Goal: Information Seeking & Learning: Learn about a topic

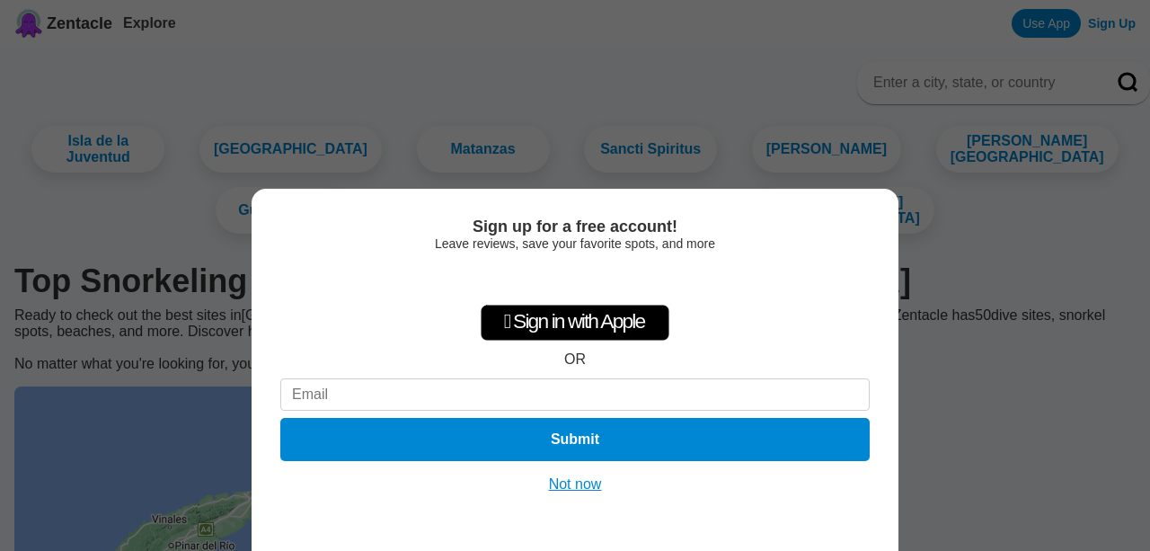
click at [978, 299] on div "Sign up for a free account! Leave reviews, save your favorite spots, and more …" at bounding box center [575, 275] width 1150 height 551
click at [581, 479] on button "Not now" at bounding box center [575, 484] width 64 height 18
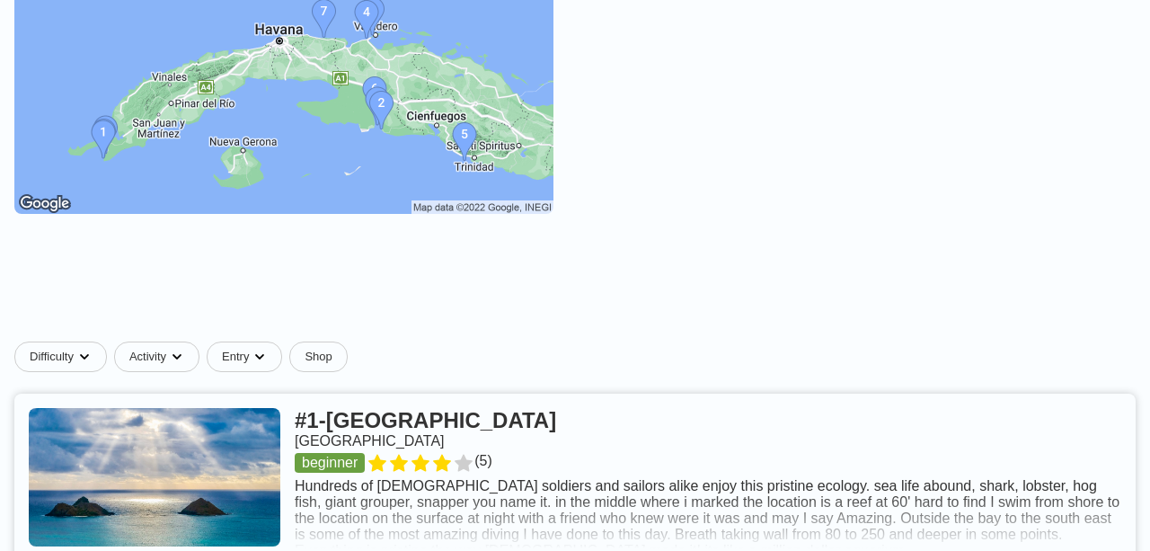
scroll to position [299, 0]
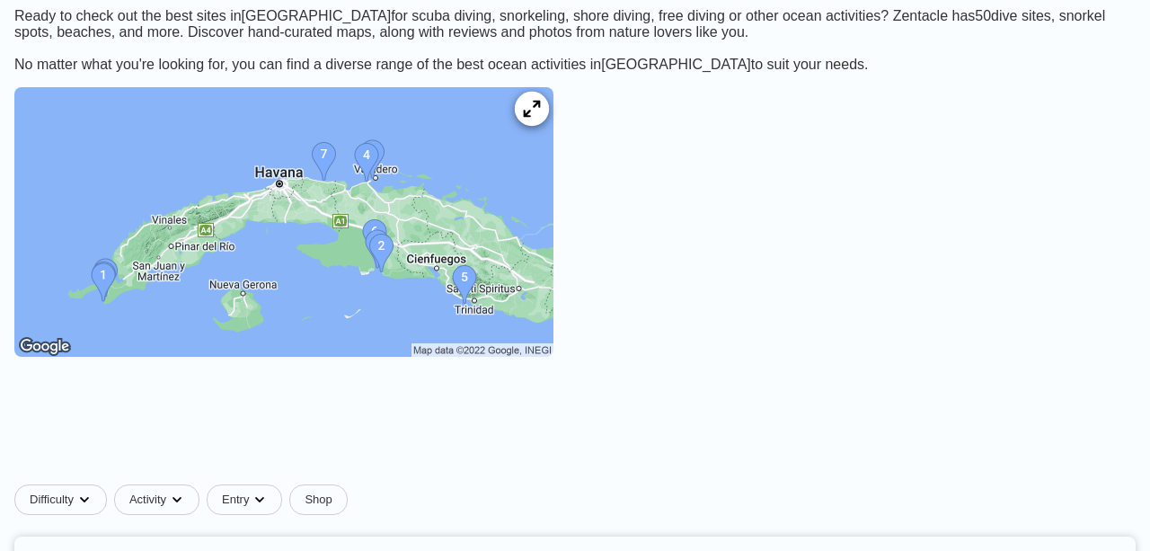
click at [549, 126] on div at bounding box center [532, 109] width 34 height 34
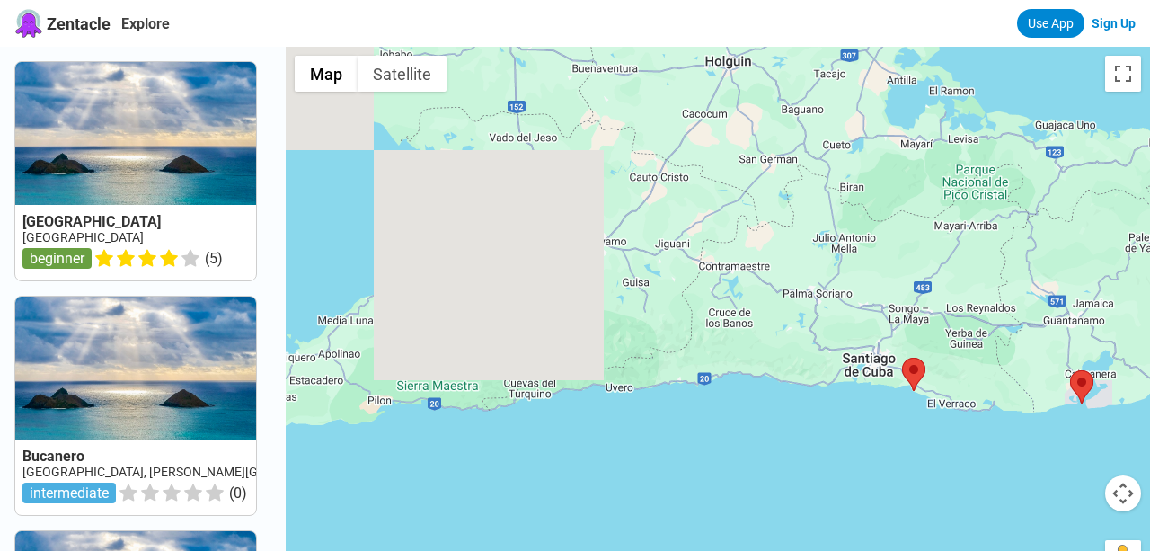
drag, startPoint x: 518, startPoint y: 195, endPoint x: 876, endPoint y: 272, distance: 365.7
click at [876, 272] on div at bounding box center [718, 322] width 864 height 551
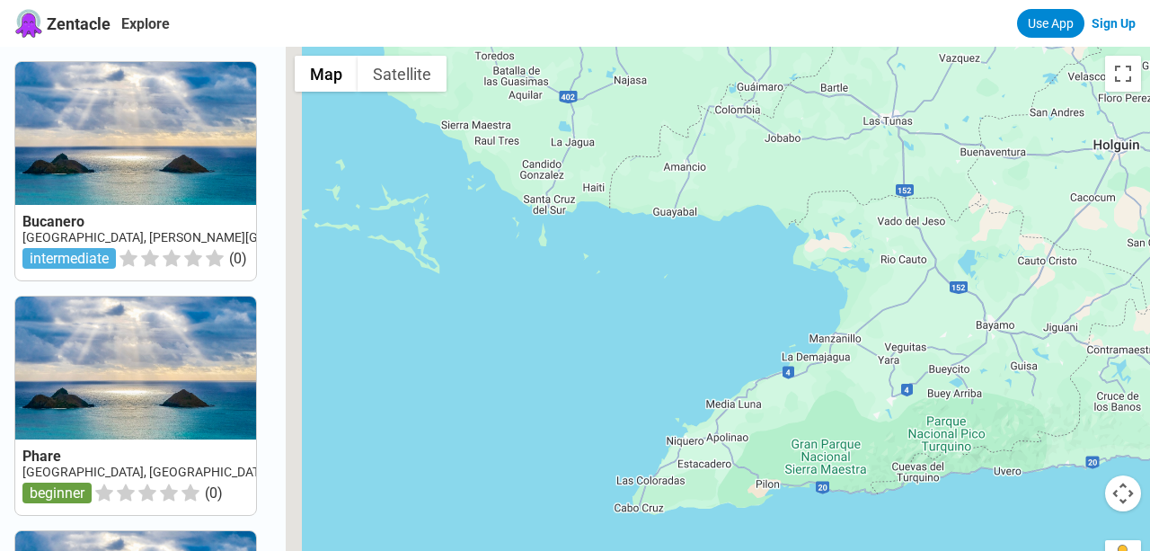
drag, startPoint x: 497, startPoint y: 287, endPoint x: 899, endPoint y: 368, distance: 410.6
click at [899, 368] on div at bounding box center [718, 322] width 864 height 551
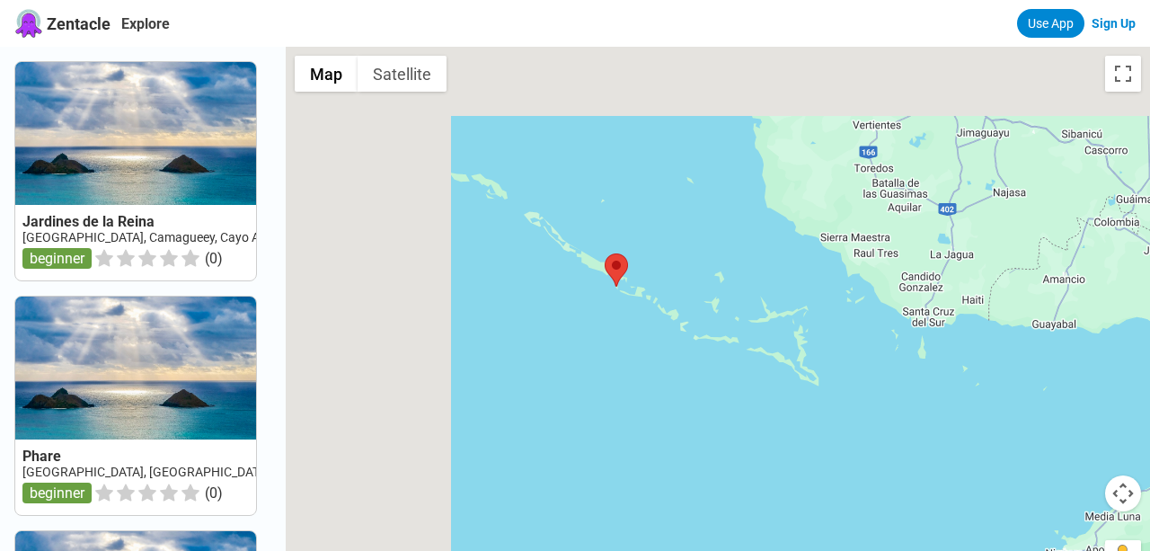
drag, startPoint x: 674, startPoint y: 258, endPoint x: 923, endPoint y: 355, distance: 267.9
click at [923, 355] on div at bounding box center [718, 322] width 864 height 551
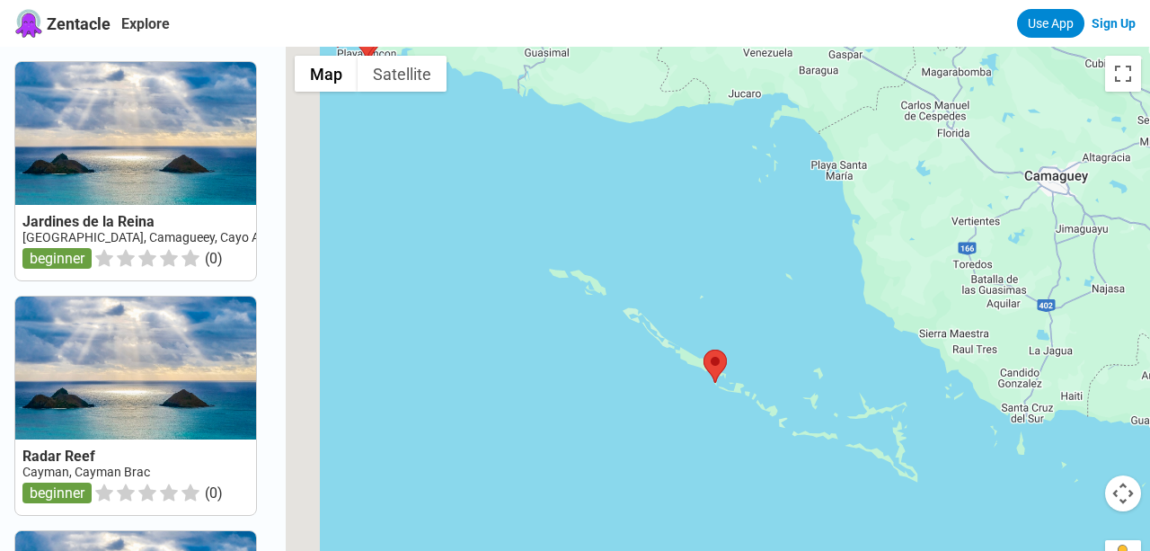
drag, startPoint x: 569, startPoint y: 157, endPoint x: 825, endPoint y: 369, distance: 332.4
click at [825, 369] on div at bounding box center [718, 322] width 864 height 551
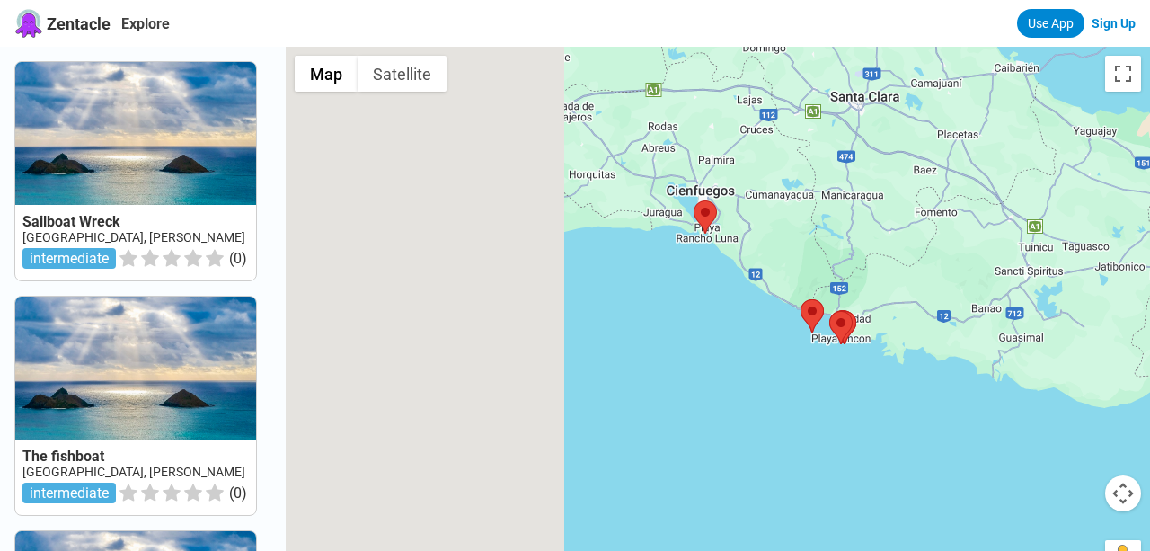
drag, startPoint x: 556, startPoint y: 220, endPoint x: 924, endPoint y: 405, distance: 412.1
click at [924, 405] on div at bounding box center [718, 322] width 864 height 551
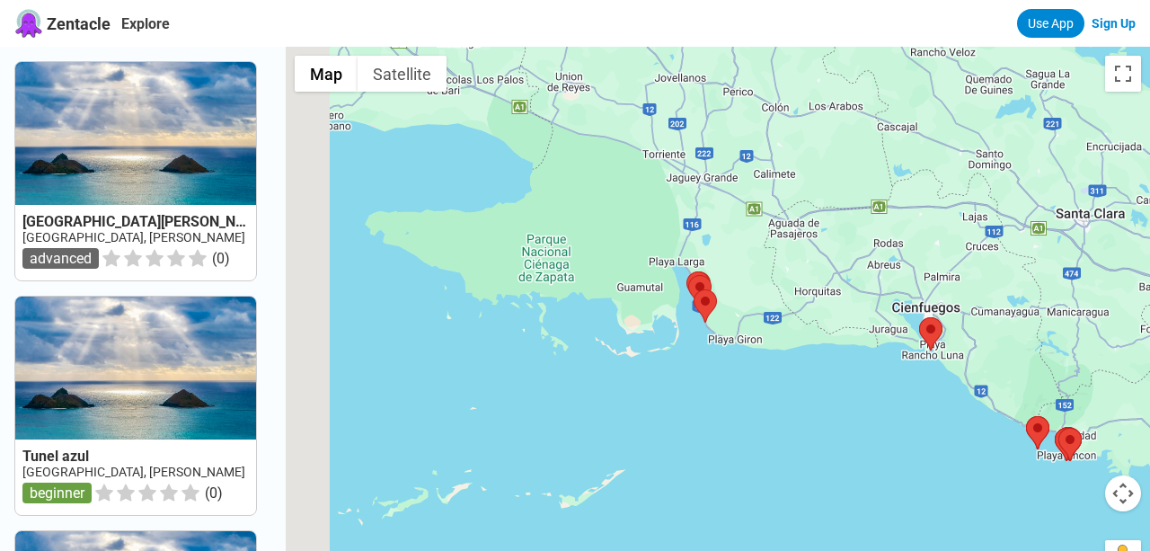
drag, startPoint x: 720, startPoint y: 278, endPoint x: 848, endPoint y: 364, distance: 154.0
click at [848, 364] on div at bounding box center [718, 322] width 864 height 551
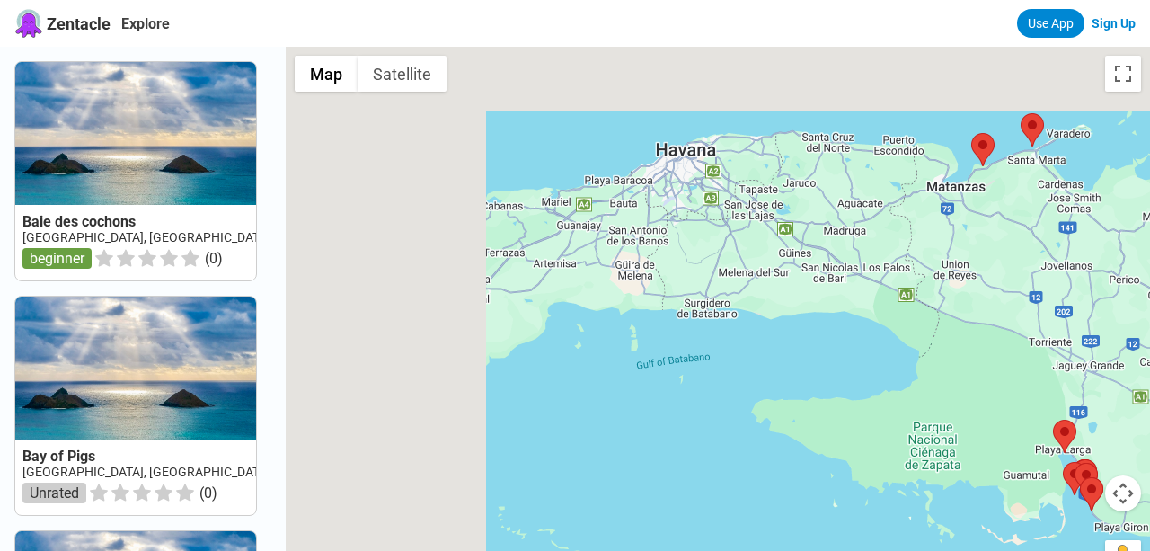
drag, startPoint x: 597, startPoint y: 197, endPoint x: 947, endPoint y: 354, distance: 383.1
click at [947, 354] on div at bounding box center [718, 322] width 864 height 551
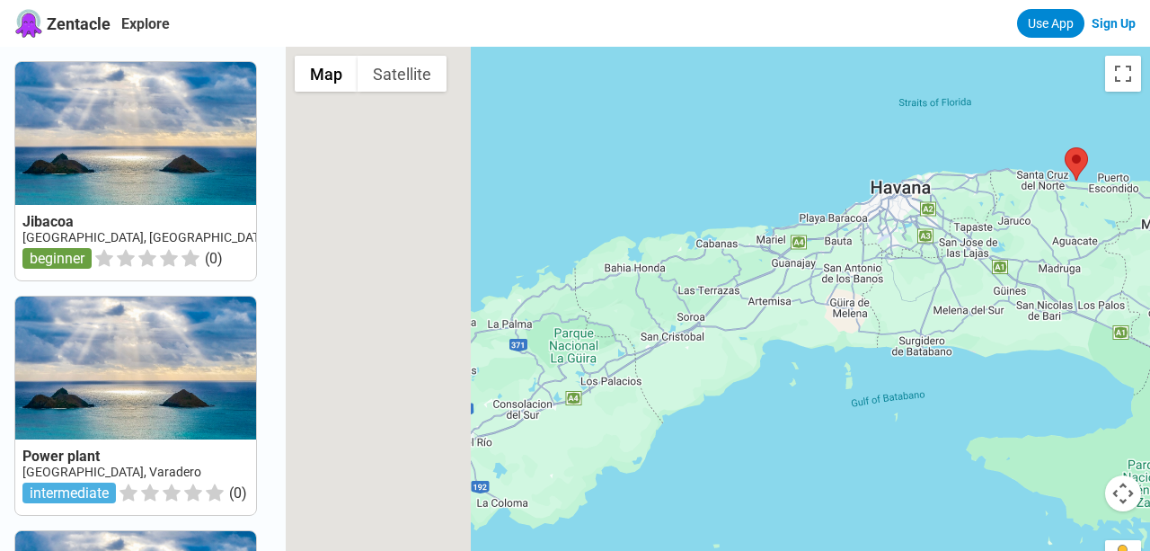
drag, startPoint x: 577, startPoint y: 306, endPoint x: 926, endPoint y: 326, distance: 350.0
click at [926, 326] on div at bounding box center [718, 322] width 864 height 551
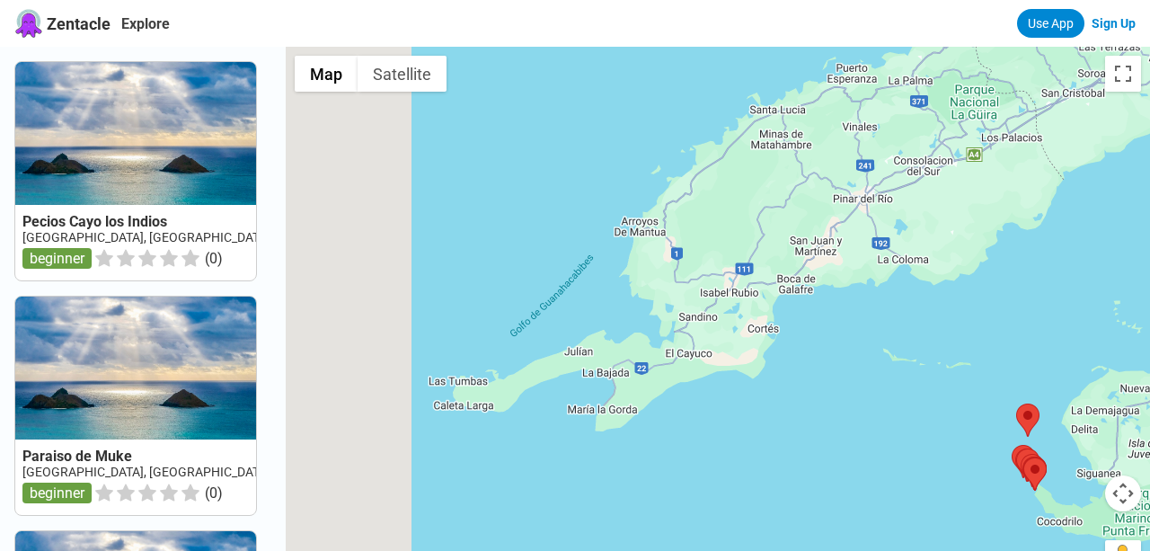
drag, startPoint x: 628, startPoint y: 441, endPoint x: 874, endPoint y: 159, distance: 374.3
click at [874, 159] on div at bounding box center [718, 322] width 864 height 551
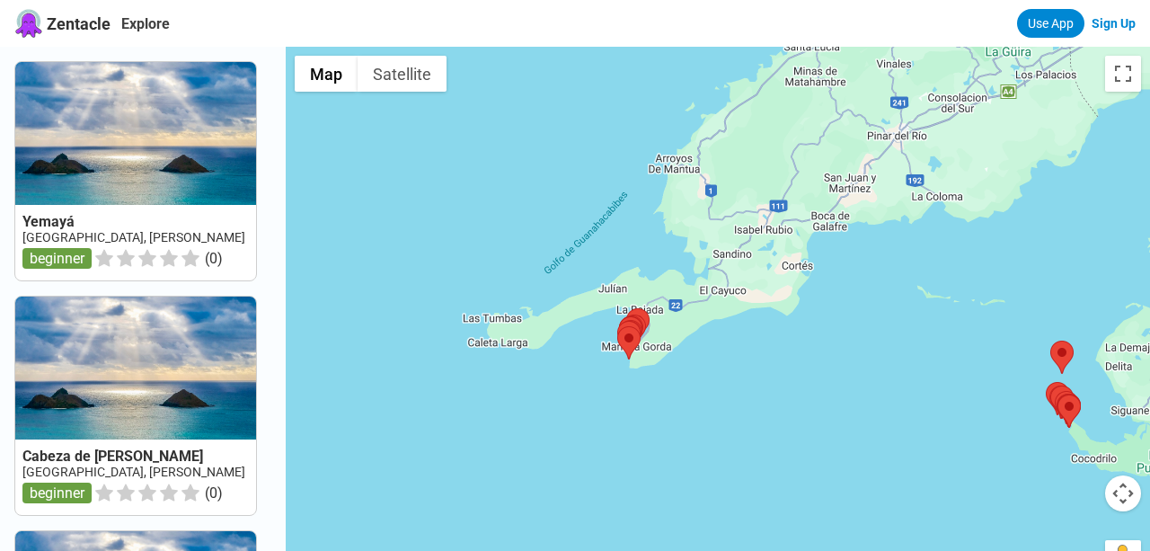
drag, startPoint x: 634, startPoint y: 389, endPoint x: 650, endPoint y: 344, distance: 47.7
click at [650, 344] on div at bounding box center [718, 322] width 864 height 551
click at [668, 358] on div at bounding box center [718, 322] width 864 height 551
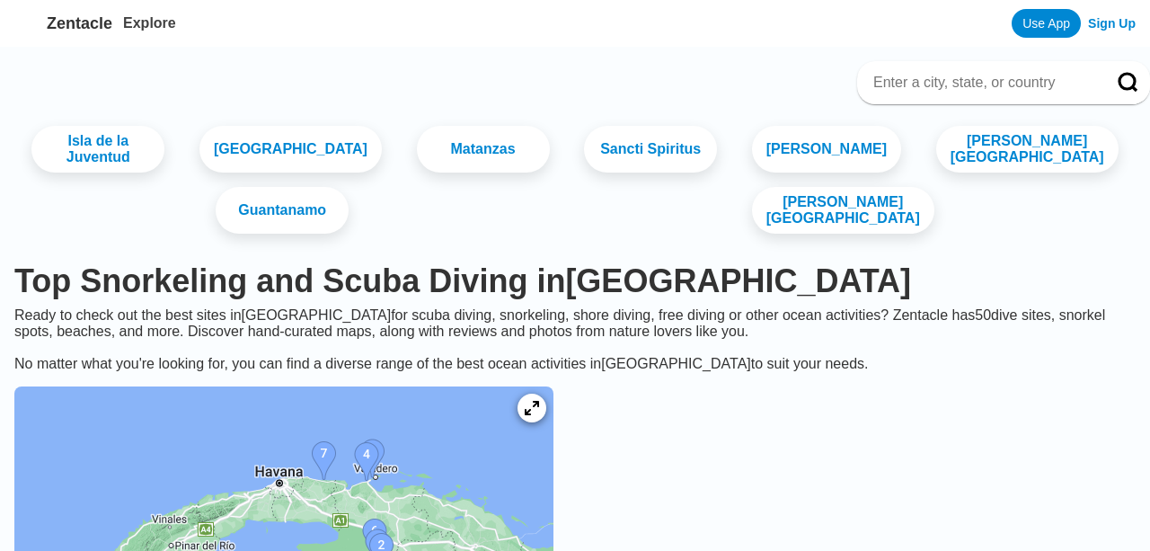
scroll to position [299, 0]
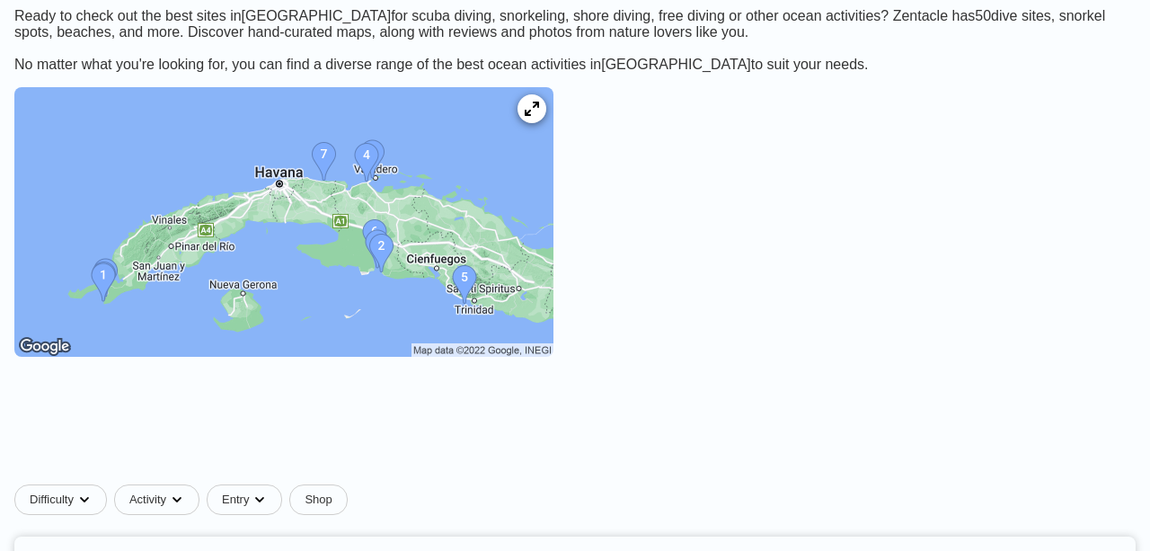
click at [224, 285] on img at bounding box center [283, 221] width 539 height 269
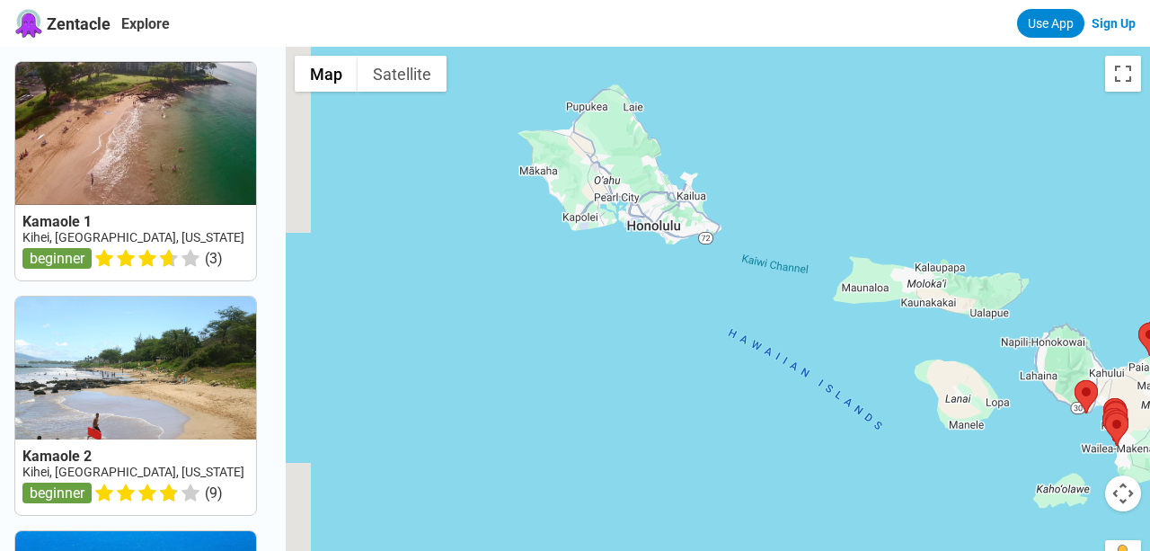
drag, startPoint x: 434, startPoint y: 233, endPoint x: 849, endPoint y: 303, distance: 420.8
click at [849, 303] on div at bounding box center [718, 322] width 864 height 551
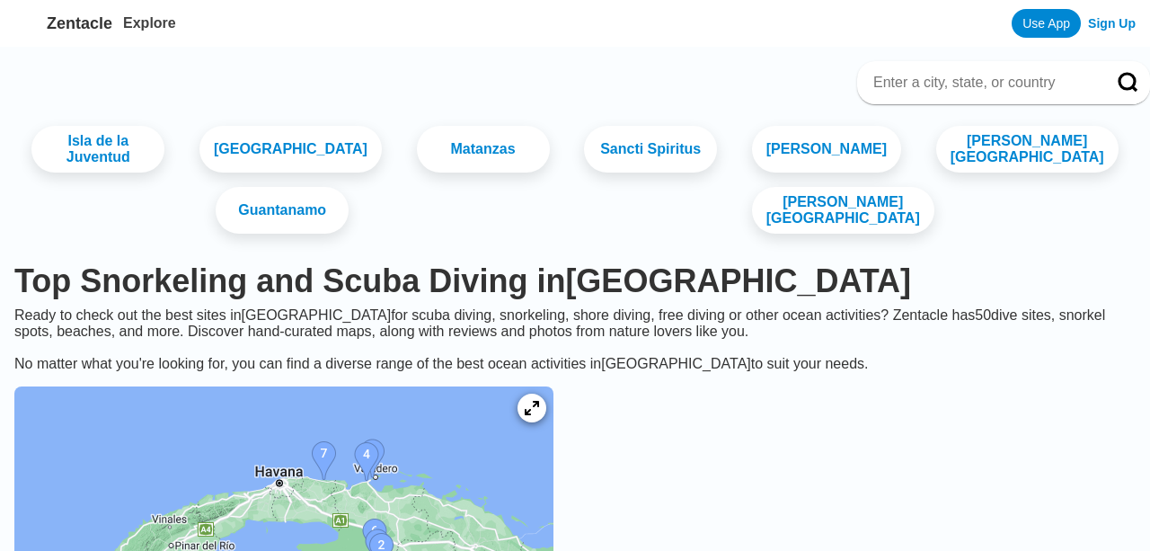
scroll to position [299, 0]
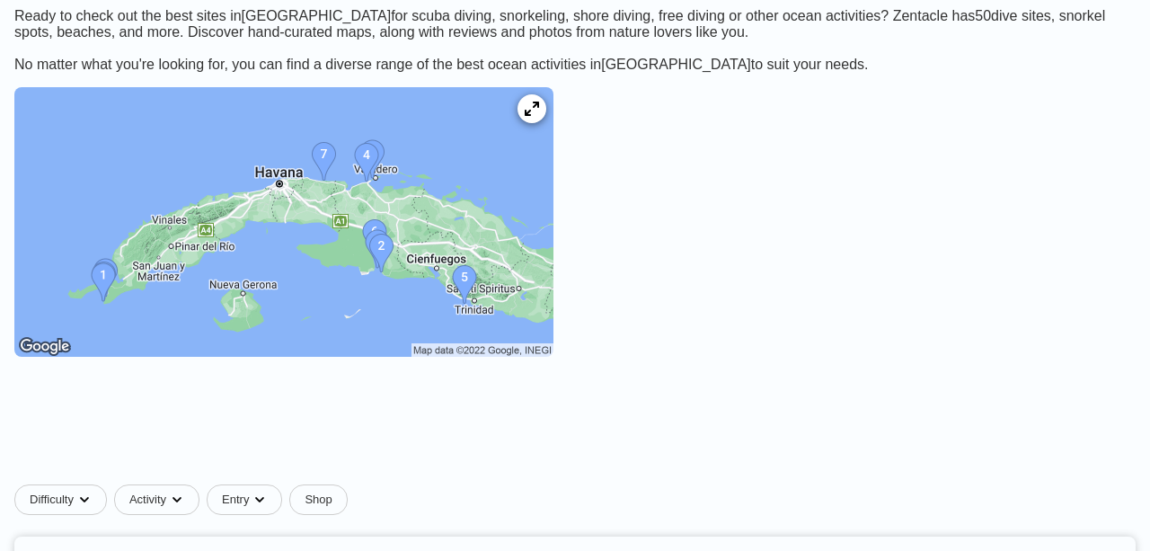
click at [216, 271] on img at bounding box center [283, 221] width 539 height 269
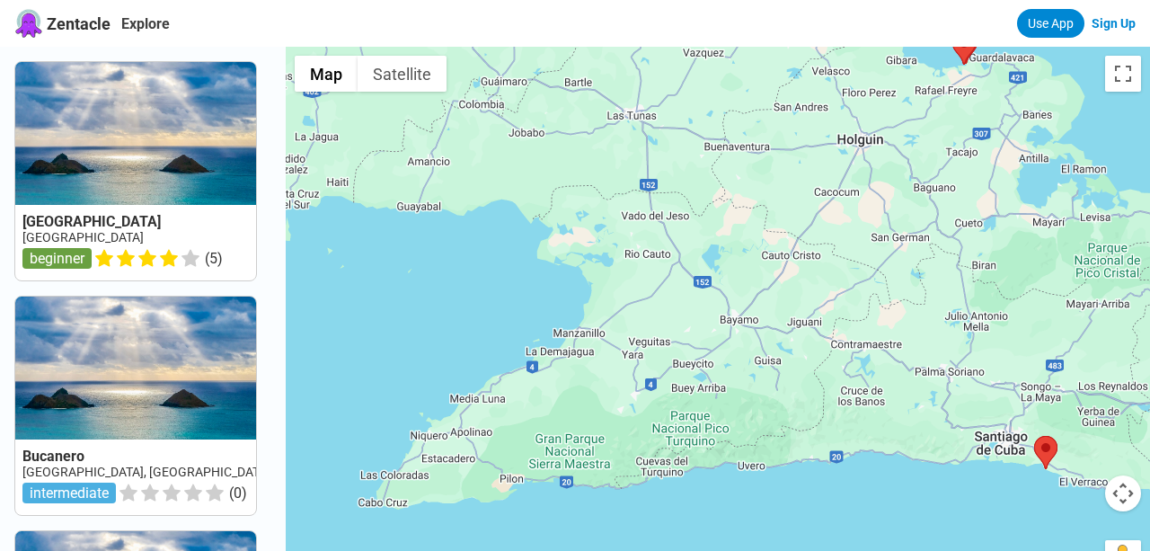
drag, startPoint x: 467, startPoint y: 239, endPoint x: 983, endPoint y: 409, distance: 542.8
click at [983, 409] on div at bounding box center [718, 322] width 864 height 551
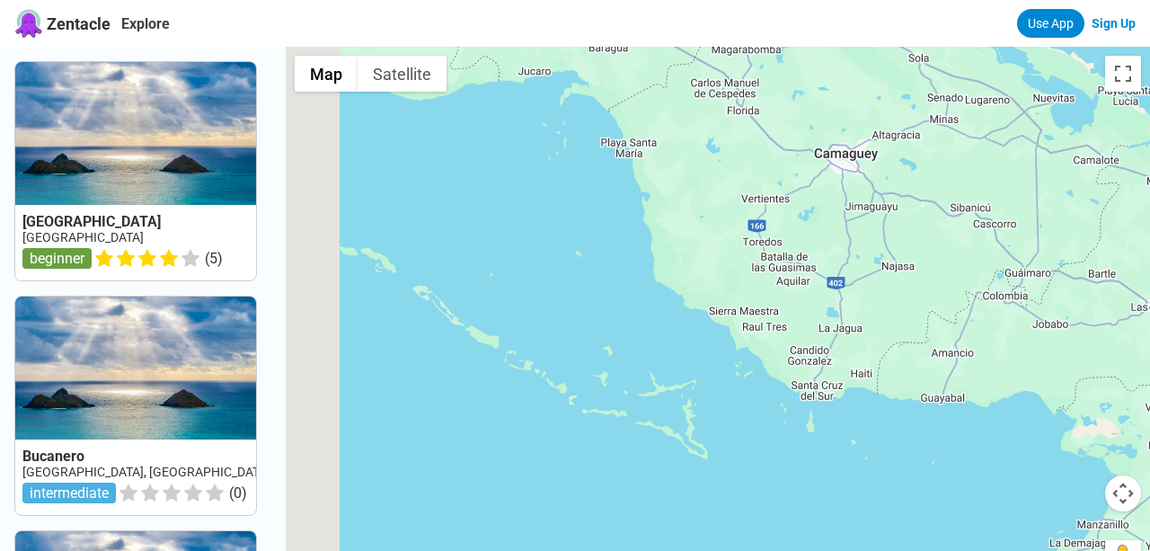
drag, startPoint x: 512, startPoint y: 303, endPoint x: 984, endPoint y: 468, distance: 499.7
click at [984, 468] on div at bounding box center [718, 322] width 864 height 551
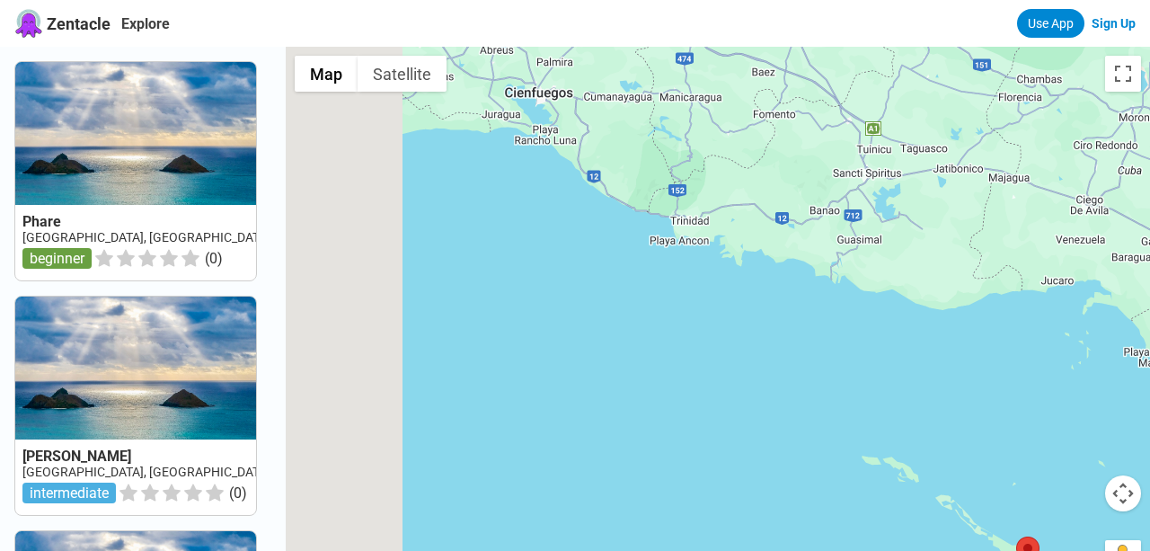
drag, startPoint x: 554, startPoint y: 224, endPoint x: 1055, endPoint y: 428, distance: 541.1
click at [1055, 428] on div at bounding box center [718, 322] width 864 height 551
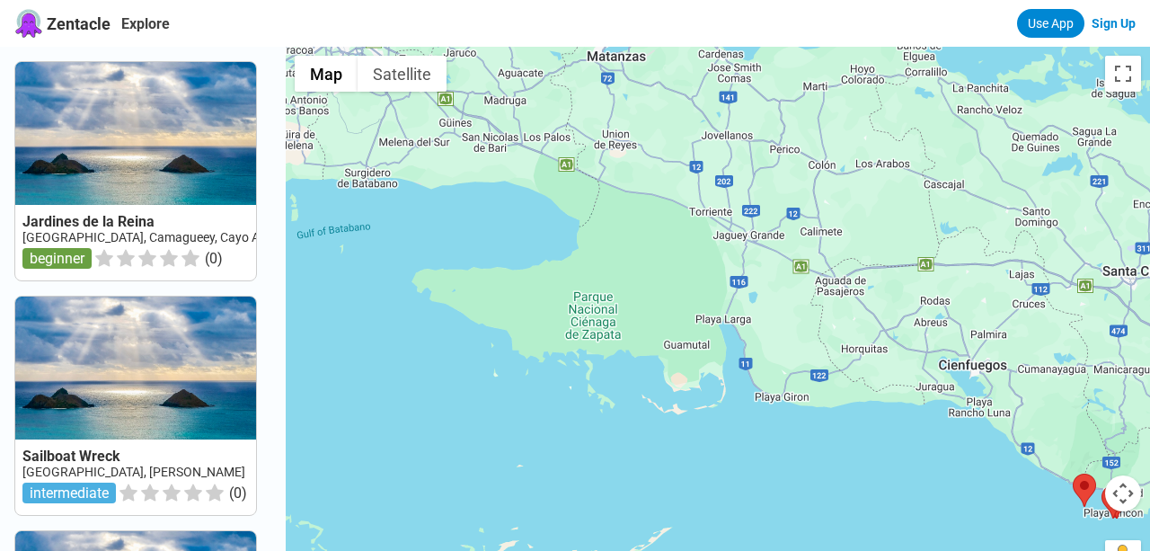
drag, startPoint x: 560, startPoint y: 256, endPoint x: 1086, endPoint y: 402, distance: 546.3
click at [1086, 402] on div at bounding box center [718, 322] width 864 height 551
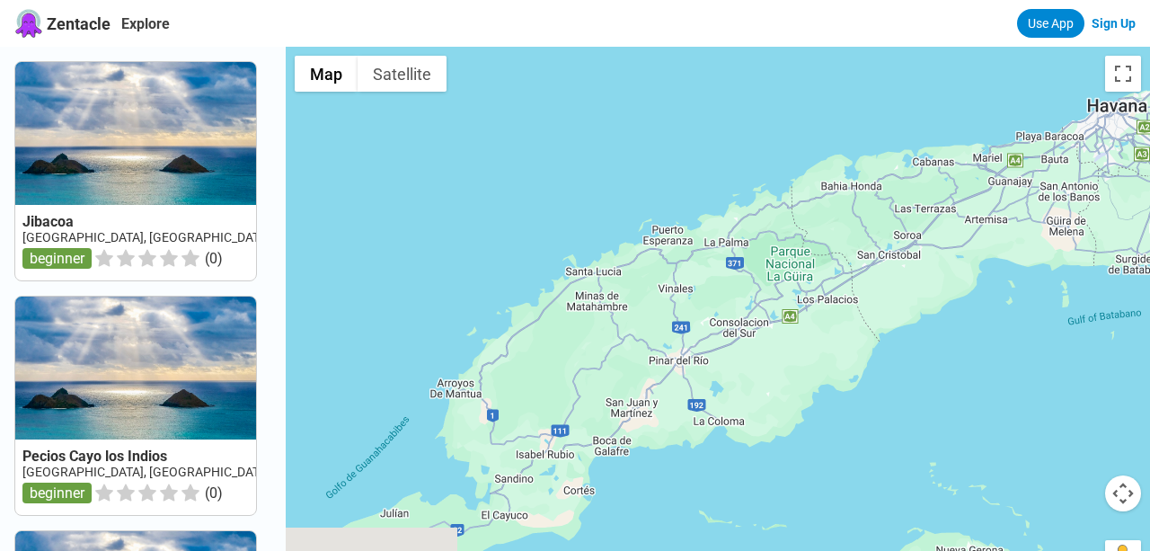
drag, startPoint x: 672, startPoint y: 363, endPoint x: 1033, endPoint y: 47, distance: 479.9
click at [1033, 47] on div at bounding box center [718, 322] width 864 height 551
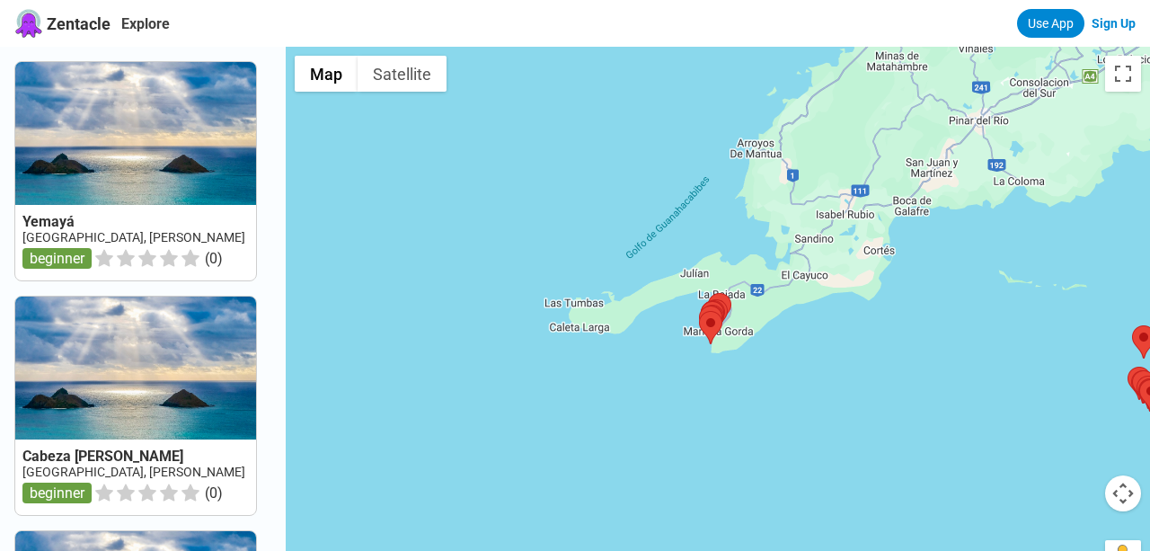
drag, startPoint x: 713, startPoint y: 335, endPoint x: 750, endPoint y: 232, distance: 109.7
click at [750, 232] on div at bounding box center [718, 322] width 864 height 551
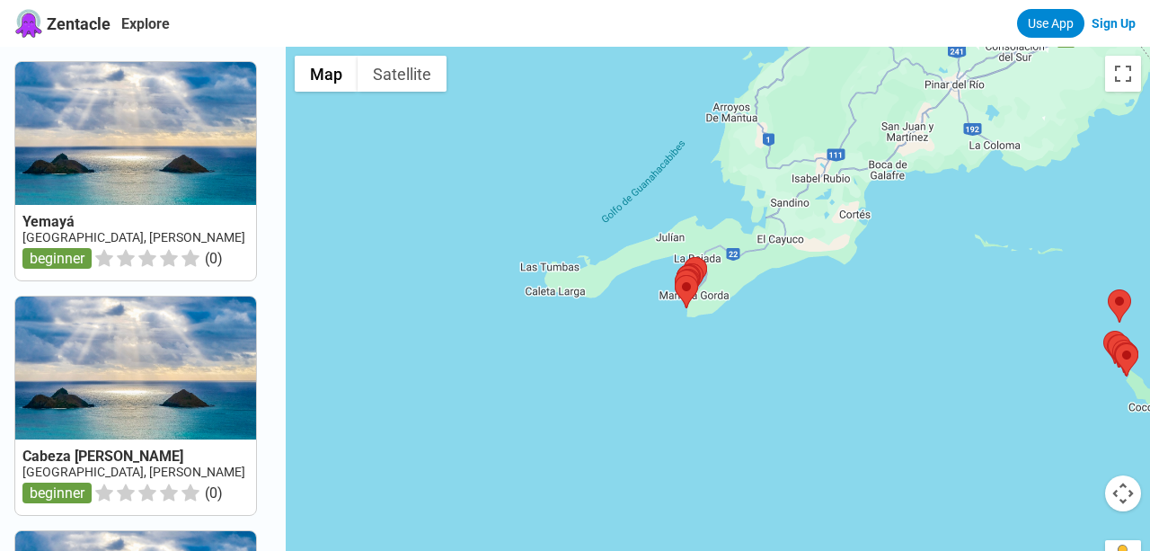
drag, startPoint x: 758, startPoint y: 343, endPoint x: 727, endPoint y: 299, distance: 54.1
click at [727, 299] on div at bounding box center [718, 322] width 864 height 551
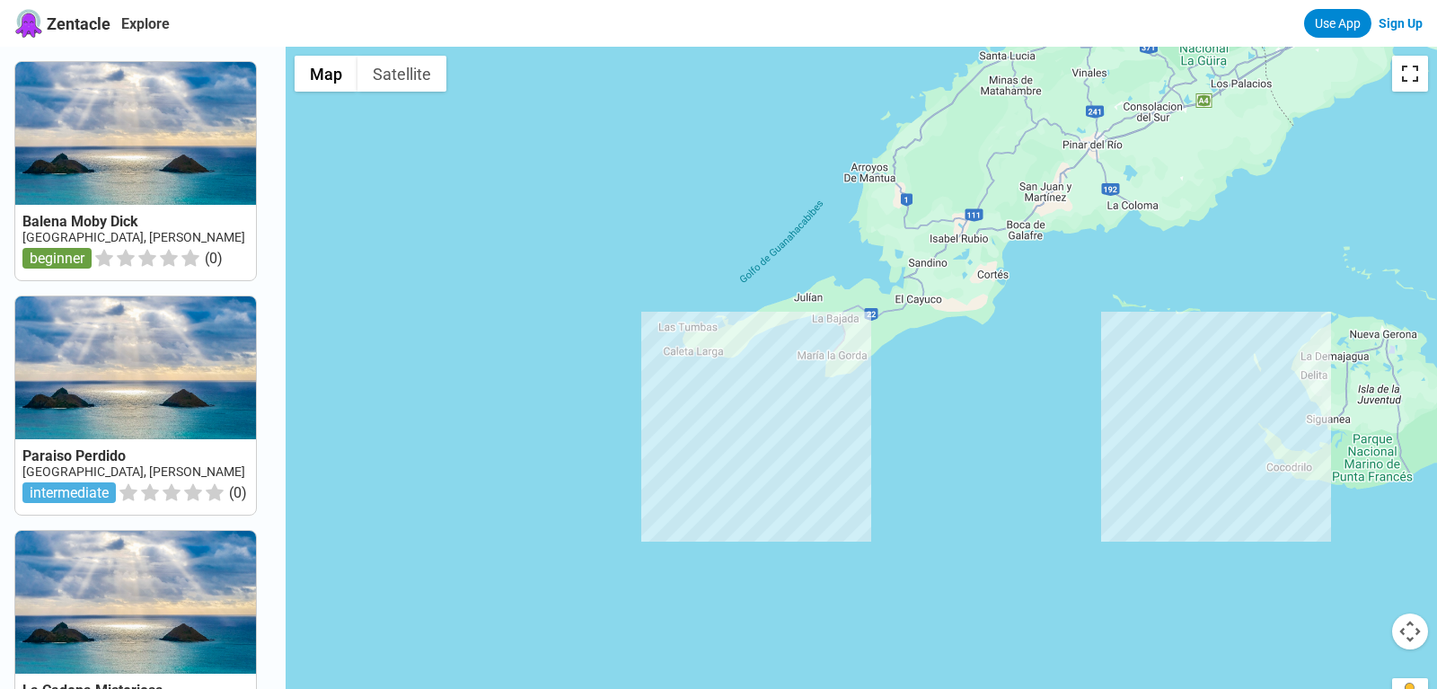
click at [1149, 75] on button "Toggle fullscreen view" at bounding box center [1410, 74] width 36 height 36
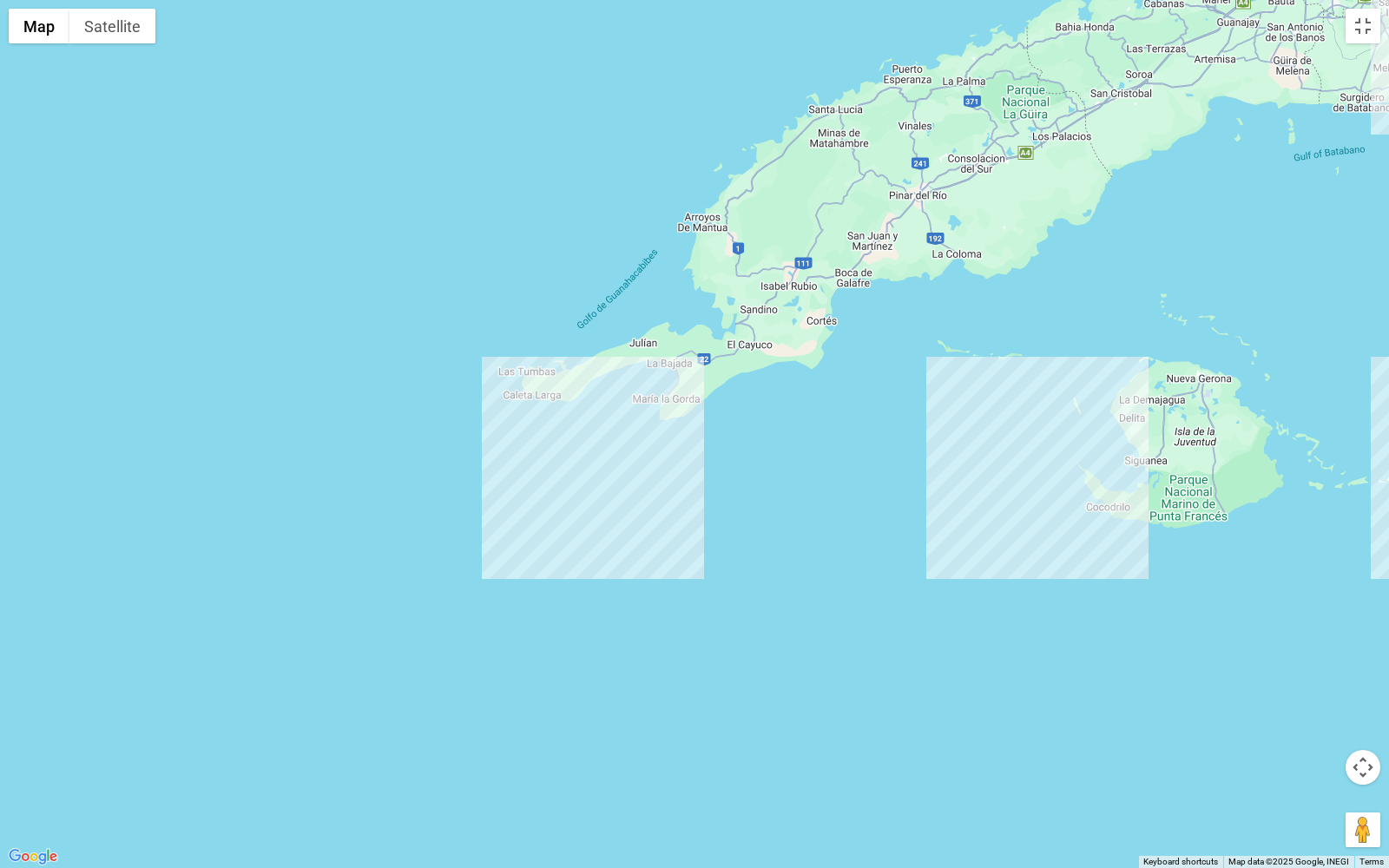
click at [673, 412] on div at bounding box center [694, 434] width 1389 height 868
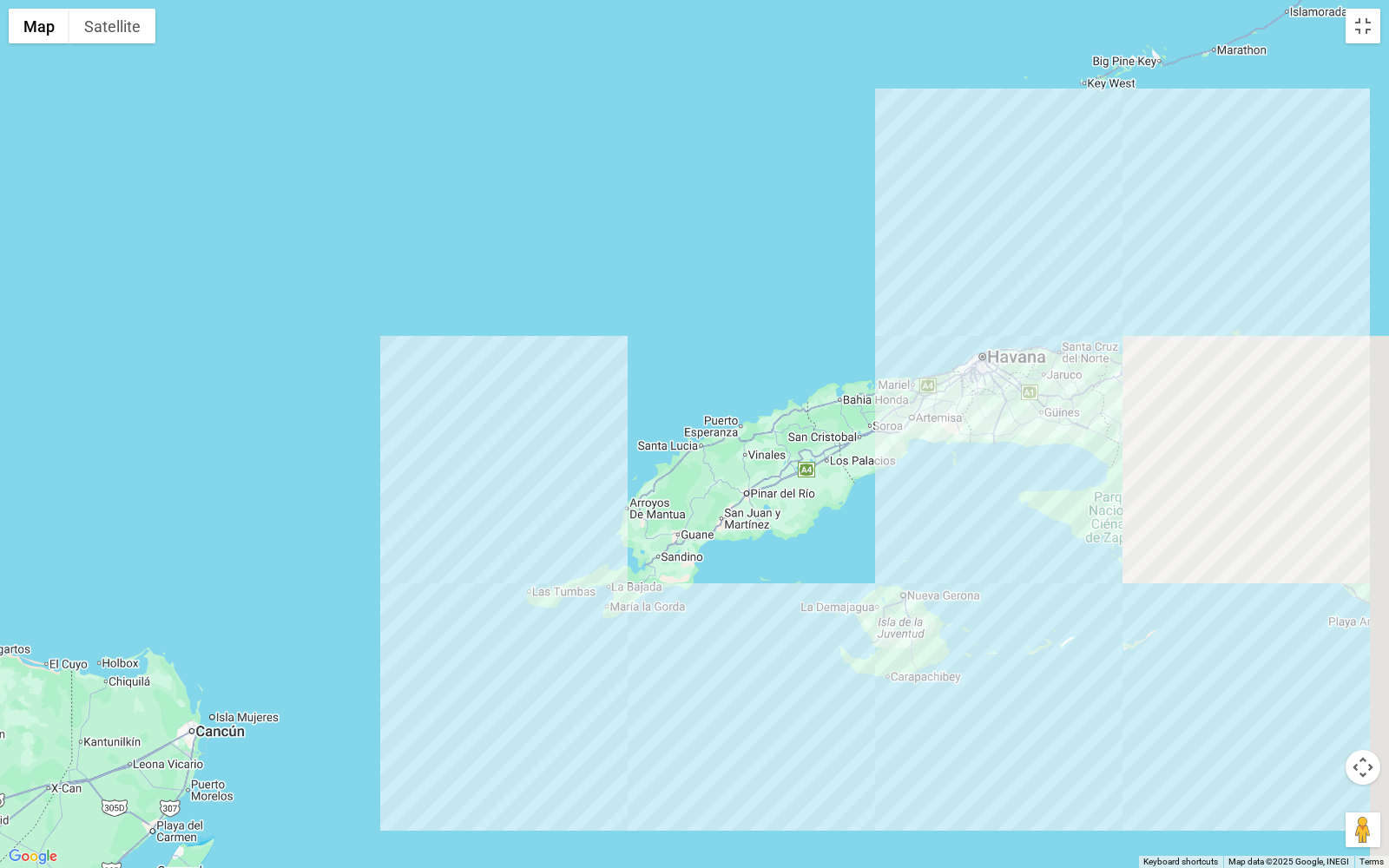
drag, startPoint x: 503, startPoint y: 867, endPoint x: 281, endPoint y: 867, distance: 222.0
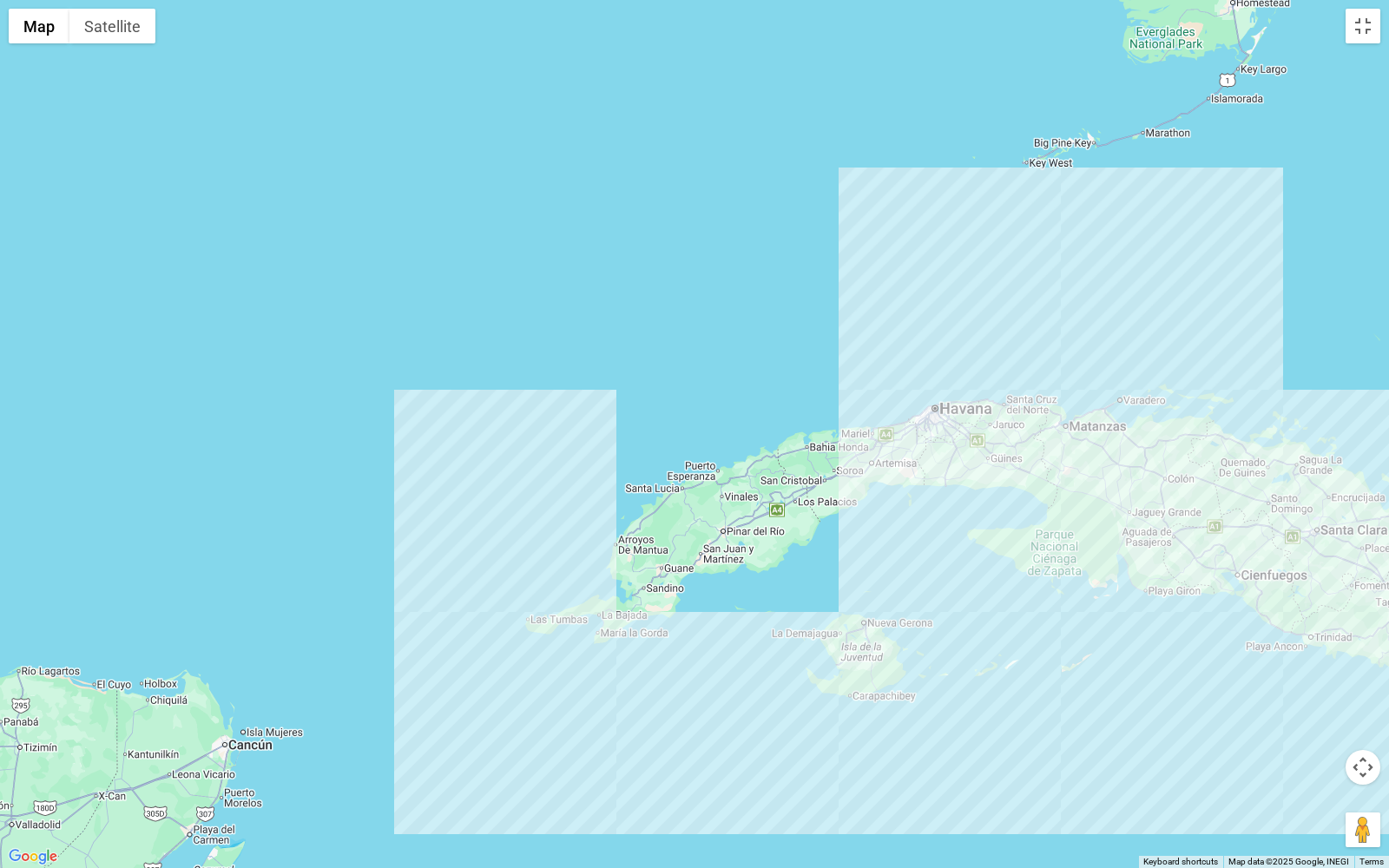
click at [281, 532] on div at bounding box center [694, 434] width 1389 height 868
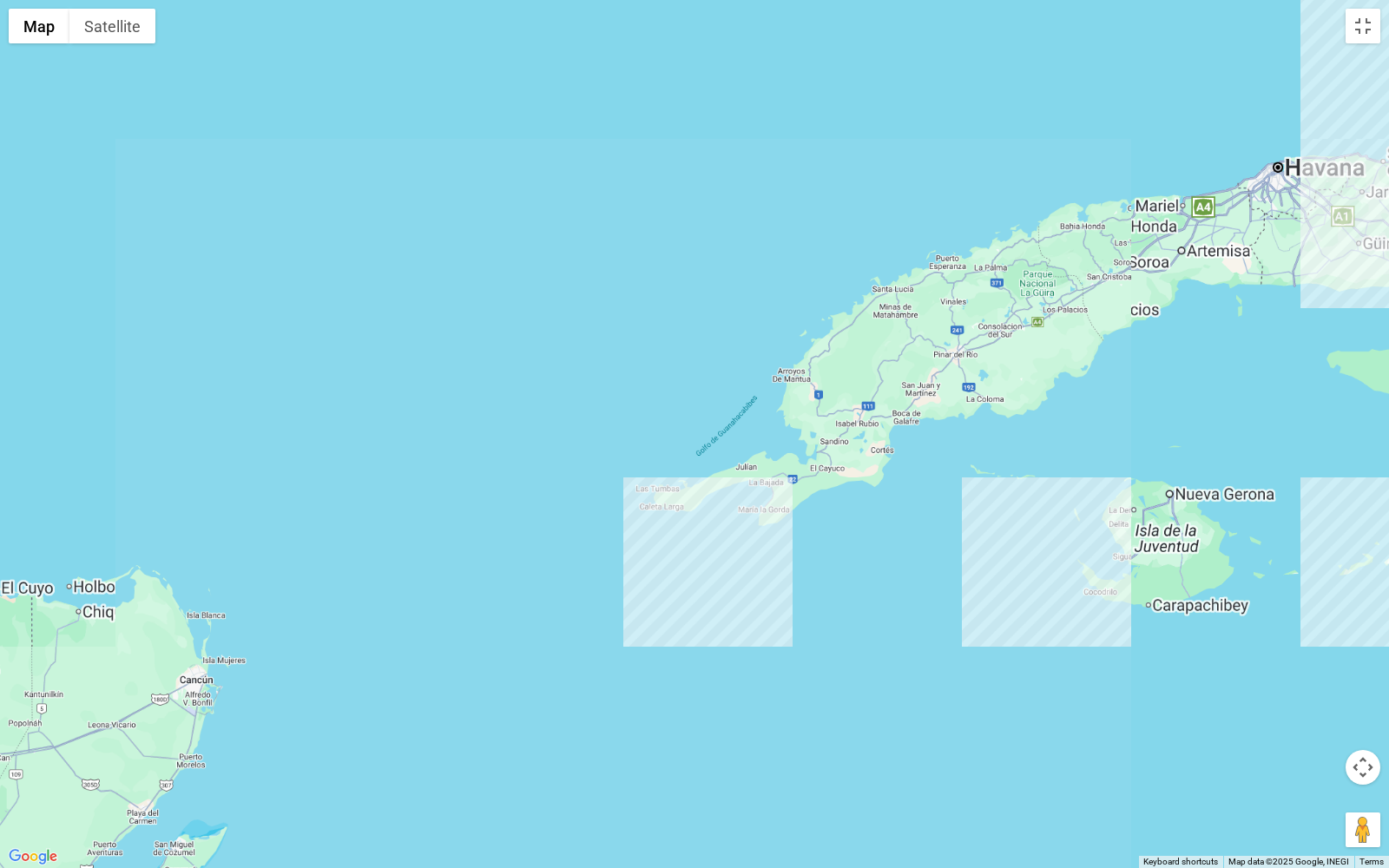
click at [281, 532] on div at bounding box center [694, 434] width 1389 height 868
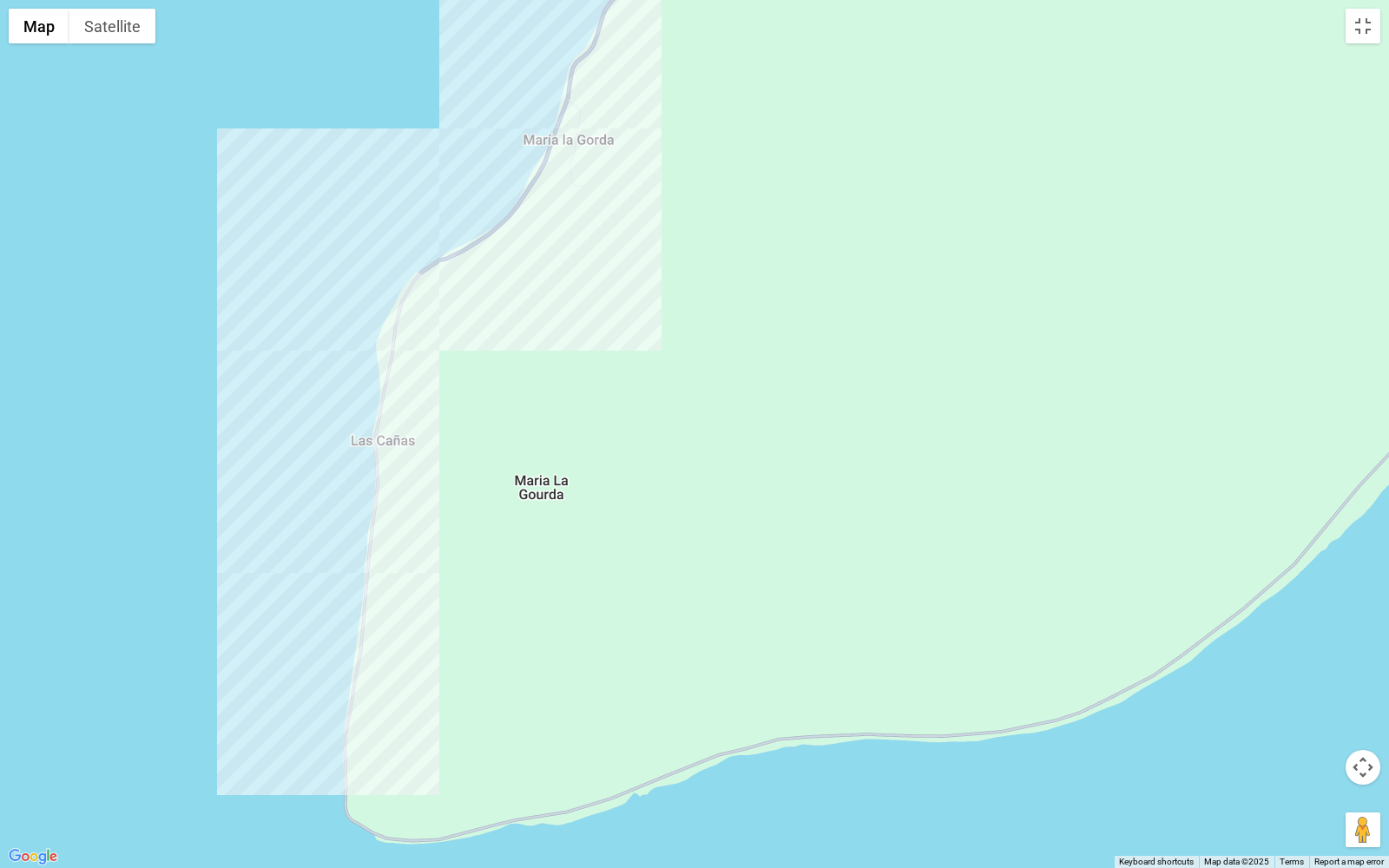
click at [860, 532] on div at bounding box center [694, 434] width 1389 height 868
click at [1111, 23] on button "Toggle fullscreen view" at bounding box center [1363, 26] width 35 height 35
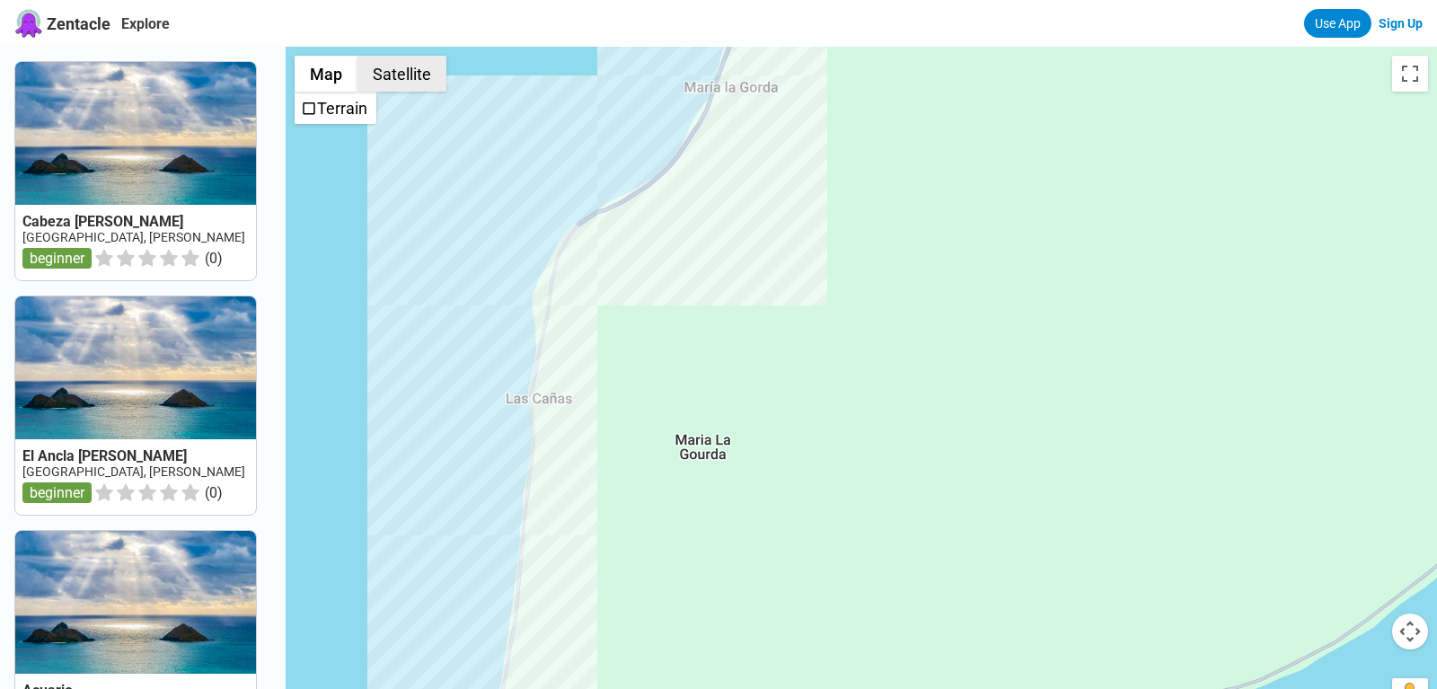
click at [393, 66] on button "Satellite" at bounding box center [401, 74] width 89 height 36
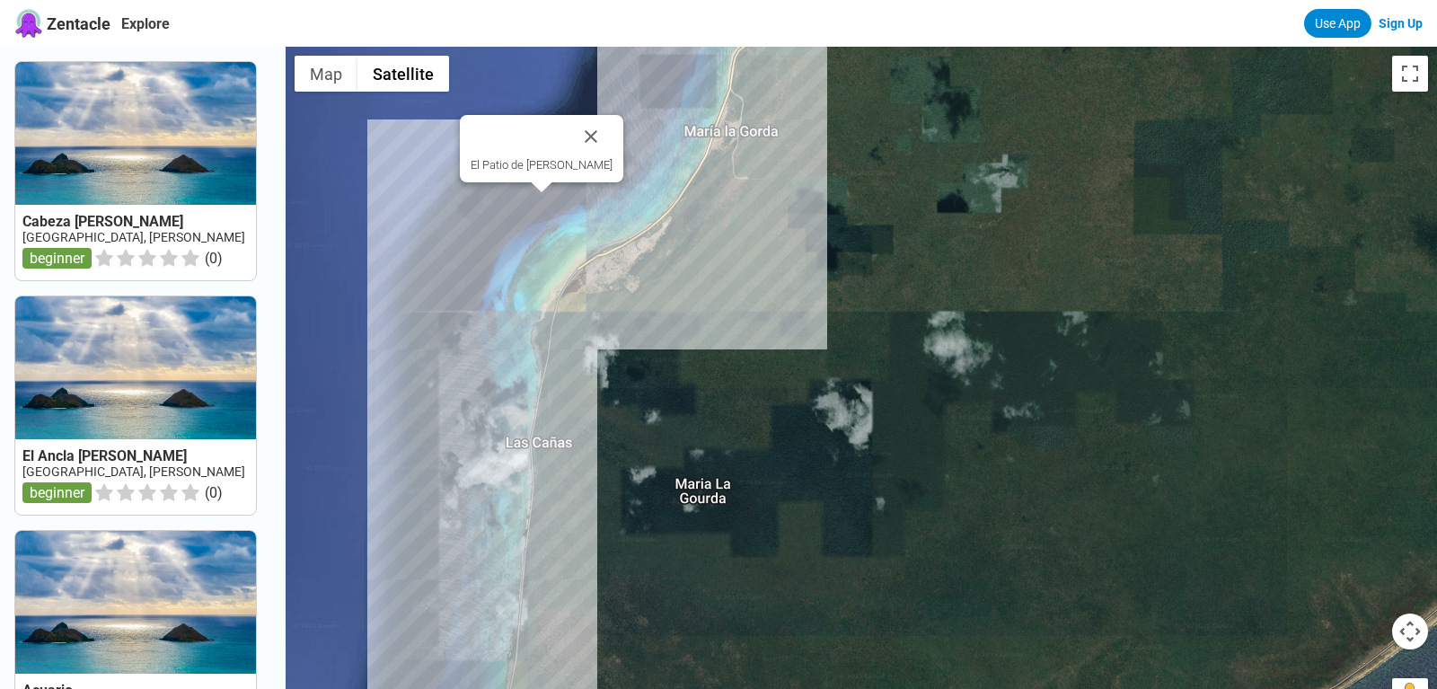
click at [541, 200] on div "El Patio de [PERSON_NAME]" at bounding box center [862, 391] width 1152 height 689
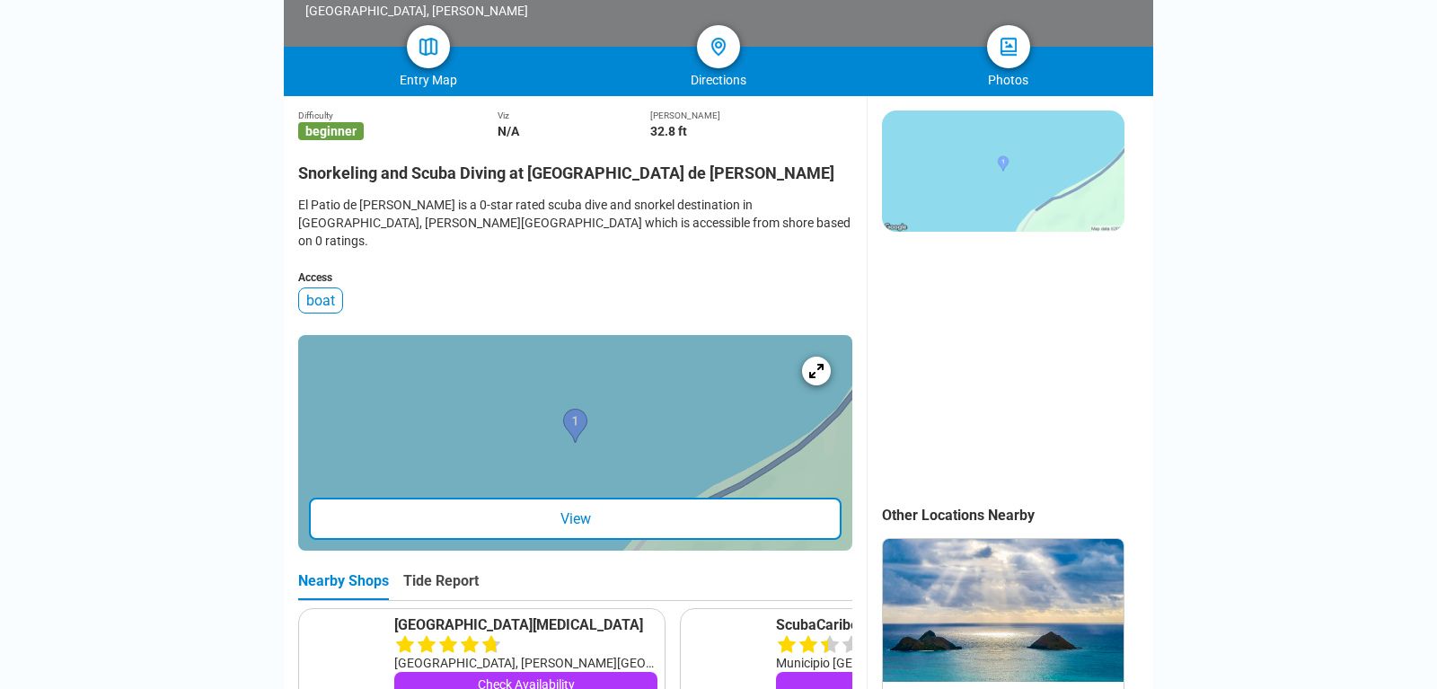
scroll to position [283, 0]
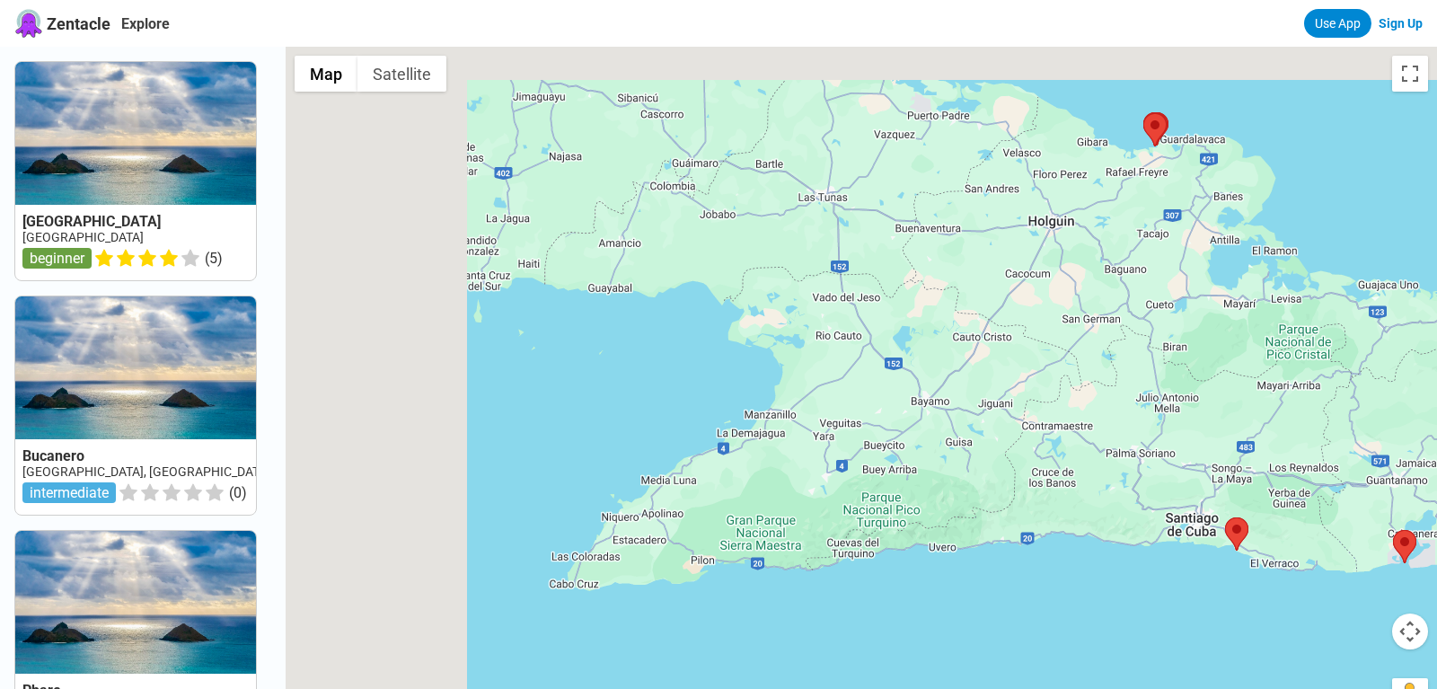
drag, startPoint x: 499, startPoint y: 220, endPoint x: 1135, endPoint y: 409, distance: 664.2
click at [1149, 429] on div at bounding box center [862, 391] width 1152 height 689
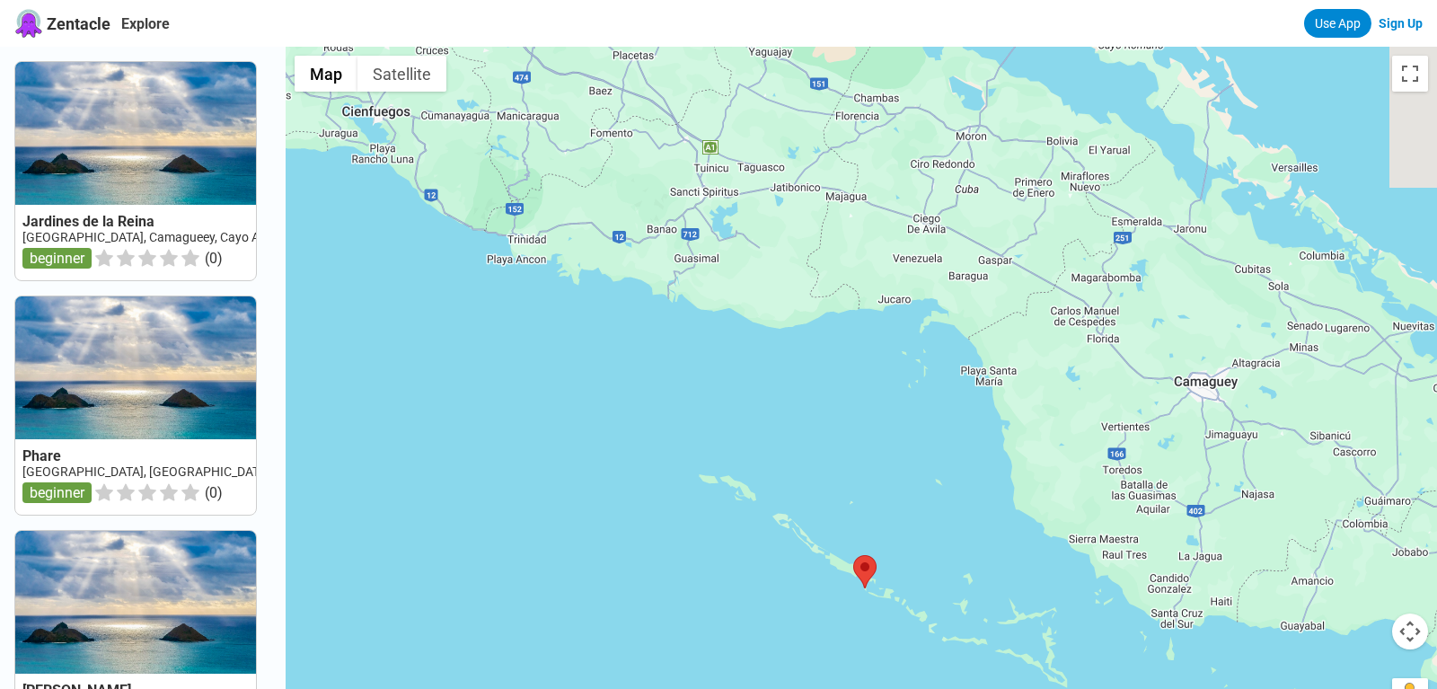
drag, startPoint x: 472, startPoint y: 197, endPoint x: 889, endPoint y: 447, distance: 487.1
click at [889, 447] on div at bounding box center [862, 391] width 1152 height 689
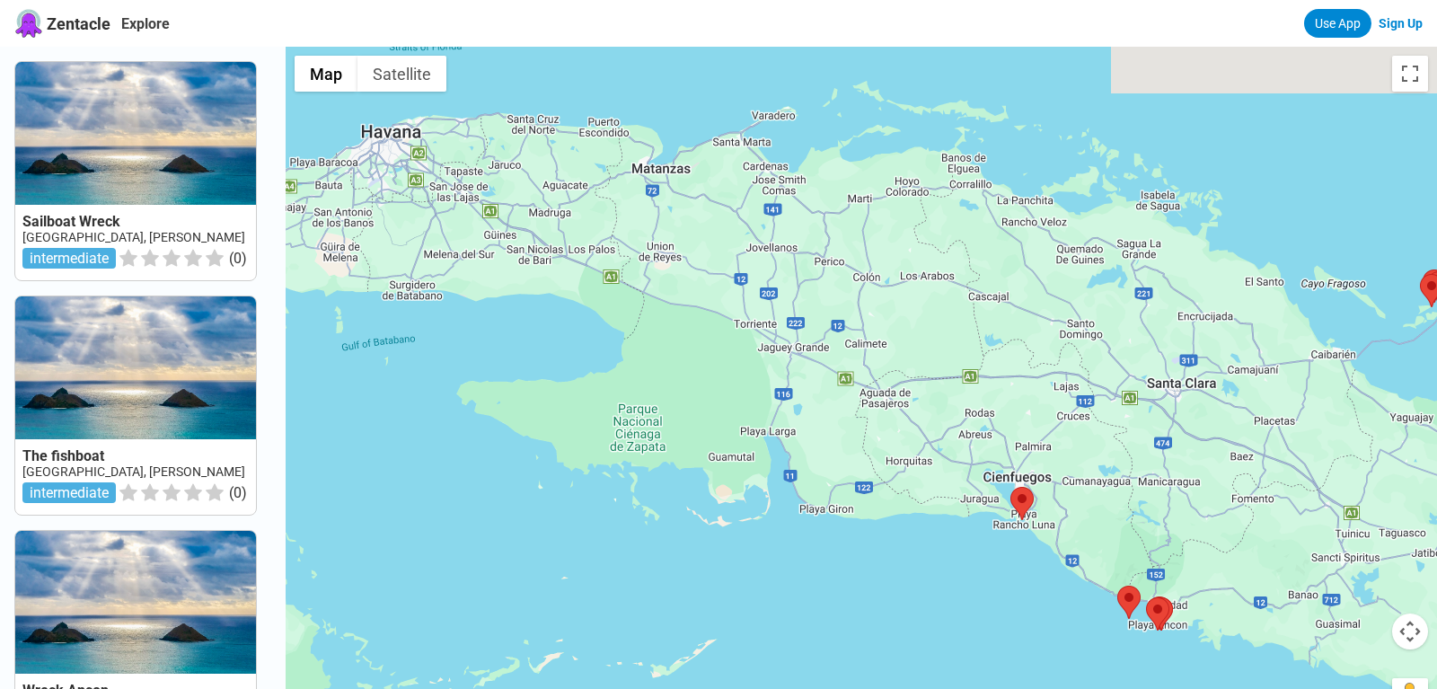
drag, startPoint x: 465, startPoint y: 201, endPoint x: 1043, endPoint y: 533, distance: 665.9
click at [1003, 533] on div at bounding box center [862, 391] width 1152 height 689
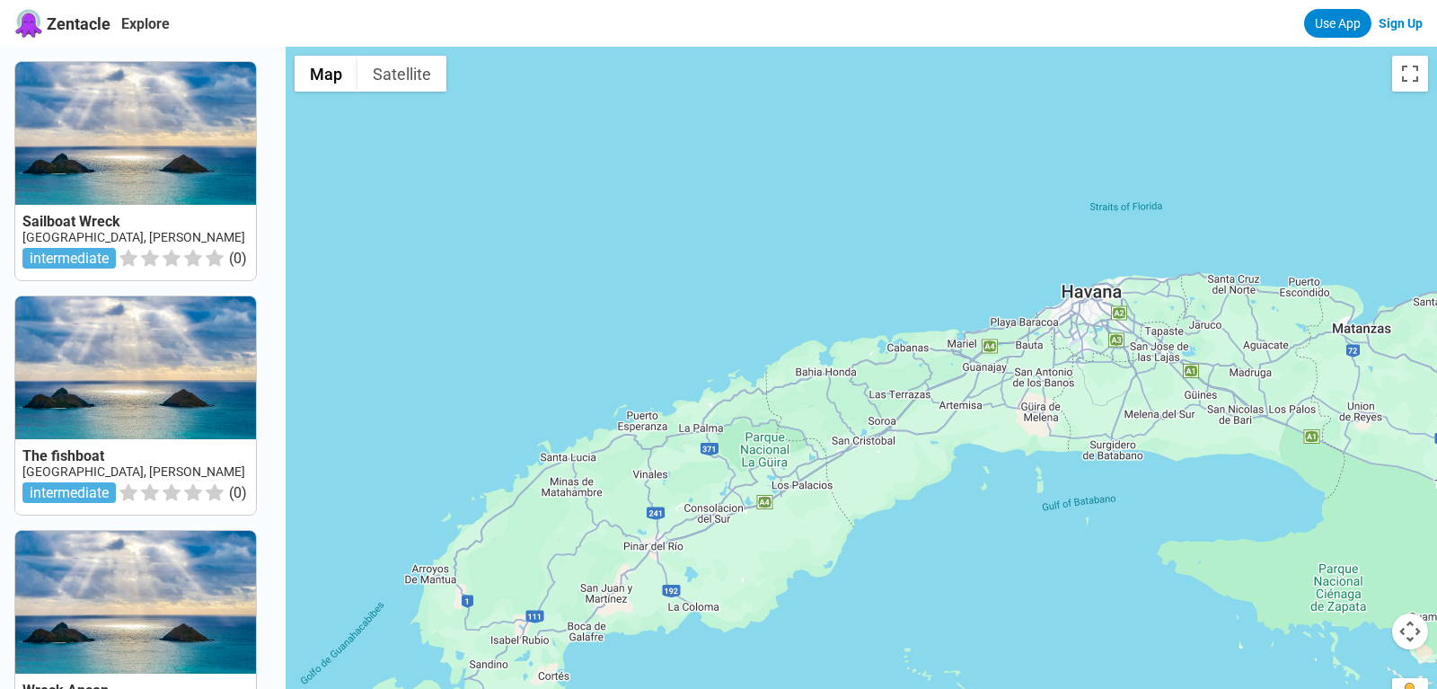
drag, startPoint x: 707, startPoint y: 460, endPoint x: 1051, endPoint y: 312, distance: 374.6
click at [1044, 314] on div at bounding box center [862, 391] width 1152 height 689
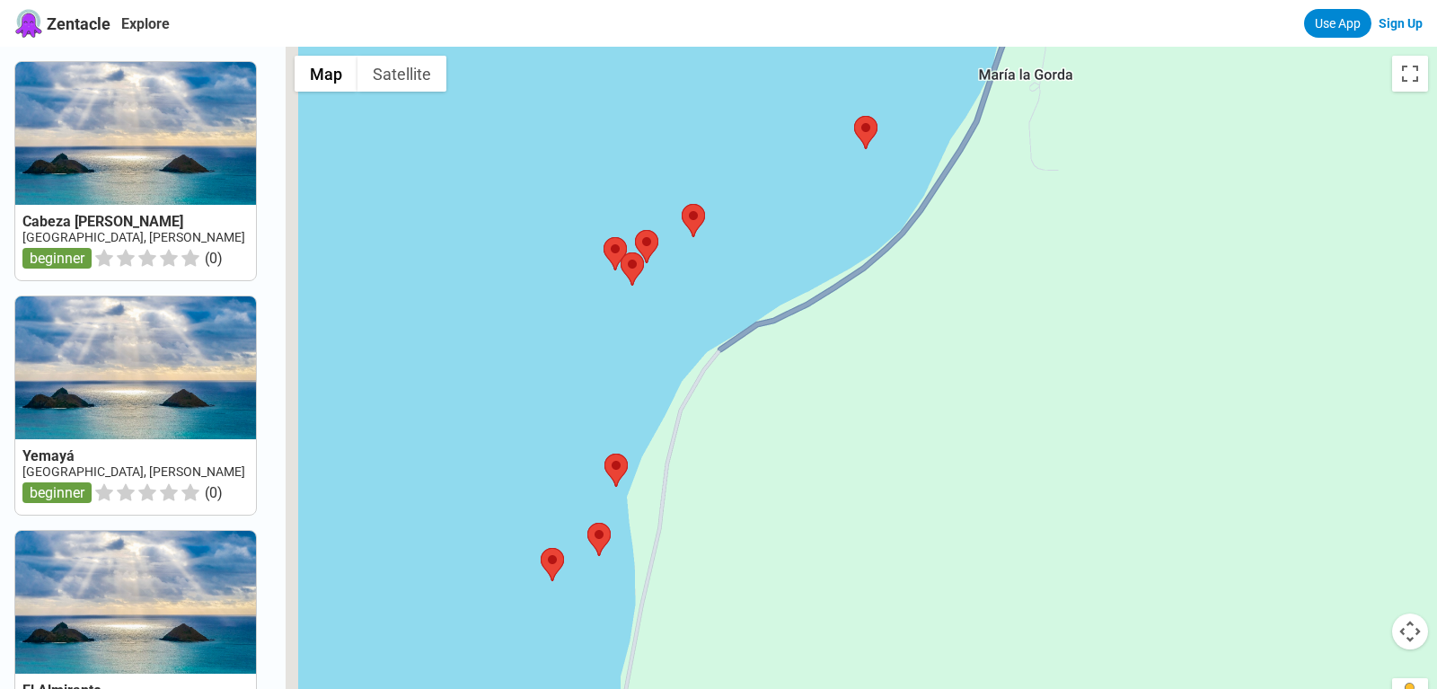
drag, startPoint x: 631, startPoint y: 560, endPoint x: 843, endPoint y: 223, distance: 397.5
click at [843, 223] on div at bounding box center [862, 391] width 1152 height 689
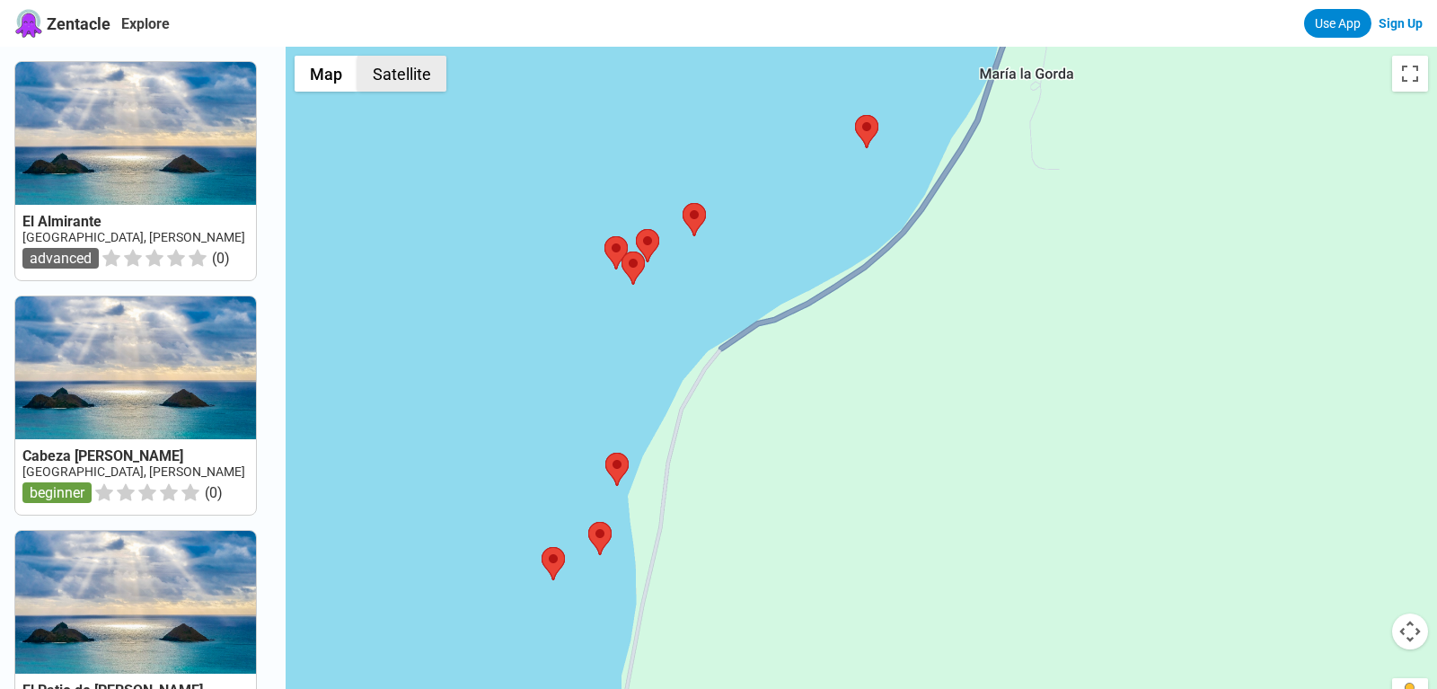
click at [384, 65] on button "Satellite" at bounding box center [401, 74] width 89 height 36
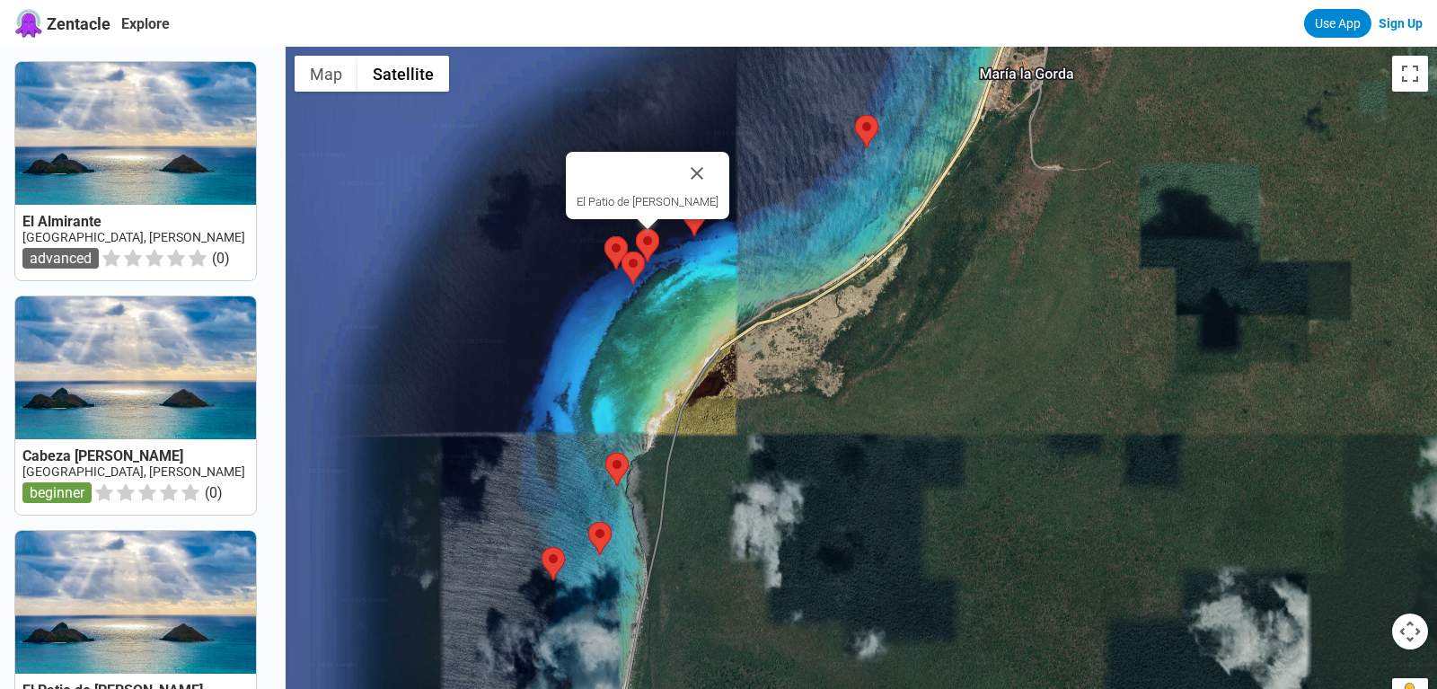
click at [636, 229] on area at bounding box center [636, 229] width 0 height 0
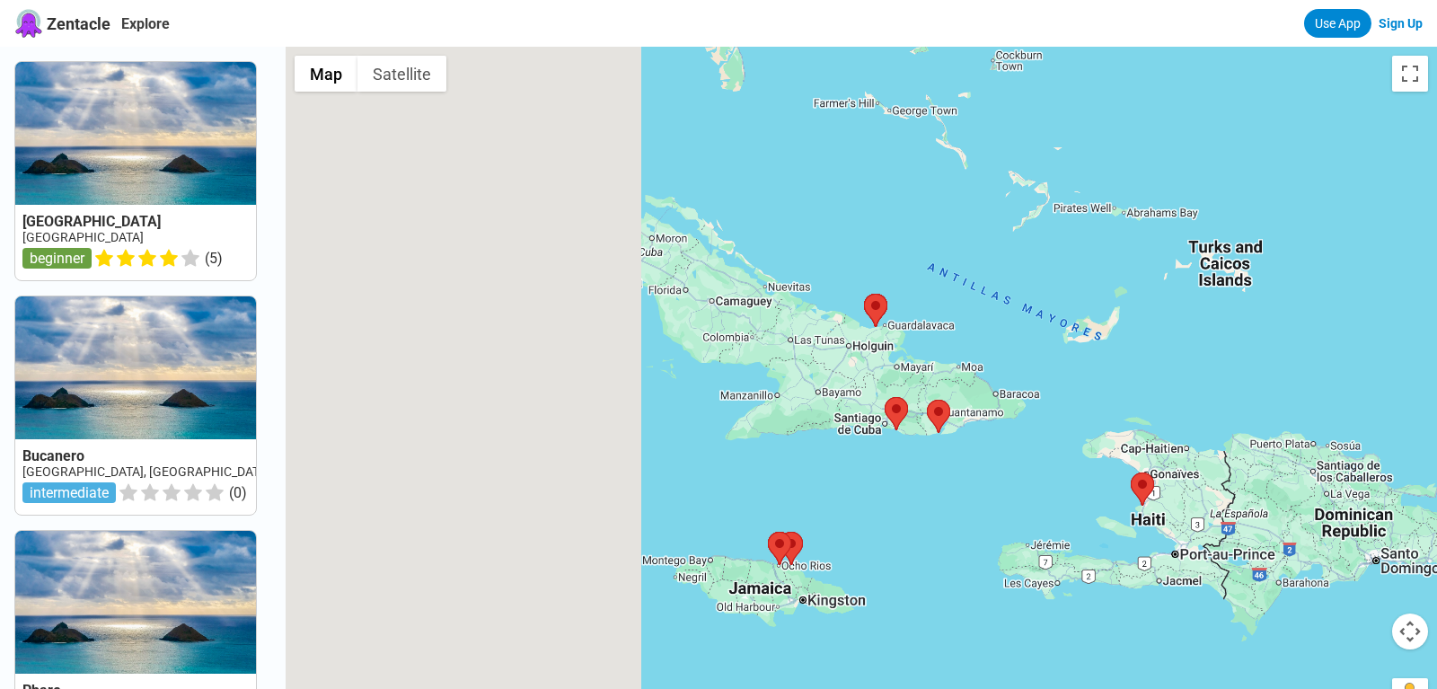
drag, startPoint x: 613, startPoint y: 316, endPoint x: 861, endPoint y: 389, distance: 259.2
click at [919, 398] on div at bounding box center [862, 391] width 1152 height 689
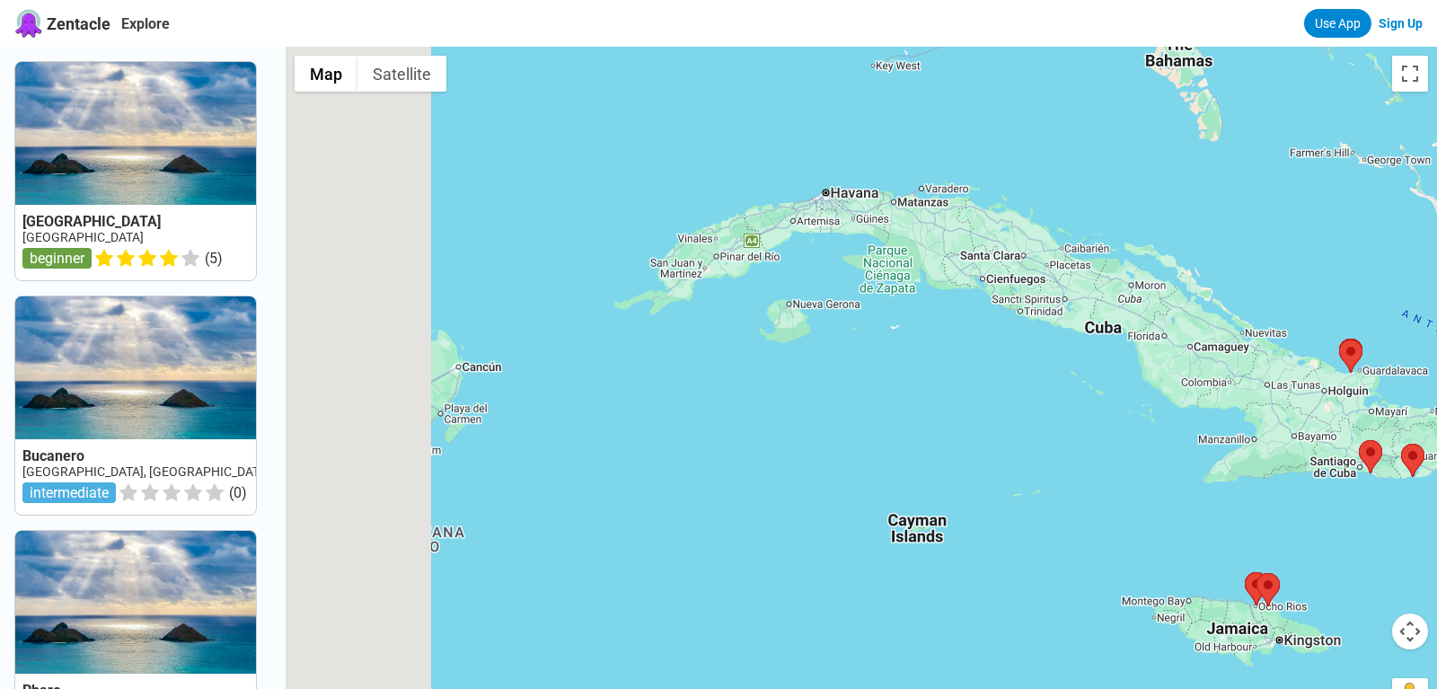
drag, startPoint x: 712, startPoint y: 322, endPoint x: 957, endPoint y: 335, distance: 244.6
click at [957, 335] on div at bounding box center [862, 391] width 1152 height 689
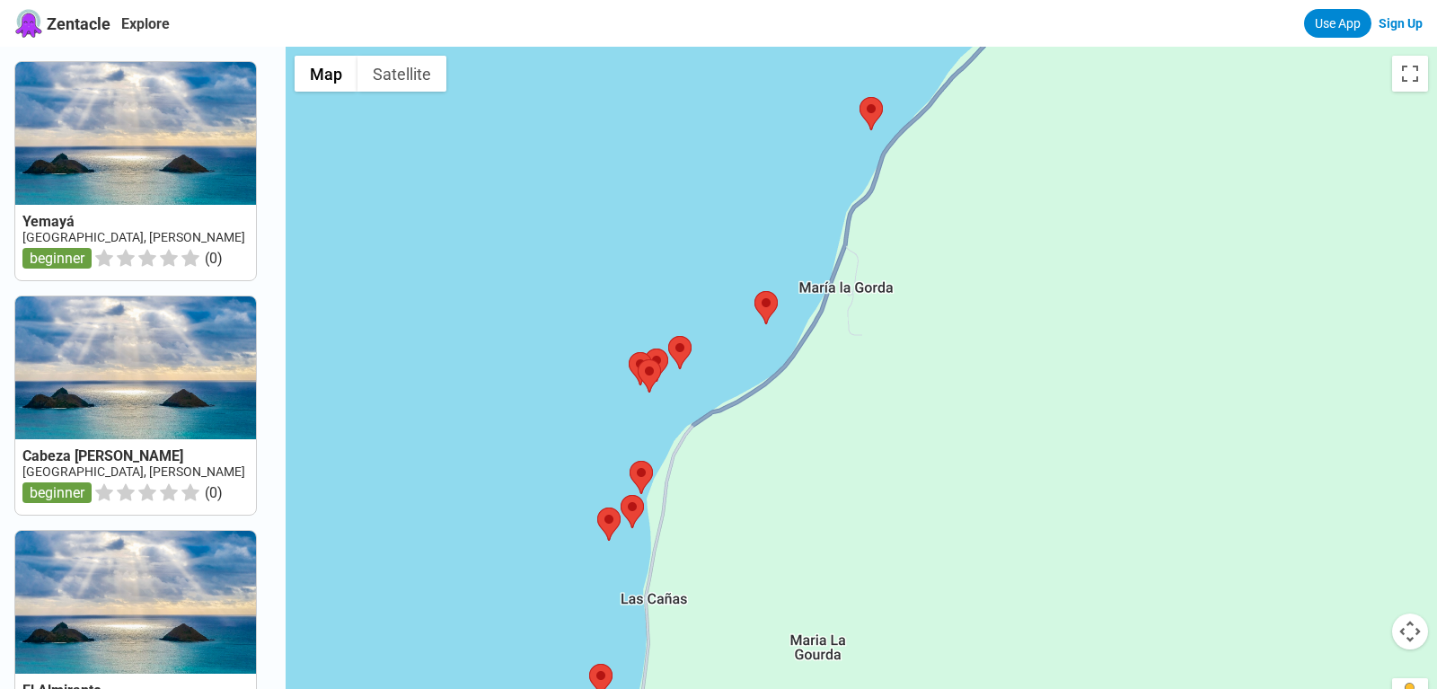
drag, startPoint x: 771, startPoint y: 562, endPoint x: 847, endPoint y: 193, distance: 377.0
click at [847, 196] on div at bounding box center [862, 391] width 1152 height 689
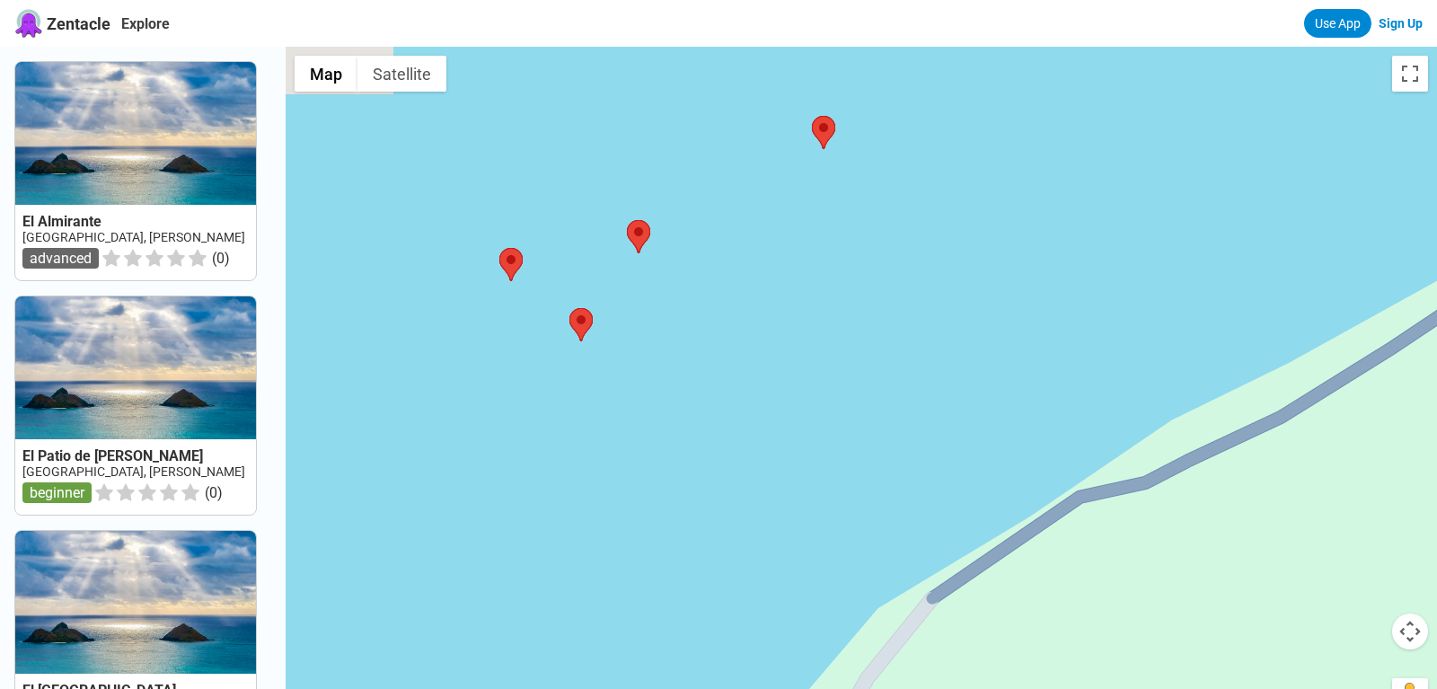
drag, startPoint x: 527, startPoint y: 324, endPoint x: 719, endPoint y: 285, distance: 195.4
click at [863, 314] on div at bounding box center [862, 391] width 1152 height 689
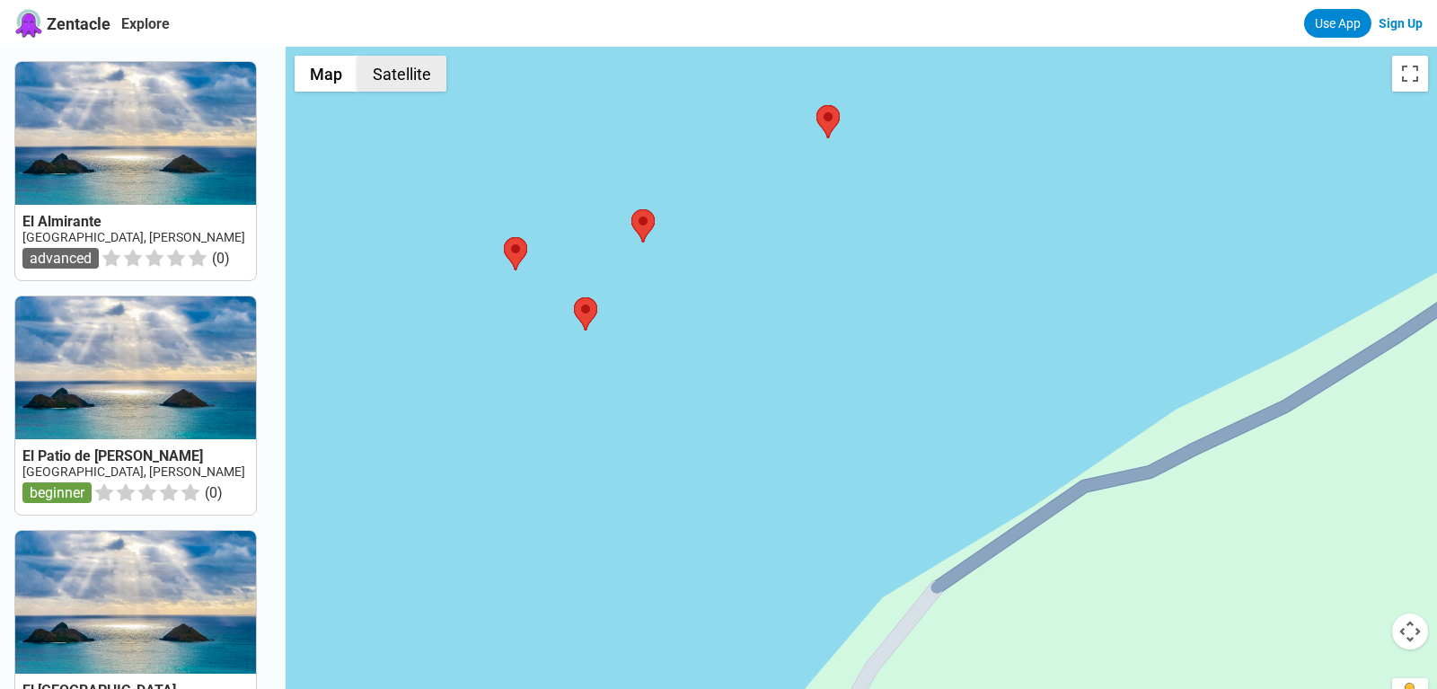
click at [393, 75] on button "Satellite" at bounding box center [401, 74] width 89 height 36
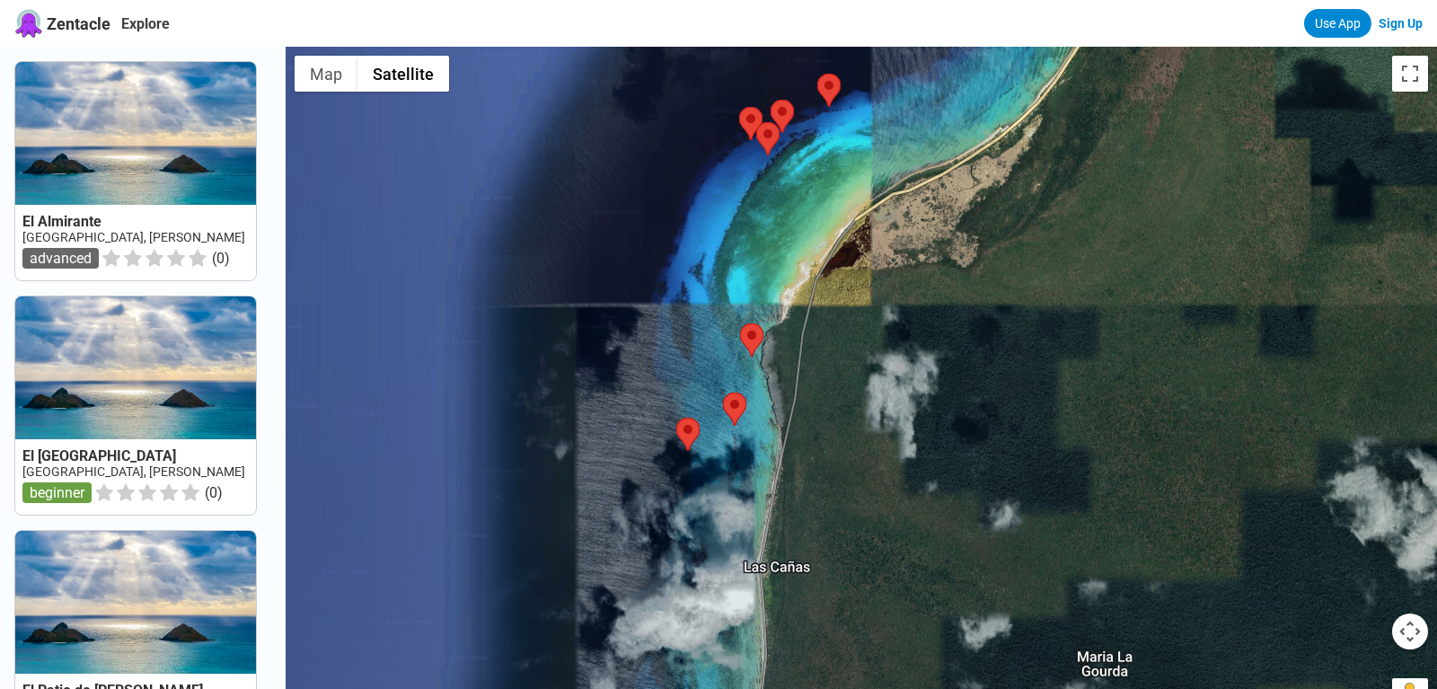
drag, startPoint x: 671, startPoint y: 516, endPoint x: 666, endPoint y: 340, distance: 177.0
click at [666, 340] on div at bounding box center [862, 391] width 1152 height 689
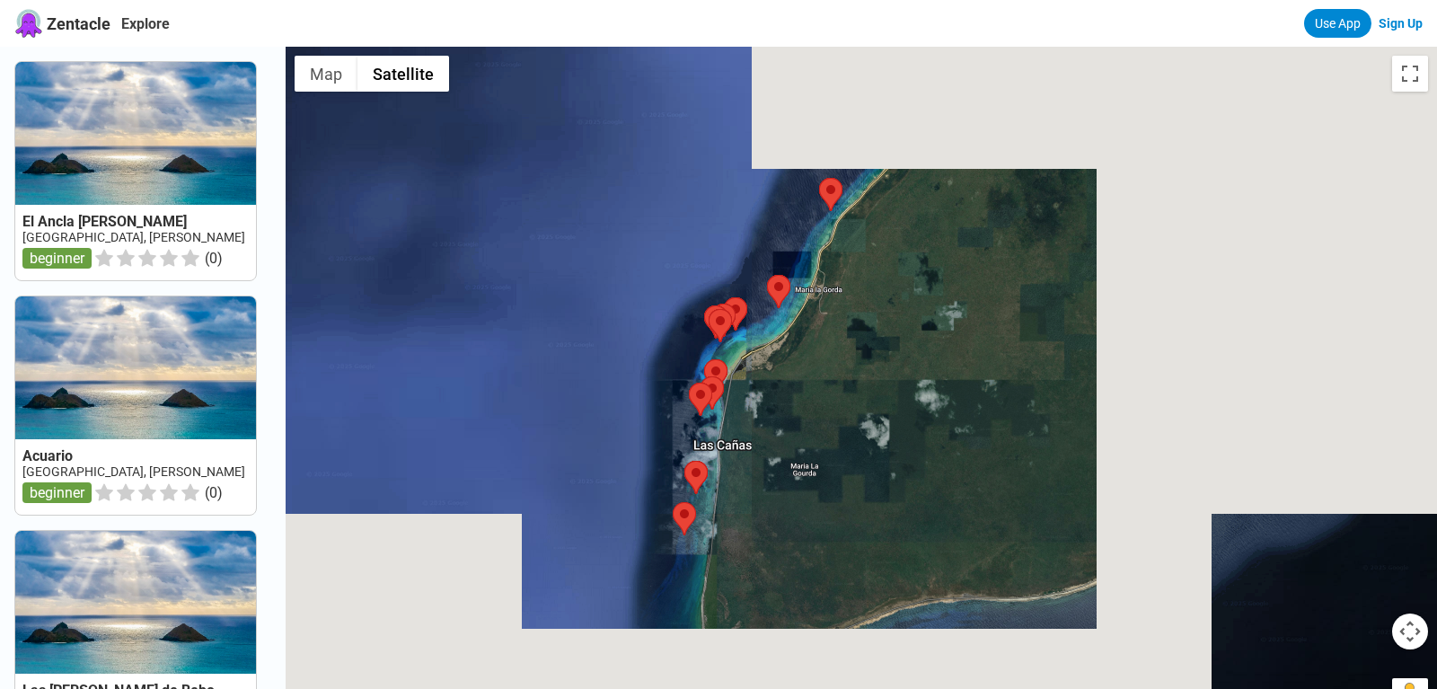
drag, startPoint x: 707, startPoint y: 533, endPoint x: 685, endPoint y: 380, distance: 154.2
click at [685, 380] on div at bounding box center [862, 391] width 1152 height 689
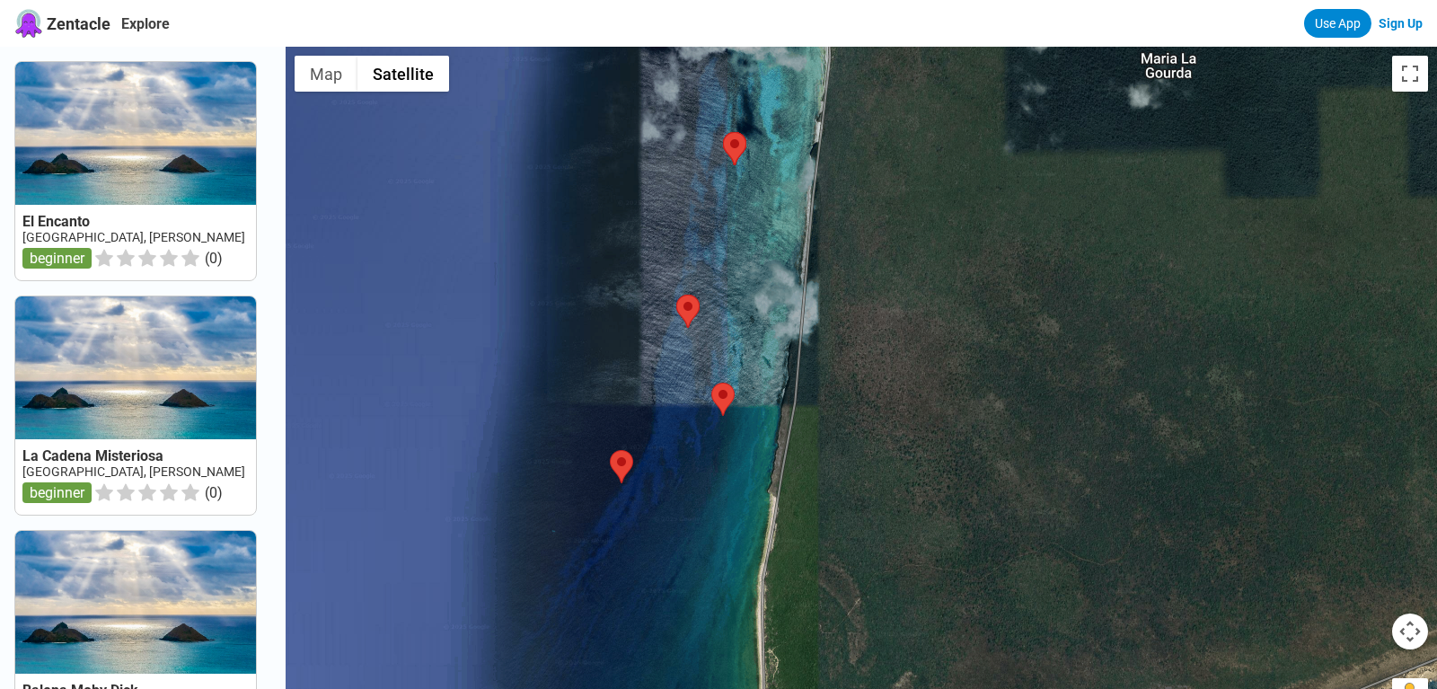
drag, startPoint x: 811, startPoint y: 436, endPoint x: 816, endPoint y: 268, distance: 168.0
click at [816, 268] on div at bounding box center [862, 391] width 1152 height 689
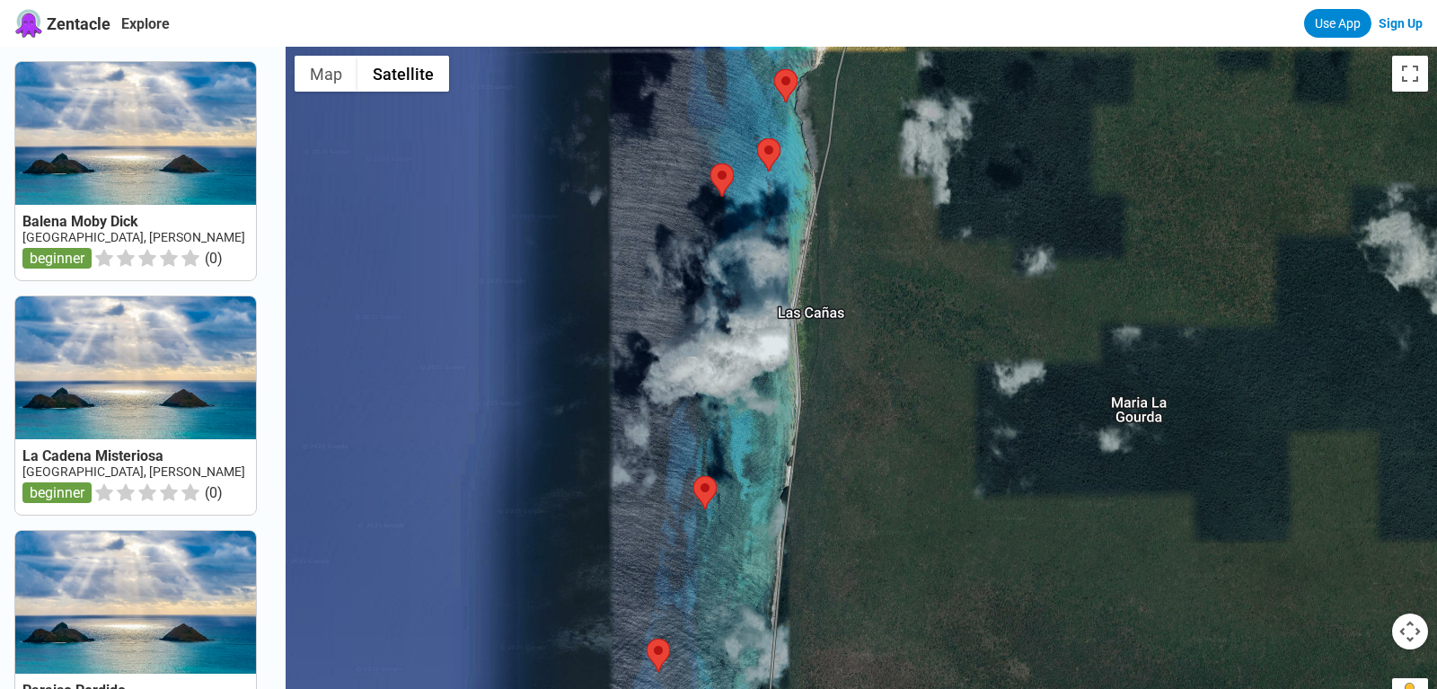
drag, startPoint x: 798, startPoint y: 232, endPoint x: 766, endPoint y: 600, distance: 369.6
click at [766, 550] on div at bounding box center [862, 391] width 1152 height 689
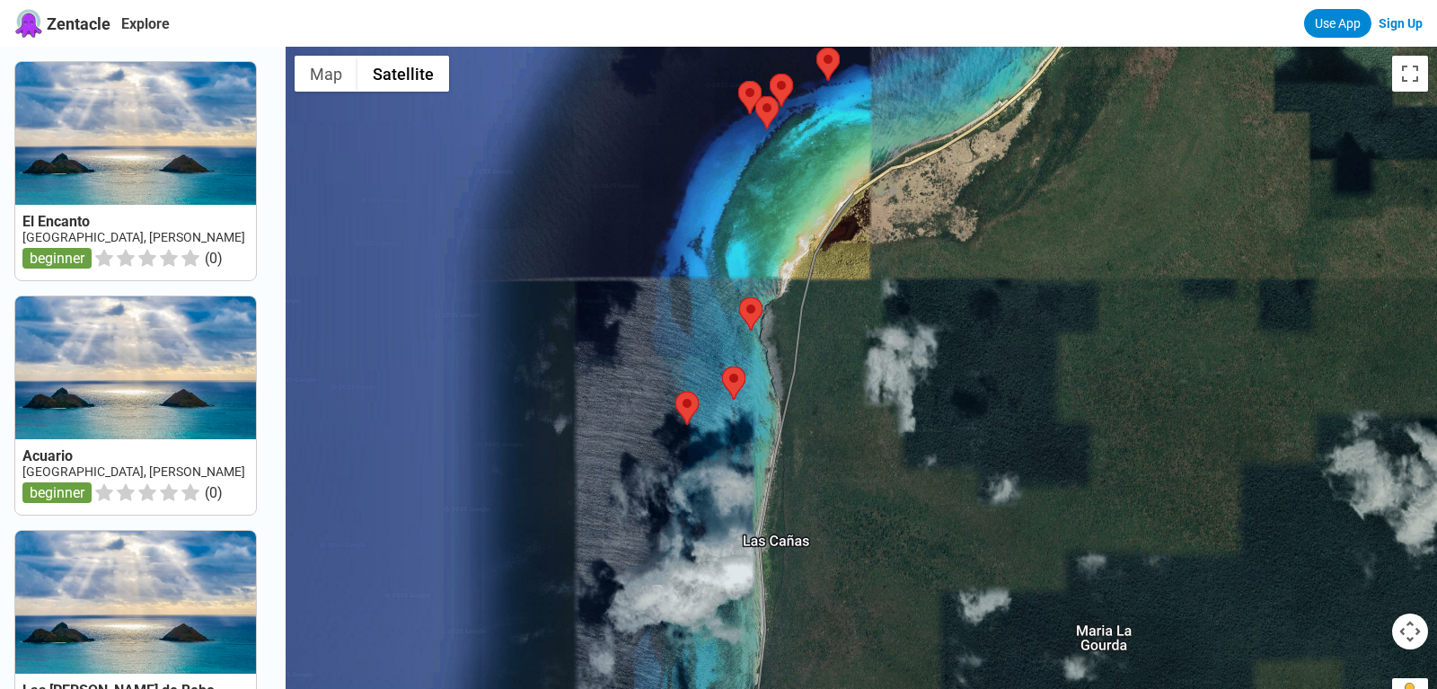
drag, startPoint x: 759, startPoint y: 320, endPoint x: 727, endPoint y: 528, distance: 210.9
click at [724, 540] on div at bounding box center [862, 391] width 1152 height 689
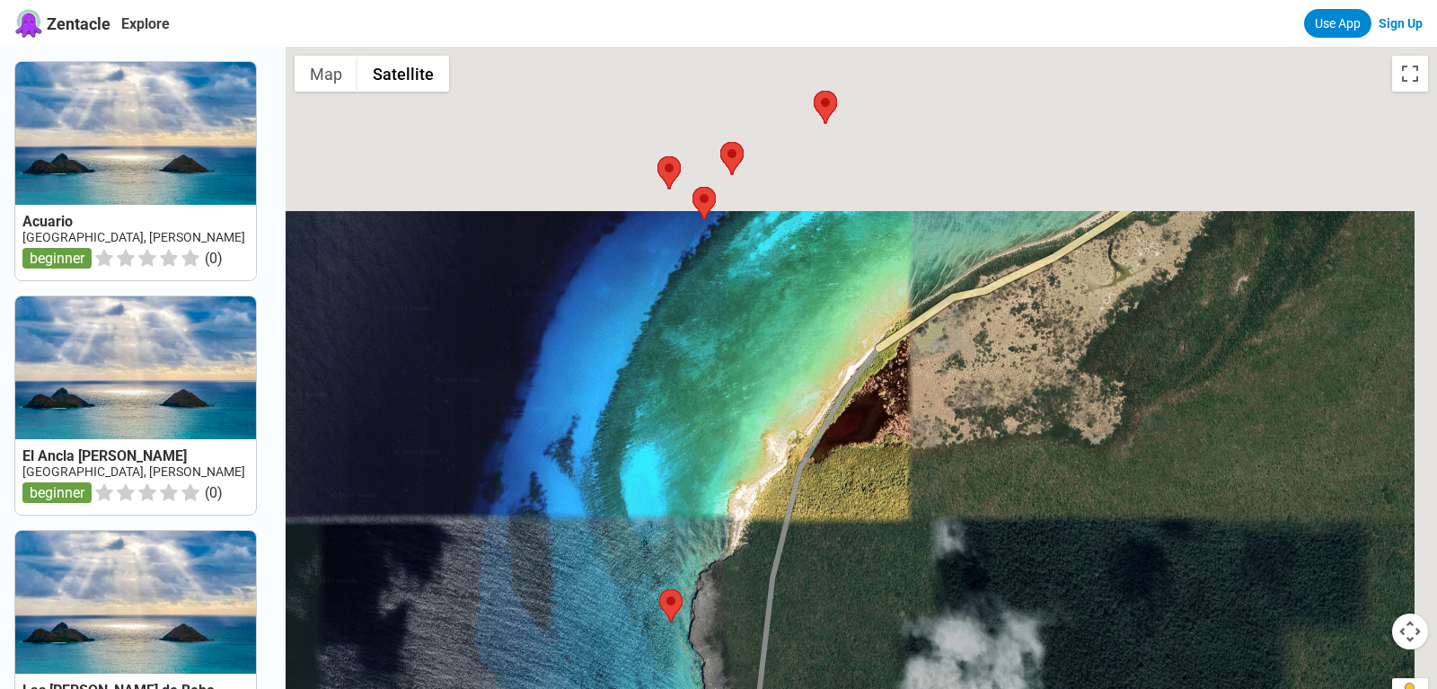
drag, startPoint x: 822, startPoint y: 232, endPoint x: 757, endPoint y: 632, distance: 405.8
click at [757, 550] on div at bounding box center [862, 391] width 1152 height 689
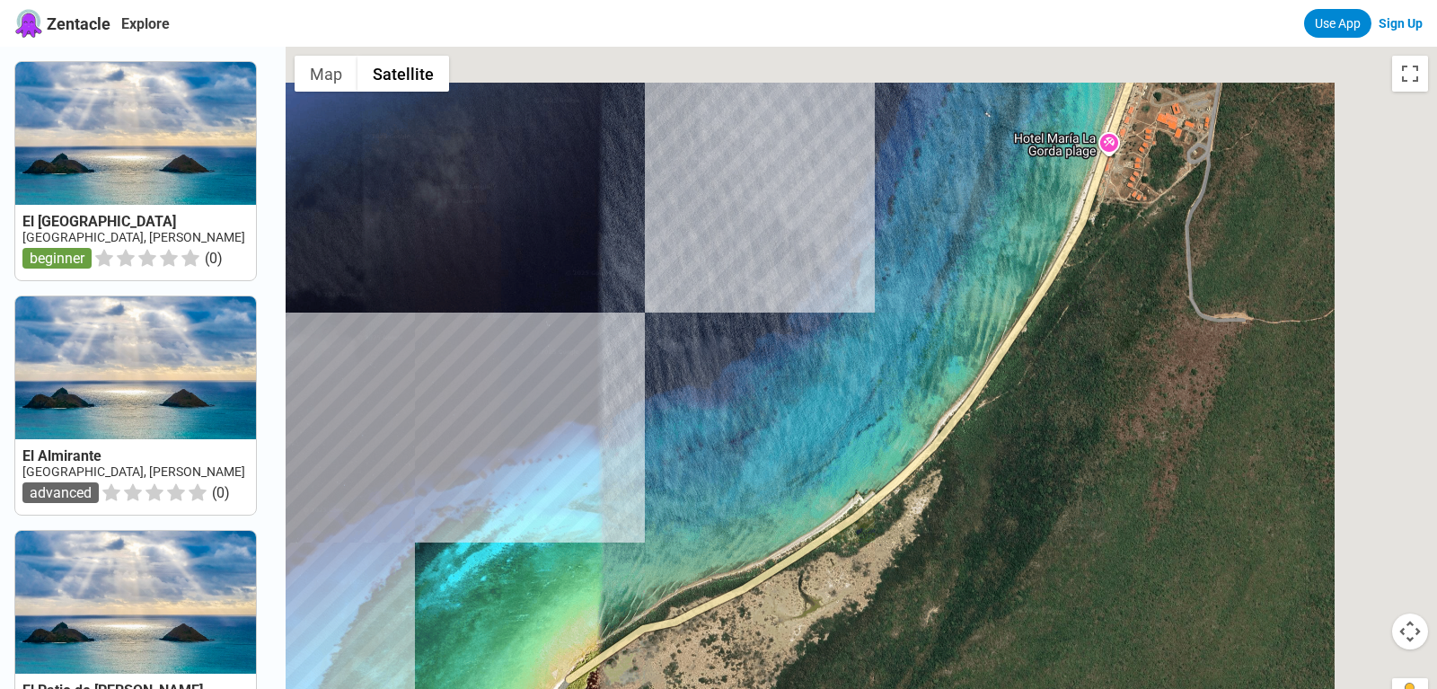
drag, startPoint x: 913, startPoint y: 201, endPoint x: 606, endPoint y: 444, distance: 391.4
click at [606, 444] on div at bounding box center [862, 391] width 1152 height 689
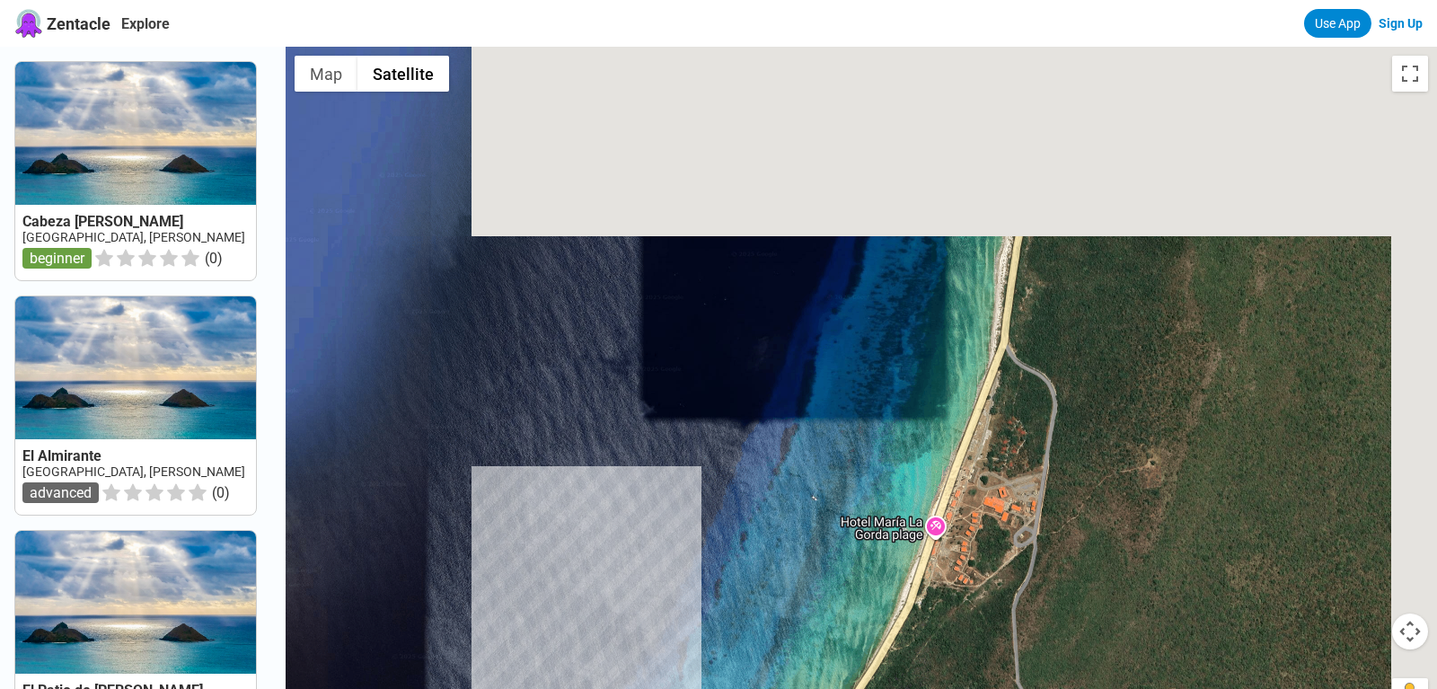
drag, startPoint x: 955, startPoint y: 211, endPoint x: 783, endPoint y: 593, distance: 418.5
click at [783, 550] on div at bounding box center [862, 391] width 1152 height 689
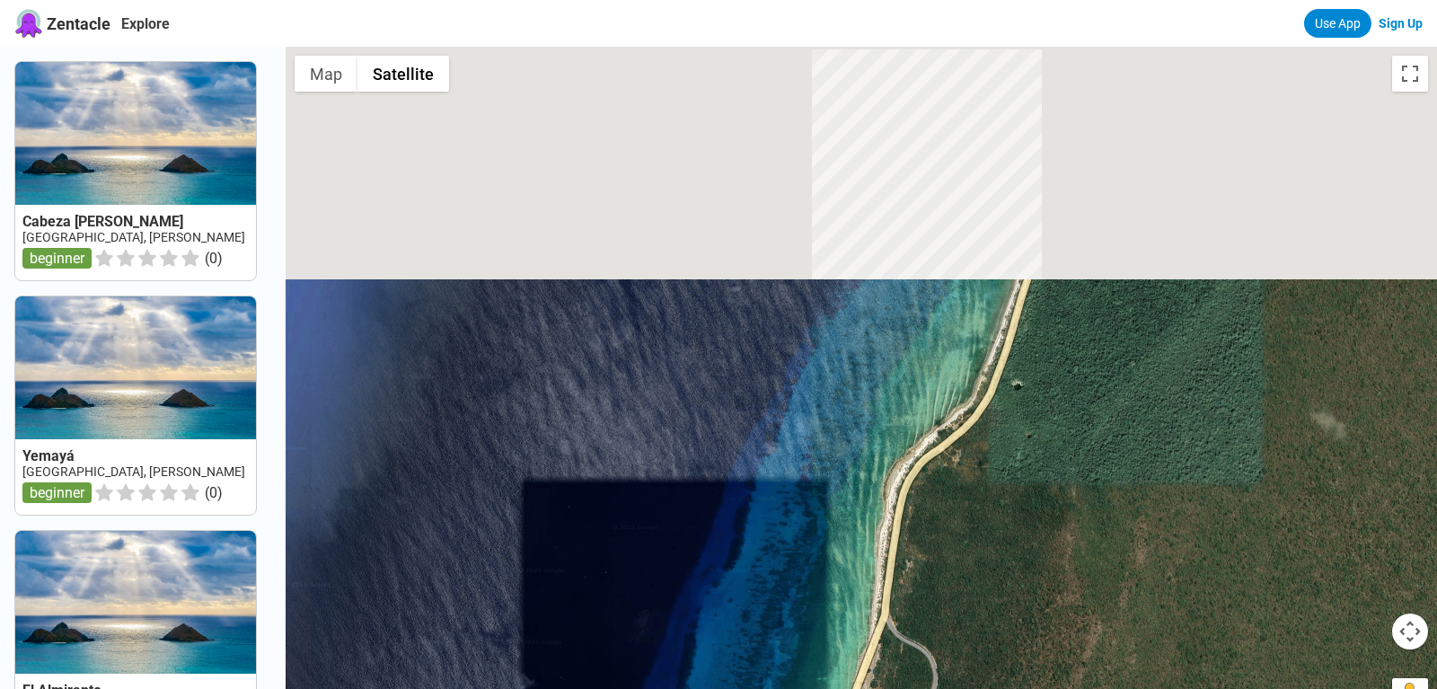
drag, startPoint x: 865, startPoint y: 384, endPoint x: 743, endPoint y: 660, distance: 302.4
click at [743, 550] on div at bounding box center [862, 391] width 1152 height 689
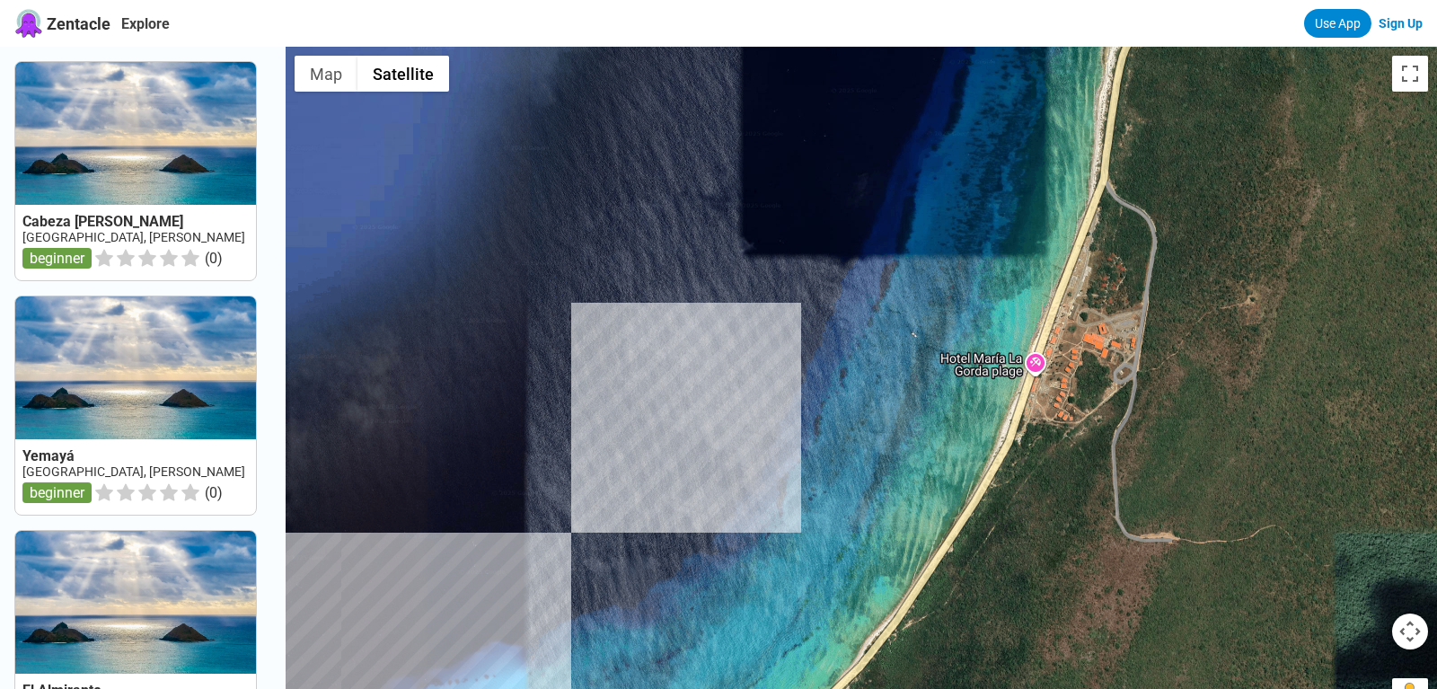
drag, startPoint x: 843, startPoint y: 461, endPoint x: 927, endPoint y: 186, distance: 287.3
click at [927, 188] on div at bounding box center [862, 391] width 1152 height 689
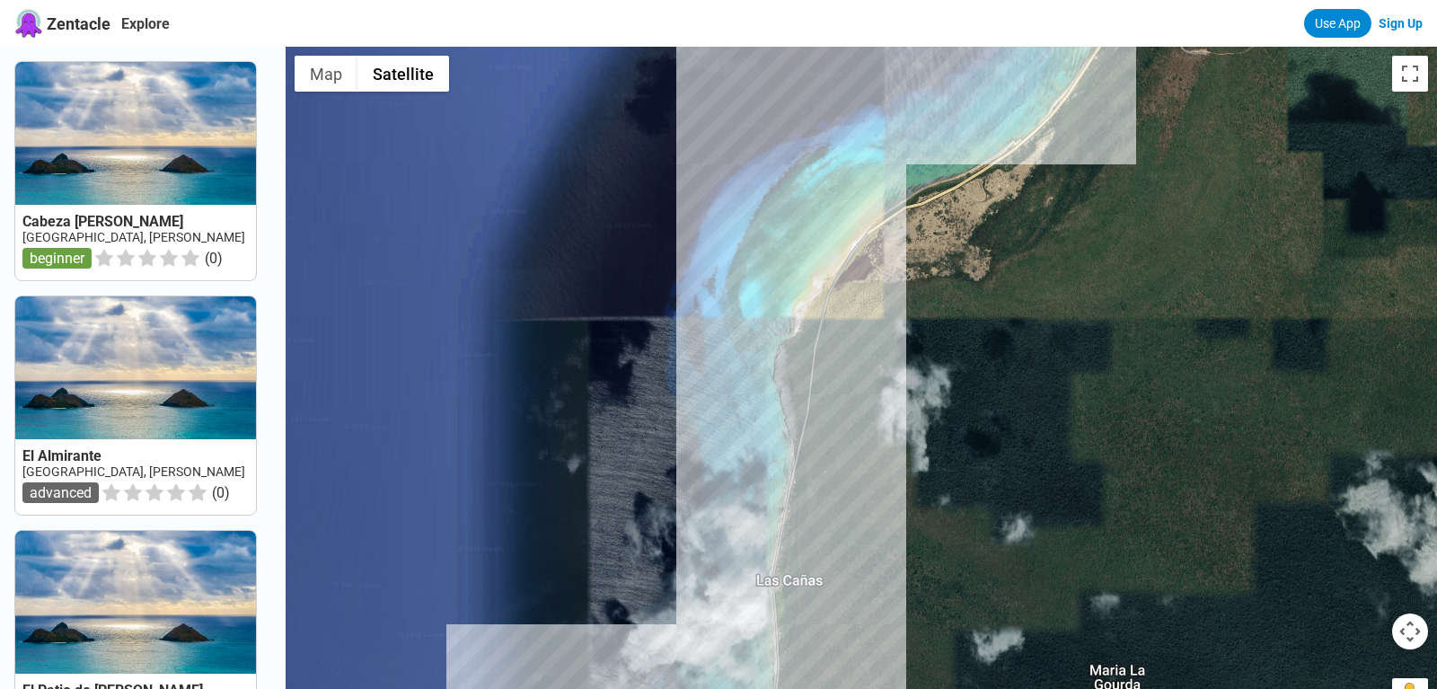
drag, startPoint x: 640, startPoint y: 487, endPoint x: 784, endPoint y: 227, distance: 296.7
click at [791, 223] on div at bounding box center [862, 391] width 1152 height 689
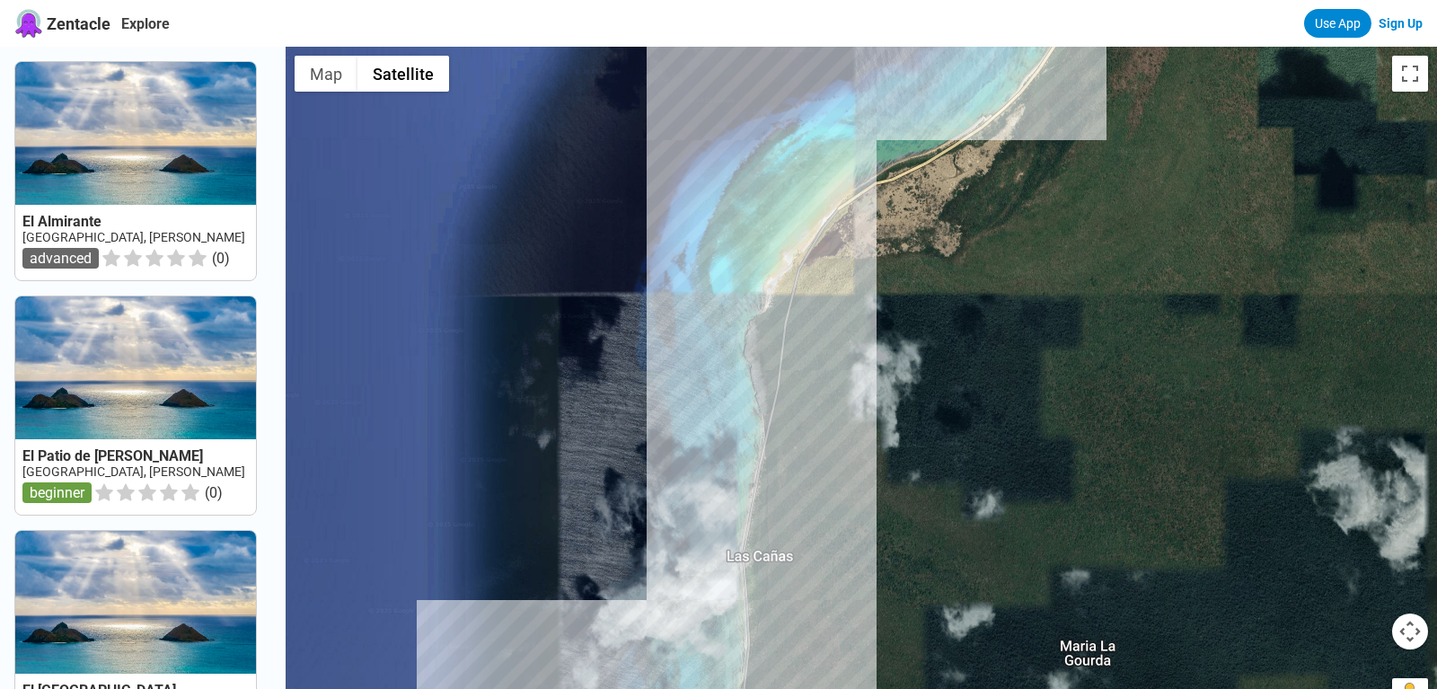
drag, startPoint x: 757, startPoint y: 538, endPoint x: 771, endPoint y: 226, distance: 312.0
click at [771, 226] on div at bounding box center [862, 391] width 1152 height 689
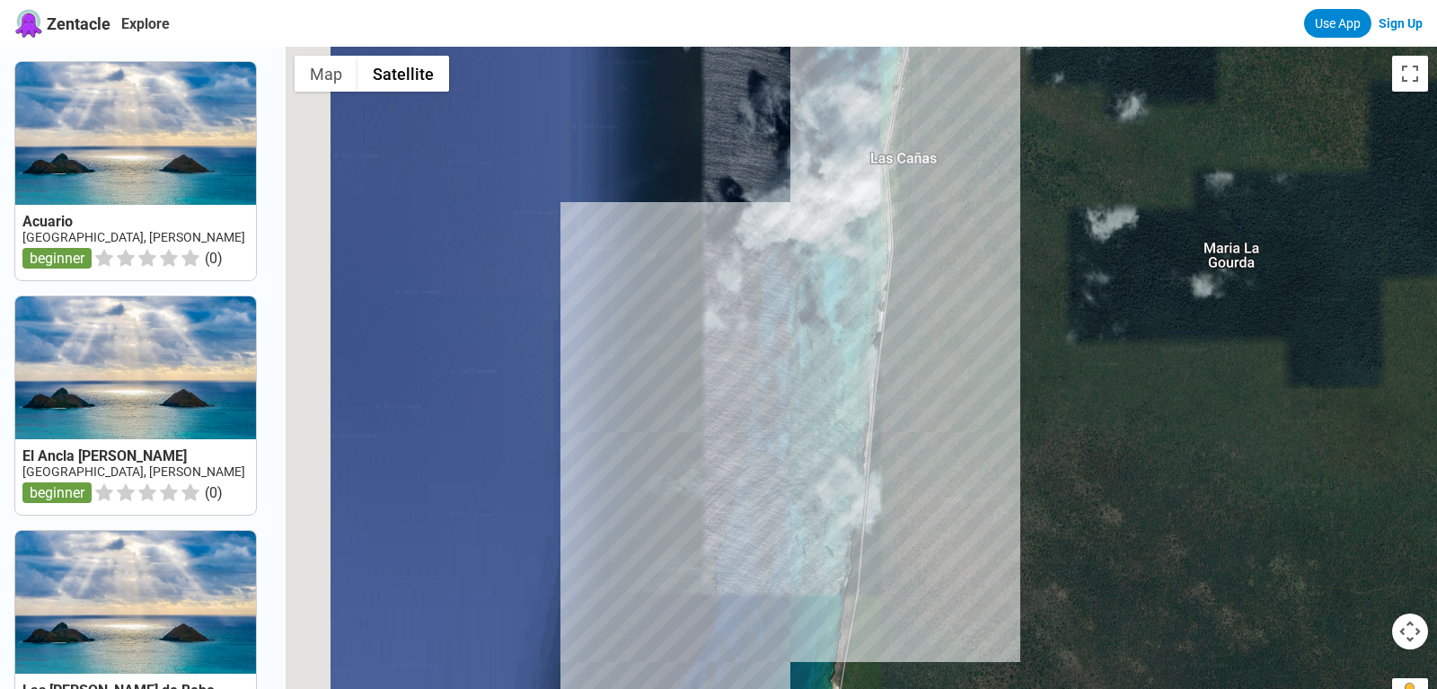
drag, startPoint x: 793, startPoint y: 587, endPoint x: 933, endPoint y: 255, distance: 359.8
click at [933, 257] on div at bounding box center [862, 391] width 1152 height 689
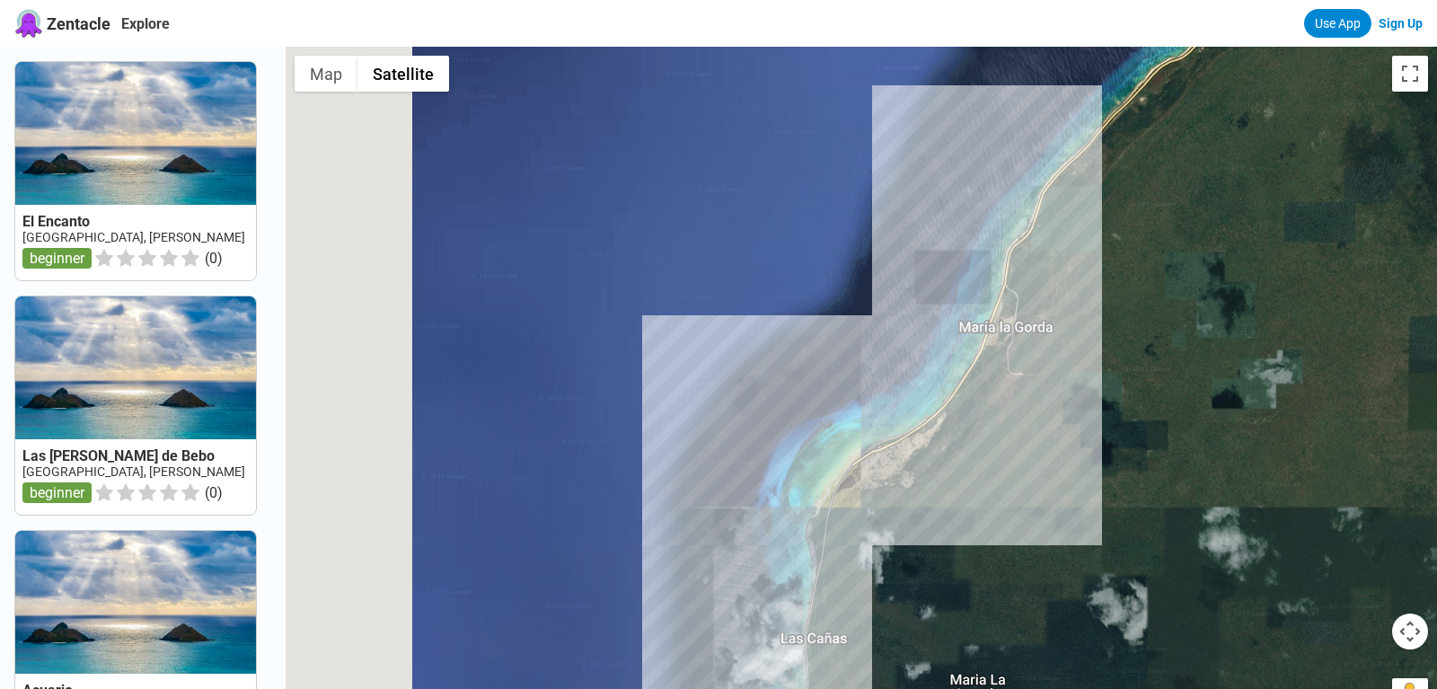
drag, startPoint x: 897, startPoint y: 216, endPoint x: 852, endPoint y: 516, distance: 303.5
click at [852, 516] on div at bounding box center [862, 391] width 1152 height 689
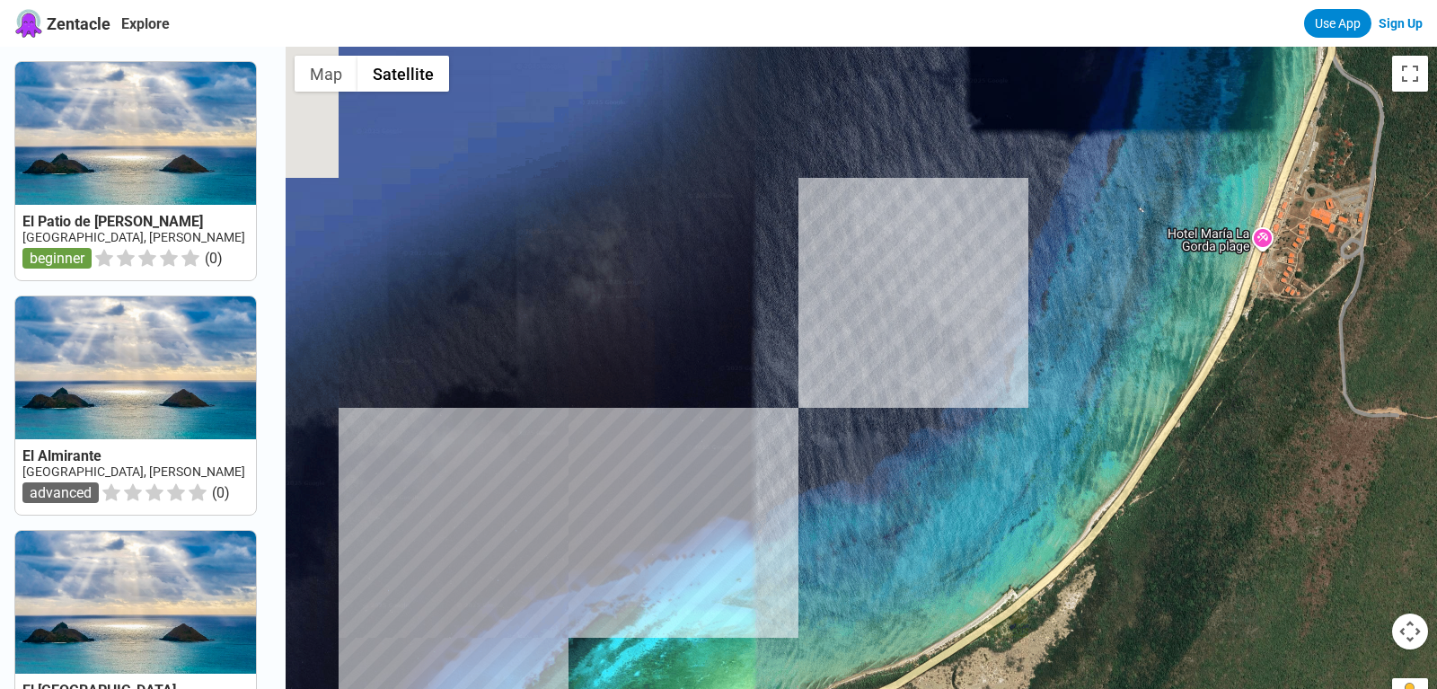
drag, startPoint x: 1134, startPoint y: 268, endPoint x: 830, endPoint y: 508, distance: 388.2
click at [830, 507] on div at bounding box center [862, 391] width 1152 height 689
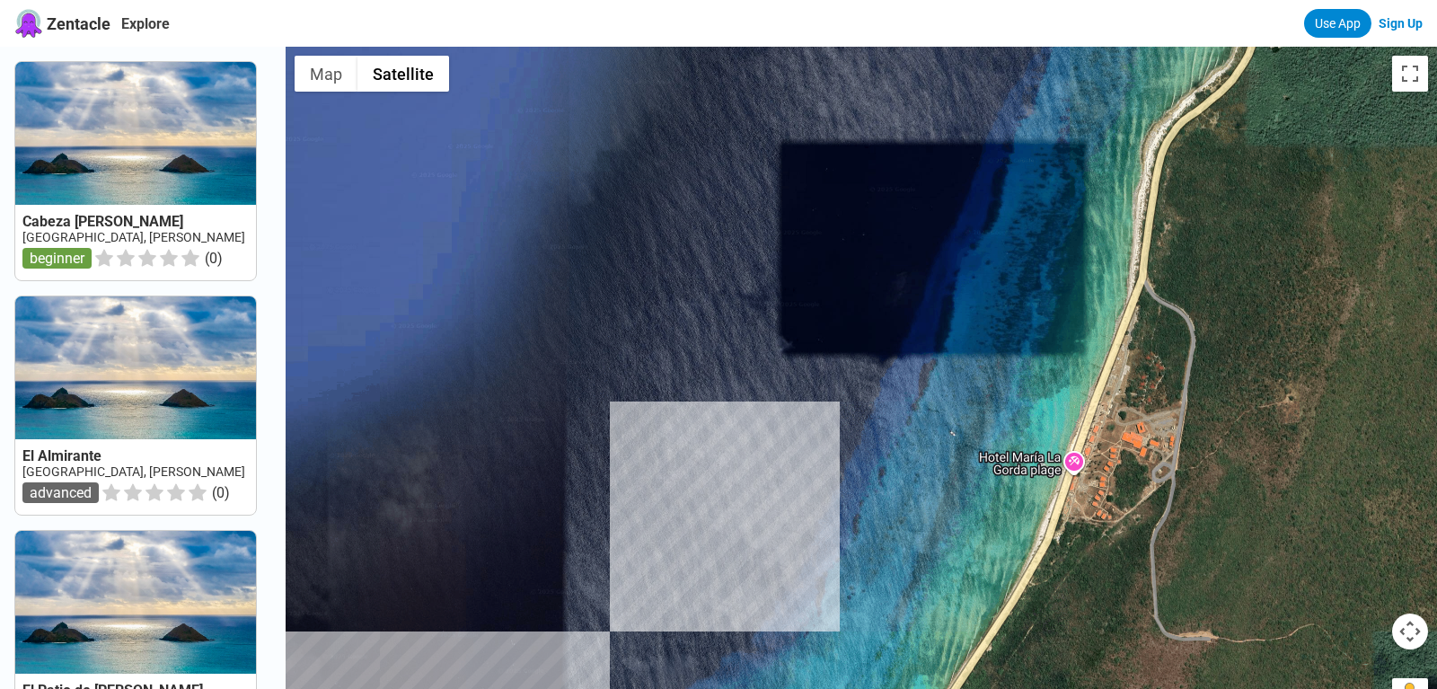
drag, startPoint x: 982, startPoint y: 405, endPoint x: 852, endPoint y: 589, distance: 225.5
click at [852, 550] on div at bounding box center [862, 391] width 1152 height 689
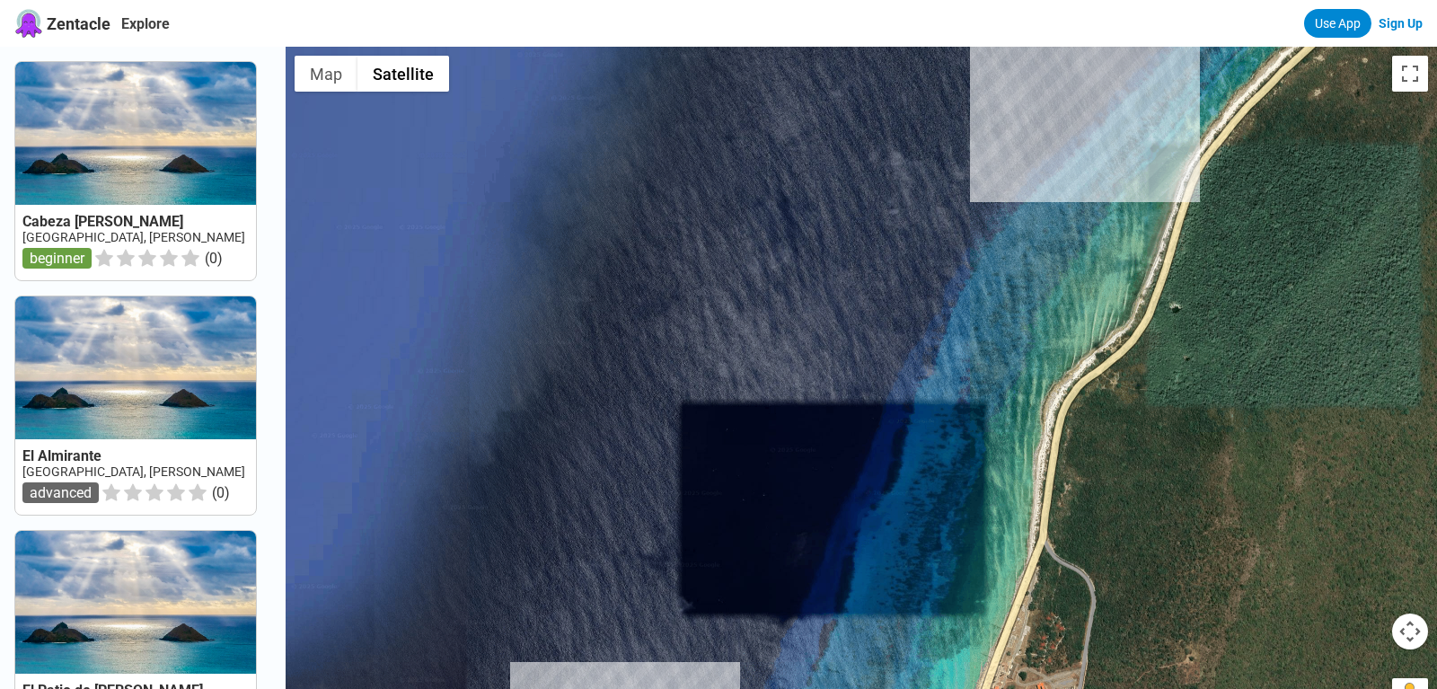
drag, startPoint x: 954, startPoint y: 384, endPoint x: 856, endPoint y: 646, distance: 279.1
click at [856, 550] on div at bounding box center [862, 391] width 1152 height 689
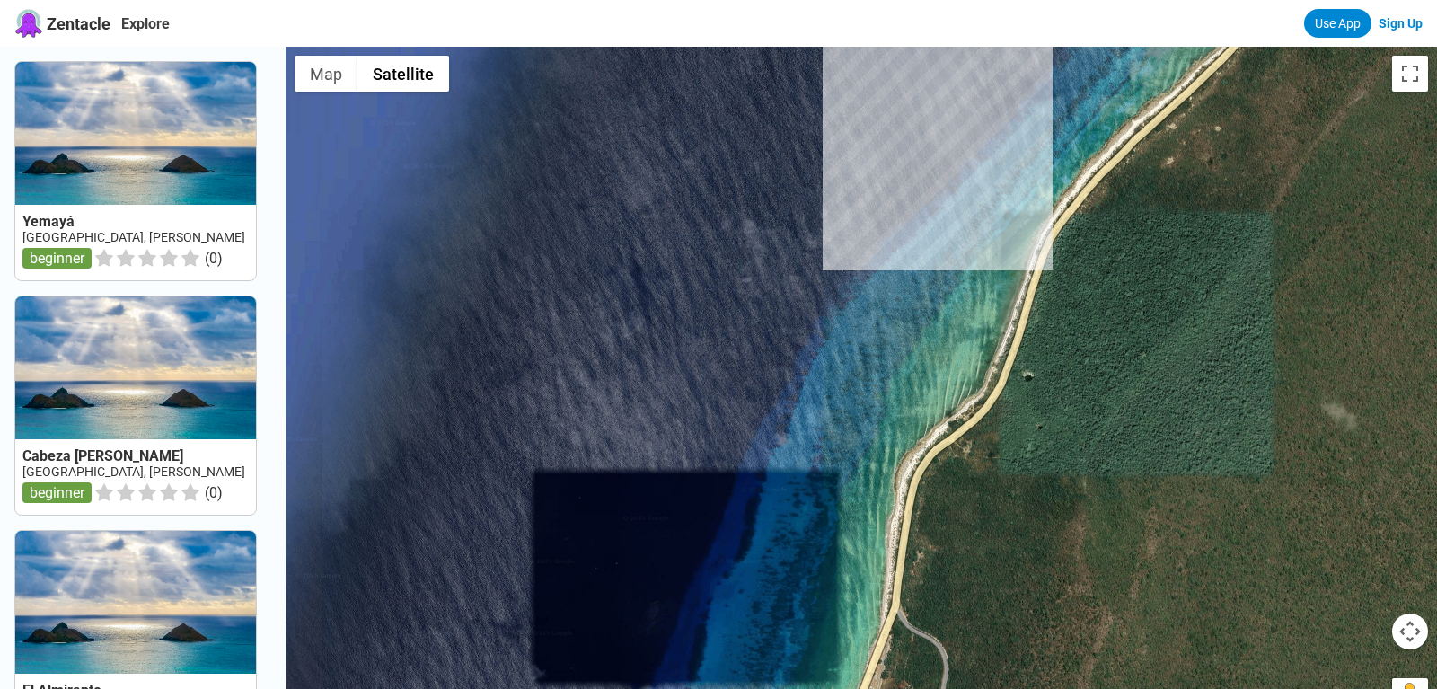
drag, startPoint x: 1081, startPoint y: 313, endPoint x: 937, endPoint y: 246, distance: 158.3
click at [937, 246] on div at bounding box center [862, 391] width 1152 height 689
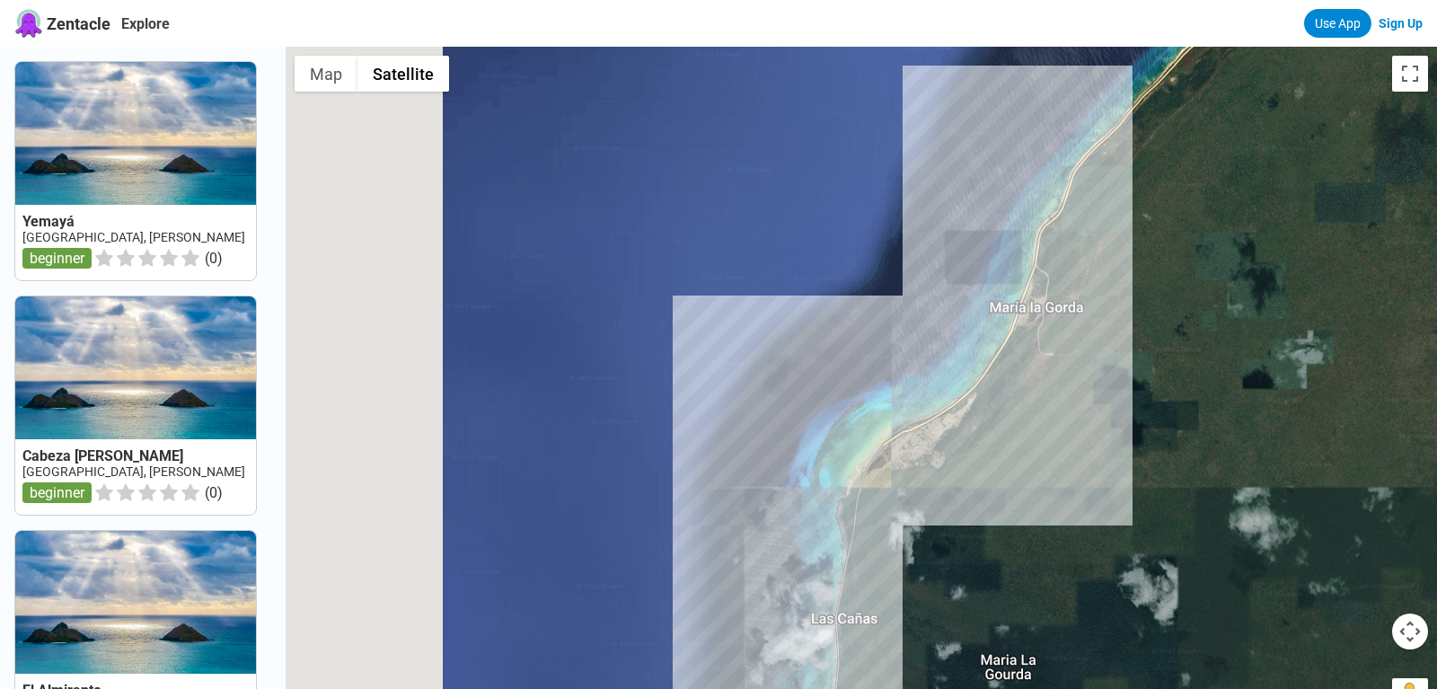
drag, startPoint x: 820, startPoint y: 622, endPoint x: 906, endPoint y: 311, distance: 323.4
click at [905, 315] on div at bounding box center [862, 391] width 1152 height 689
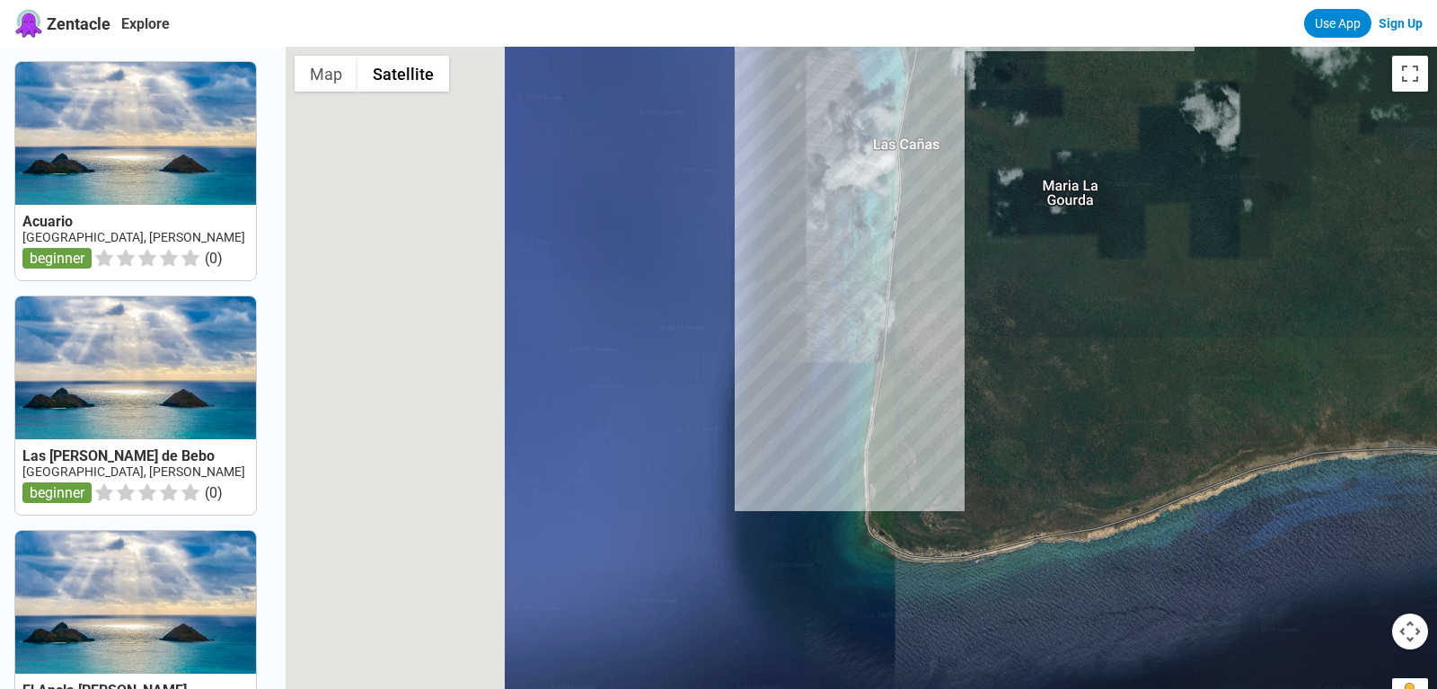
drag, startPoint x: 887, startPoint y: 654, endPoint x: 930, endPoint y: 366, distance: 291.4
click at [930, 366] on div at bounding box center [862, 391] width 1152 height 689
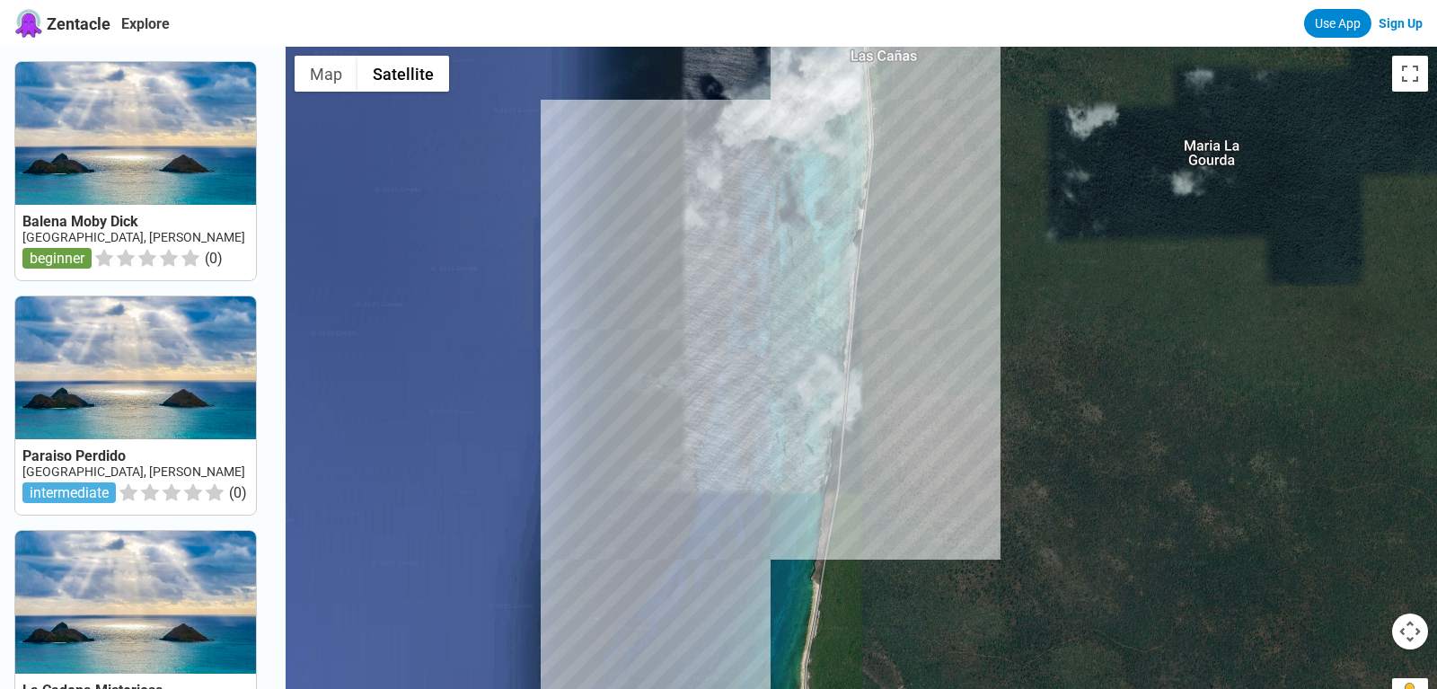
drag, startPoint x: 899, startPoint y: 155, endPoint x: 829, endPoint y: 474, distance: 326.5
click at [829, 474] on div at bounding box center [862, 391] width 1152 height 689
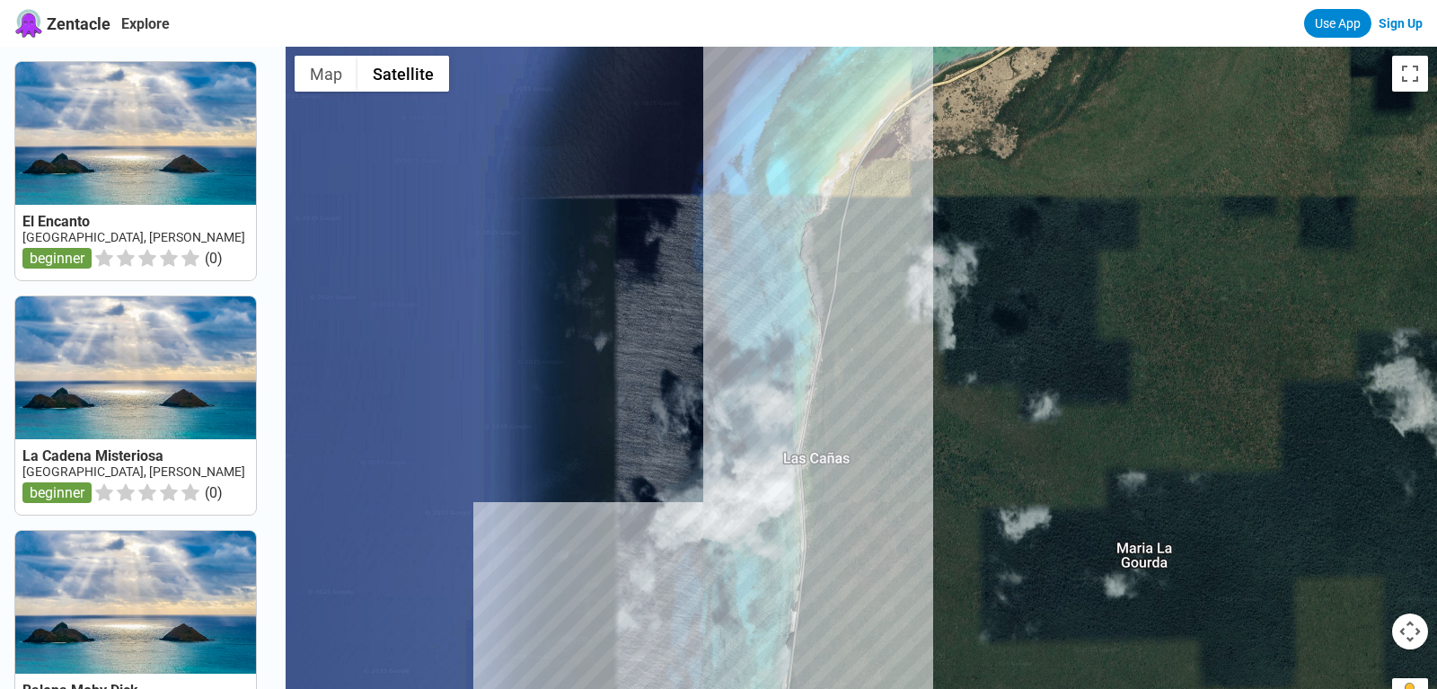
drag, startPoint x: 916, startPoint y: 227, endPoint x: 867, endPoint y: 562, distance: 338.7
click at [867, 550] on div at bounding box center [862, 391] width 1152 height 689
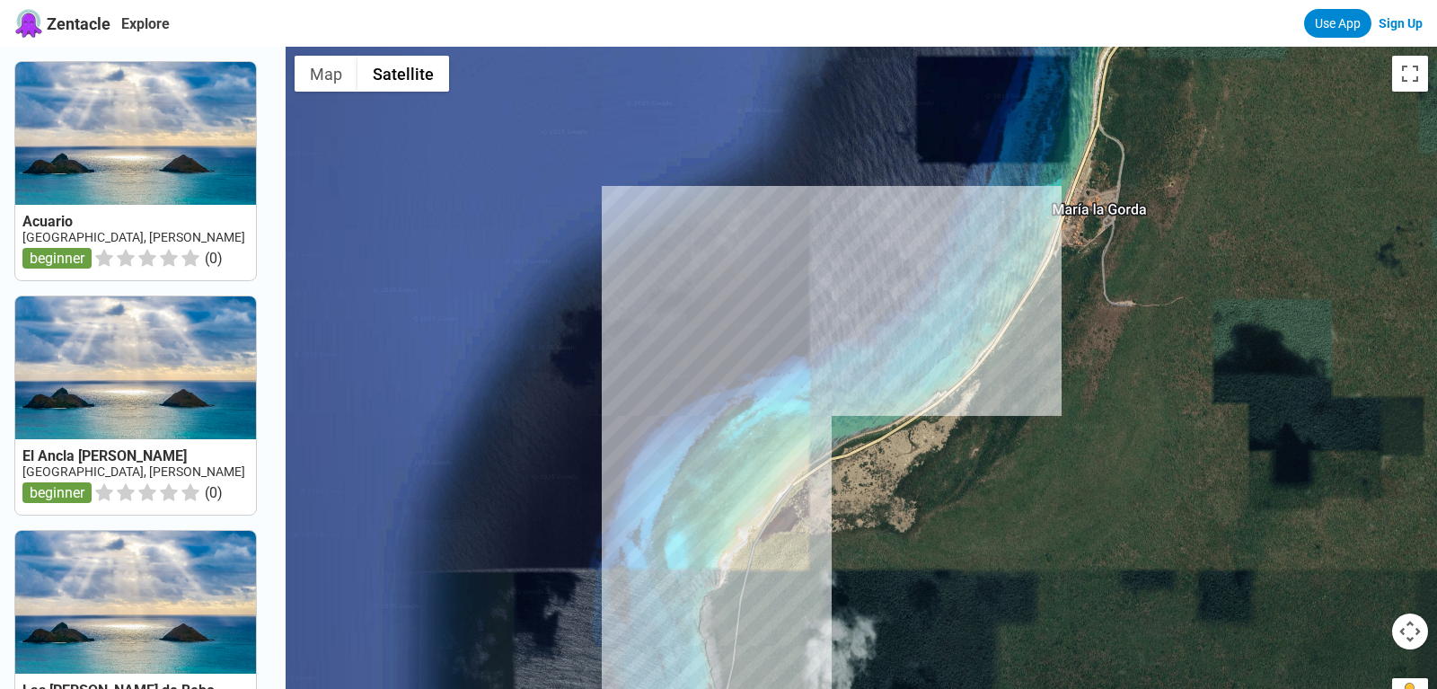
drag, startPoint x: 909, startPoint y: 301, endPoint x: 811, endPoint y: 633, distance: 346.5
click at [811, 550] on div at bounding box center [862, 391] width 1152 height 689
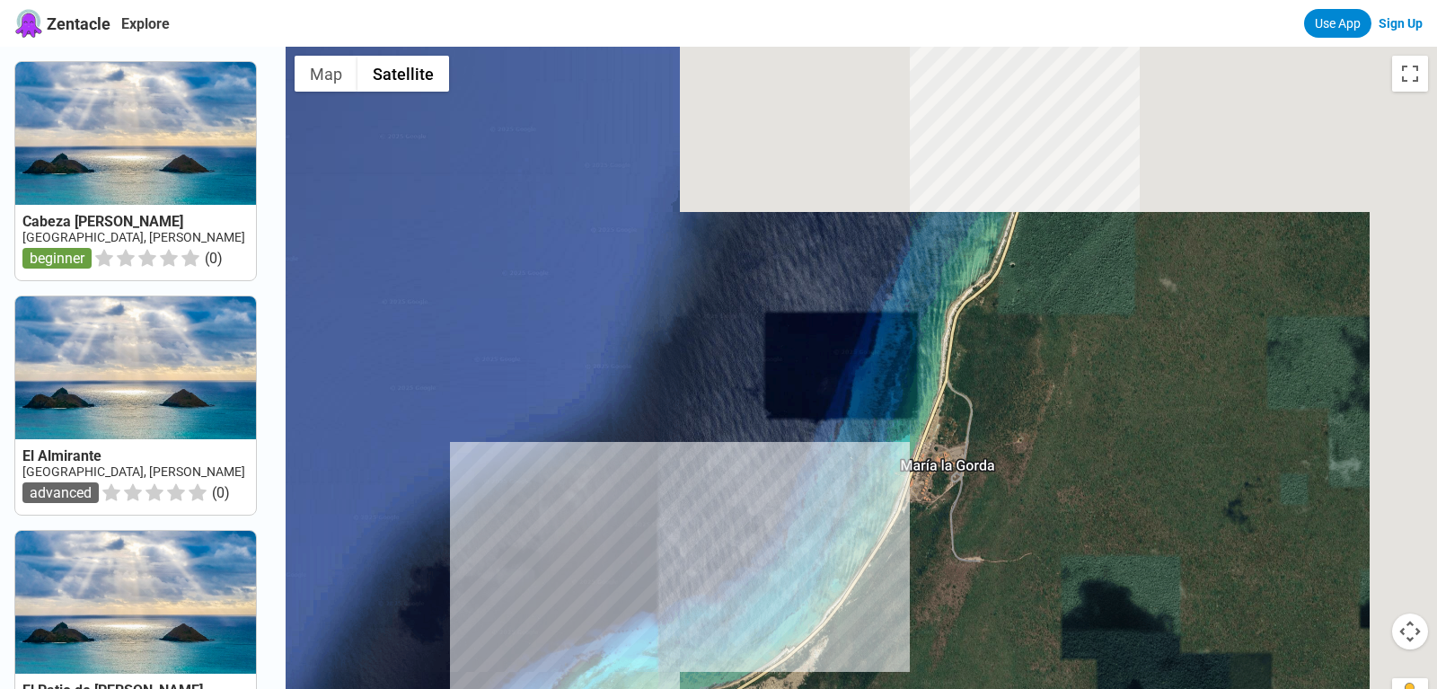
drag, startPoint x: 893, startPoint y: 407, endPoint x: 744, endPoint y: 618, distance: 258.4
click at [744, 550] on div at bounding box center [862, 391] width 1152 height 689
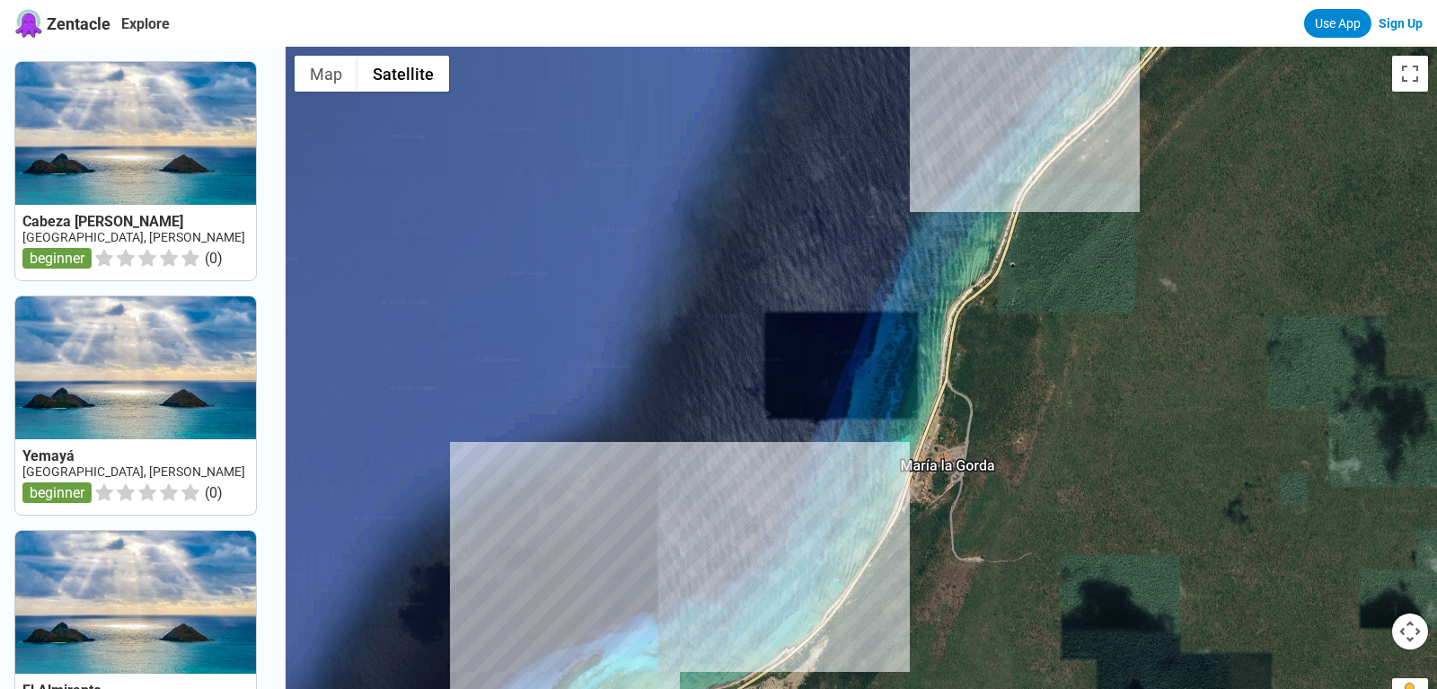
drag, startPoint x: 833, startPoint y: 531, endPoint x: 781, endPoint y: 653, distance: 132.5
click at [781, 550] on div at bounding box center [862, 391] width 1152 height 689
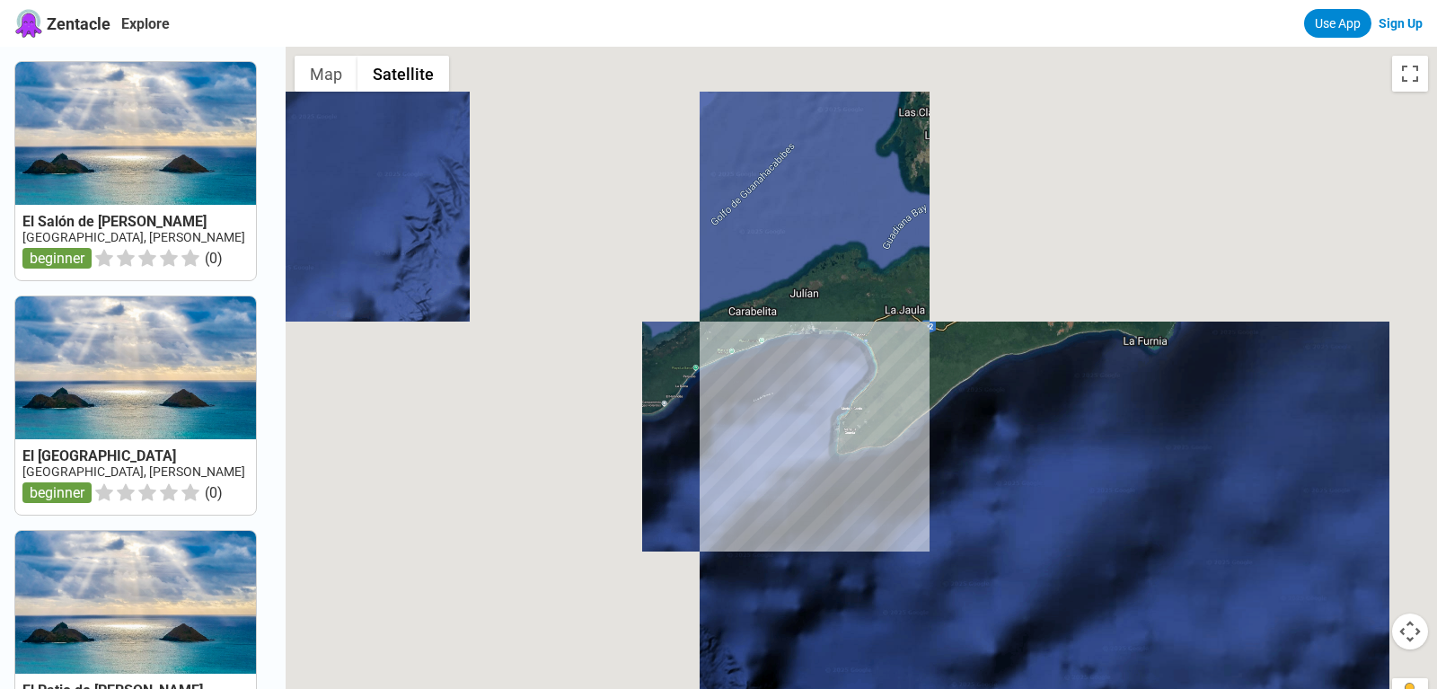
drag, startPoint x: 1206, startPoint y: 329, endPoint x: 673, endPoint y: 421, distance: 541.5
click at [674, 420] on div at bounding box center [862, 391] width 1152 height 689
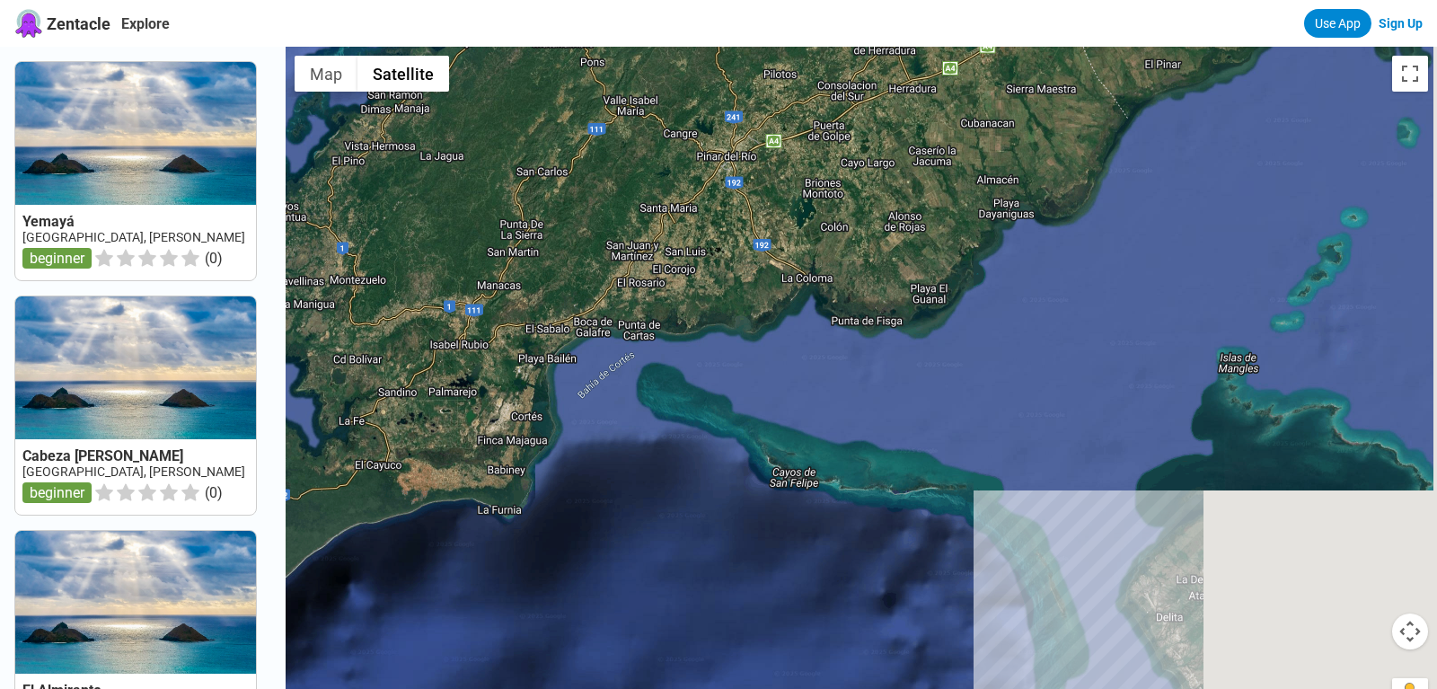
drag, startPoint x: 973, startPoint y: 341, endPoint x: 707, endPoint y: 460, distance: 291.1
click at [708, 458] on div at bounding box center [862, 391] width 1152 height 689
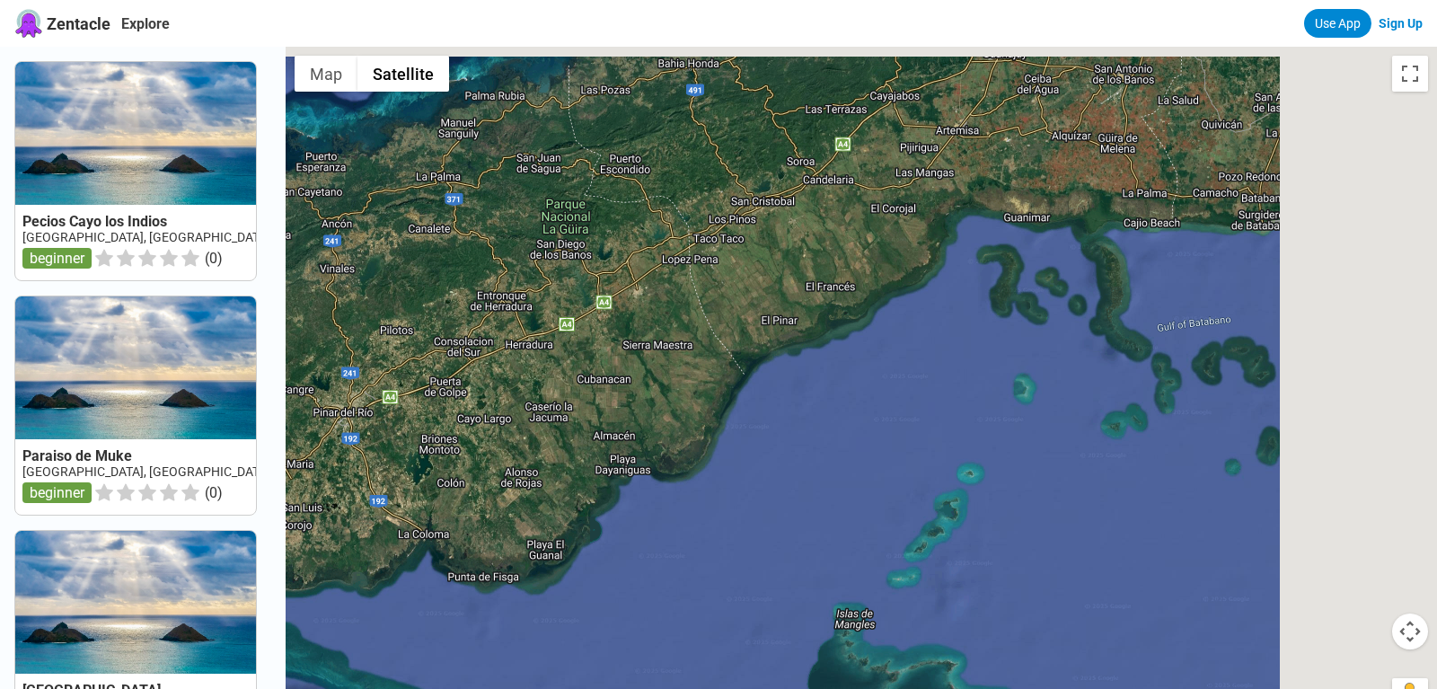
drag, startPoint x: 856, startPoint y: 358, endPoint x: 465, endPoint y: 594, distance: 456.1
click at [463, 550] on div at bounding box center [862, 391] width 1152 height 689
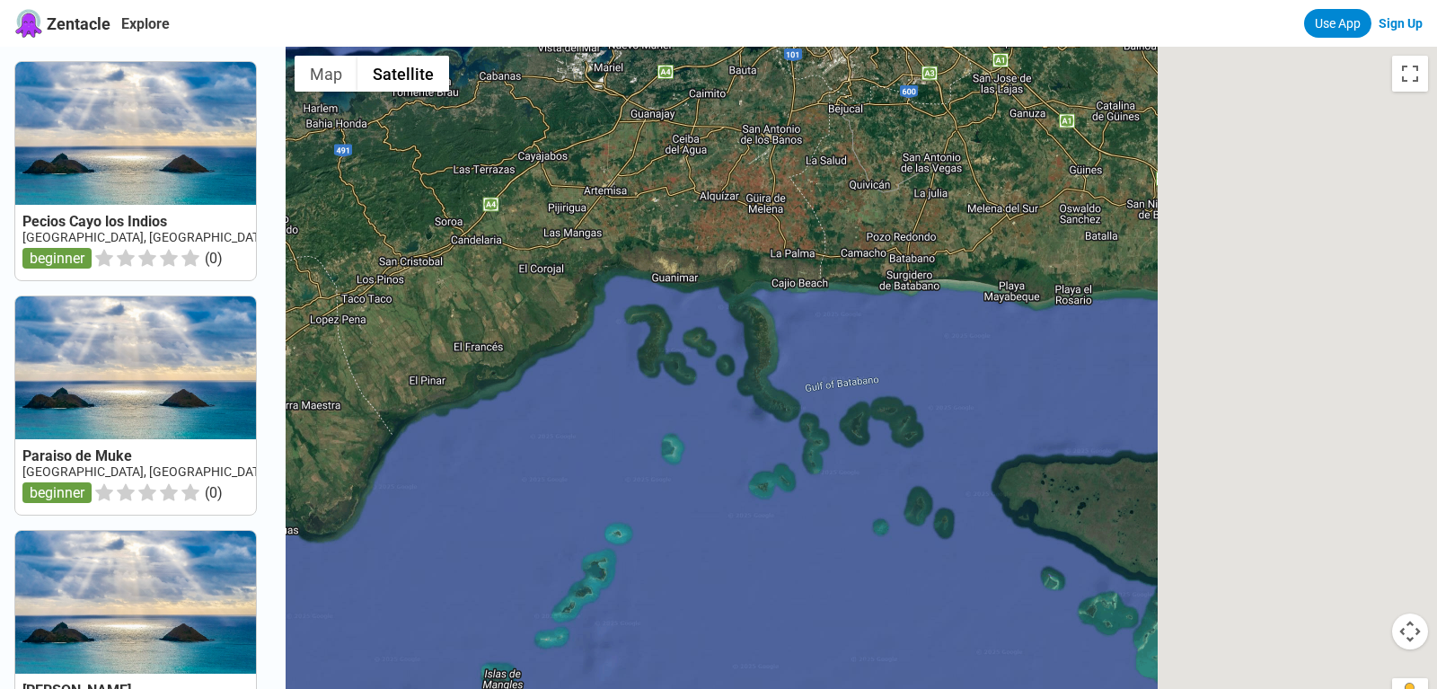
drag, startPoint x: 917, startPoint y: 463, endPoint x: 627, endPoint y: 522, distance: 295.9
click at [628, 522] on div at bounding box center [862, 391] width 1152 height 689
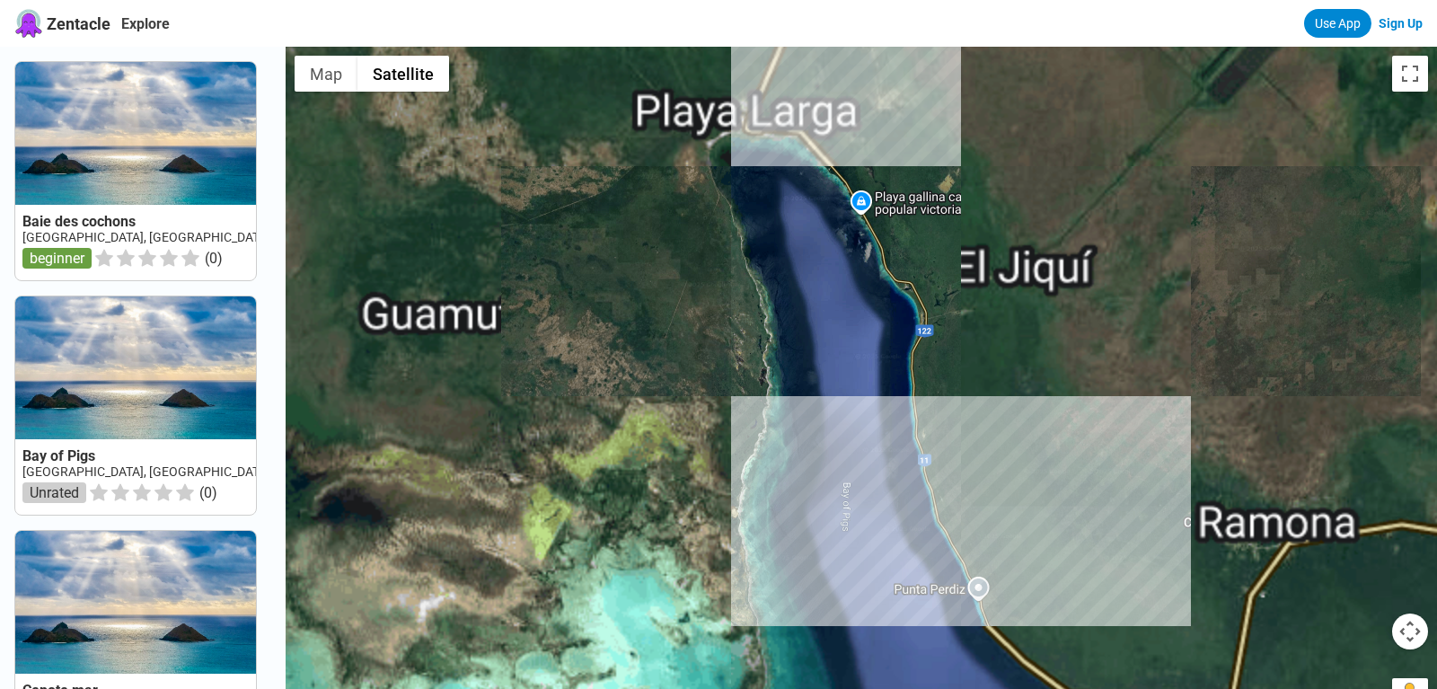
drag, startPoint x: 858, startPoint y: 573, endPoint x: 725, endPoint y: 416, distance: 205.9
click at [729, 416] on div at bounding box center [862, 391] width 1152 height 689
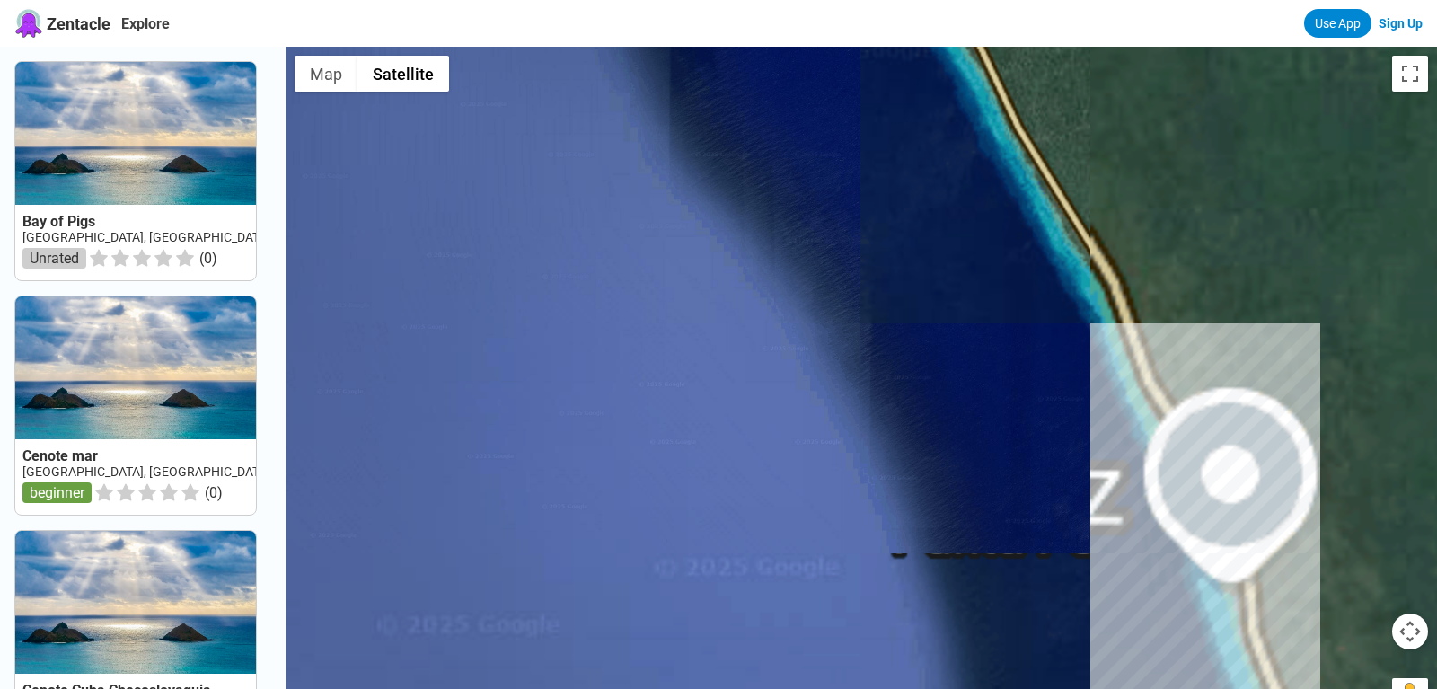
drag, startPoint x: 950, startPoint y: 568, endPoint x: 676, endPoint y: 313, distance: 373.7
click at [678, 313] on div at bounding box center [862, 391] width 1152 height 689
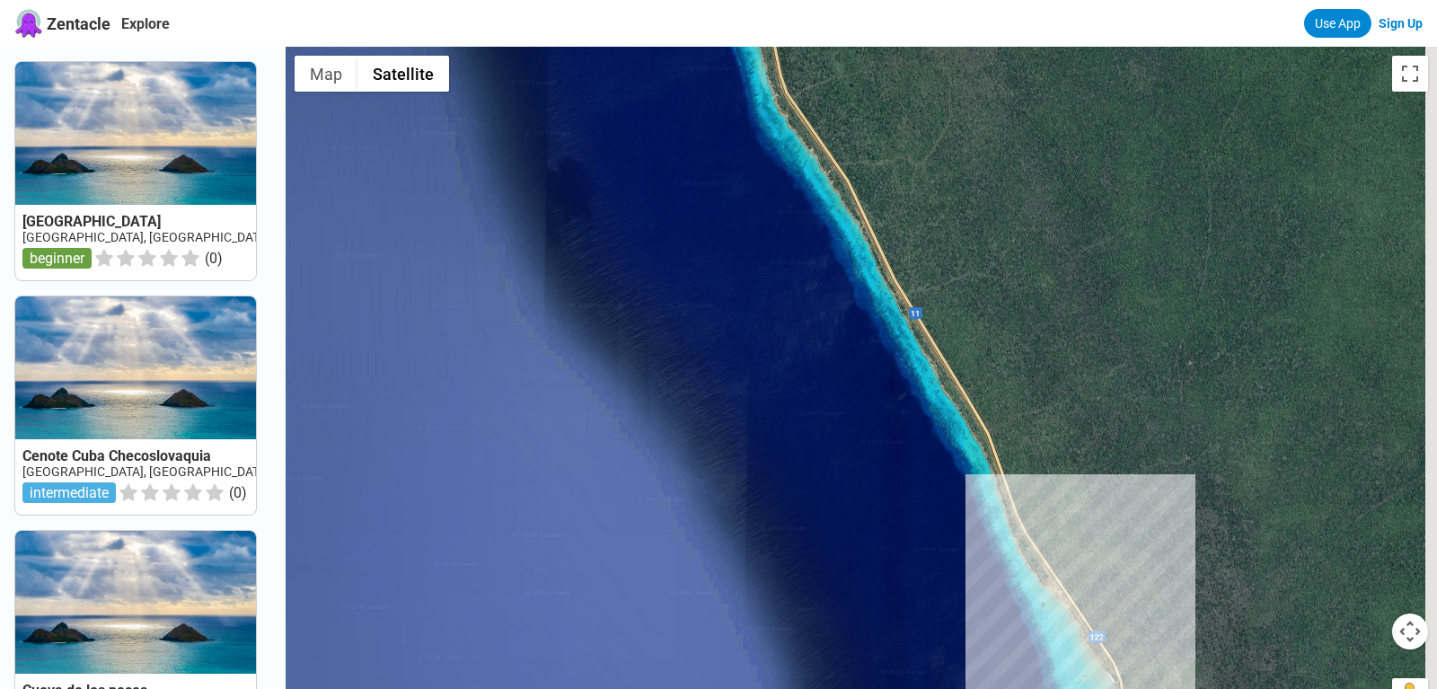
drag, startPoint x: 968, startPoint y: 296, endPoint x: 878, endPoint y: 668, distance: 383.4
click at [881, 550] on div at bounding box center [862, 391] width 1152 height 689
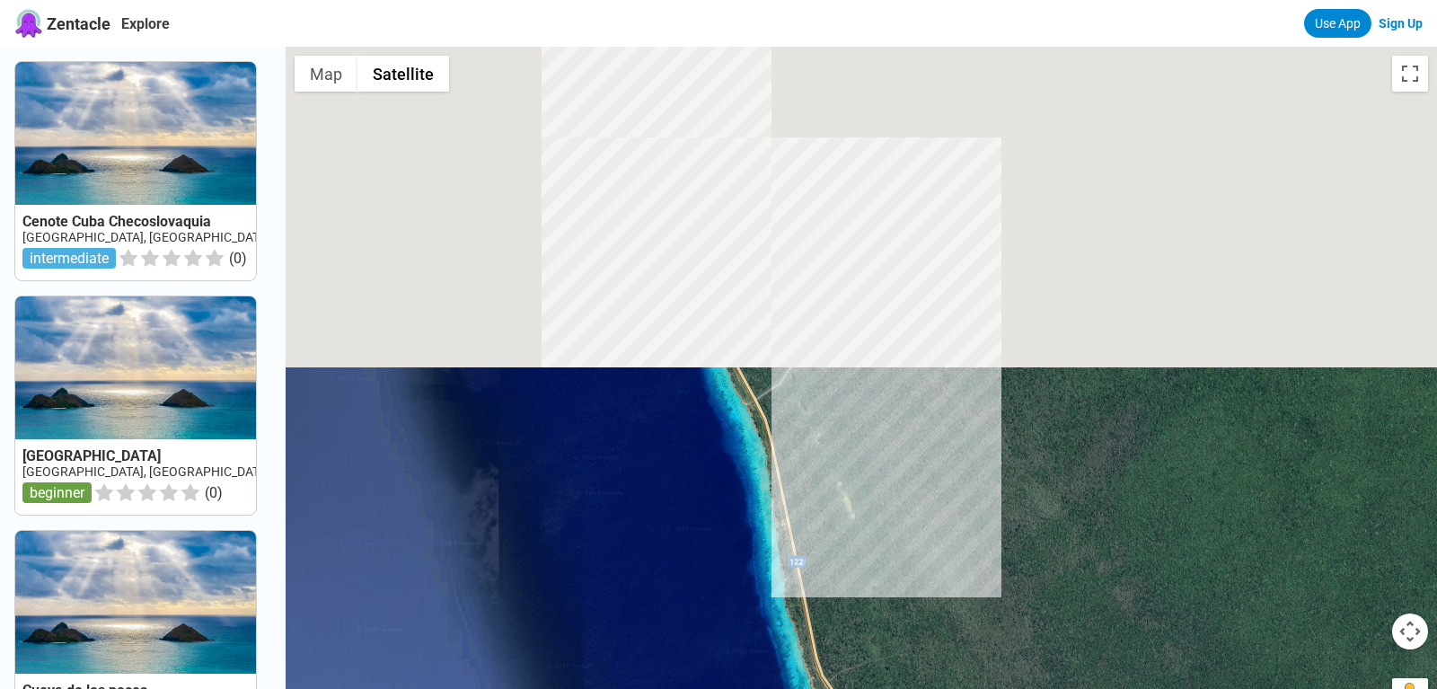
drag, startPoint x: 784, startPoint y: 355, endPoint x: 843, endPoint y: 702, distance: 351.6
click at [843, 550] on div at bounding box center [862, 391] width 1152 height 689
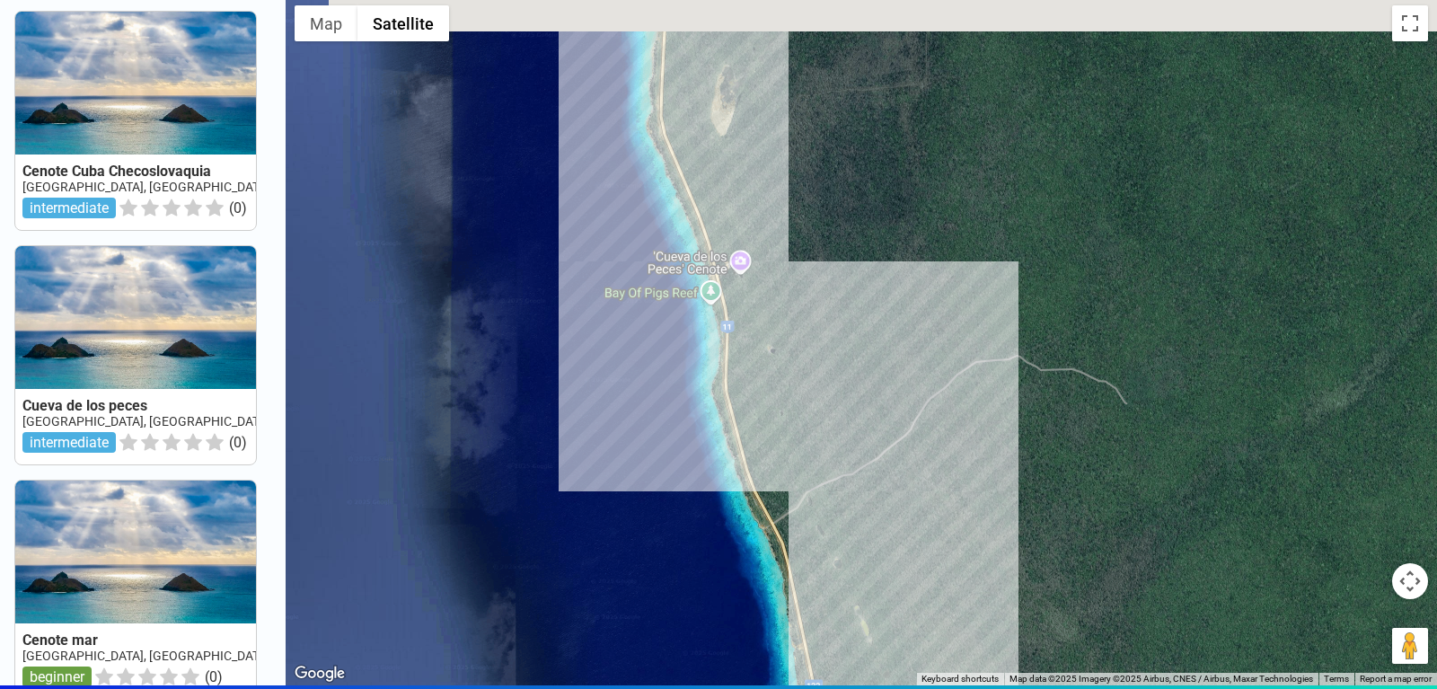
drag, startPoint x: 755, startPoint y: 281, endPoint x: 763, endPoint y: 509, distance: 228.3
click at [763, 509] on div at bounding box center [862, 340] width 1152 height 689
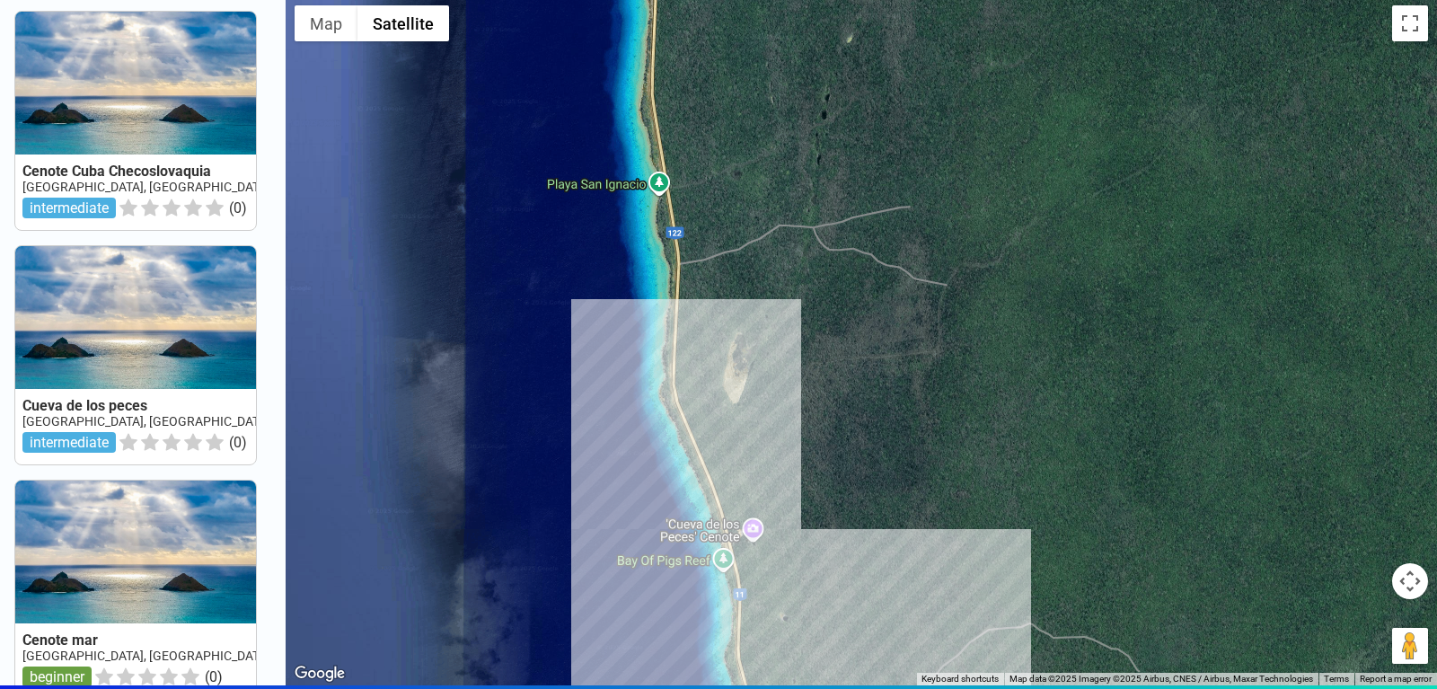
scroll to position [0, 0]
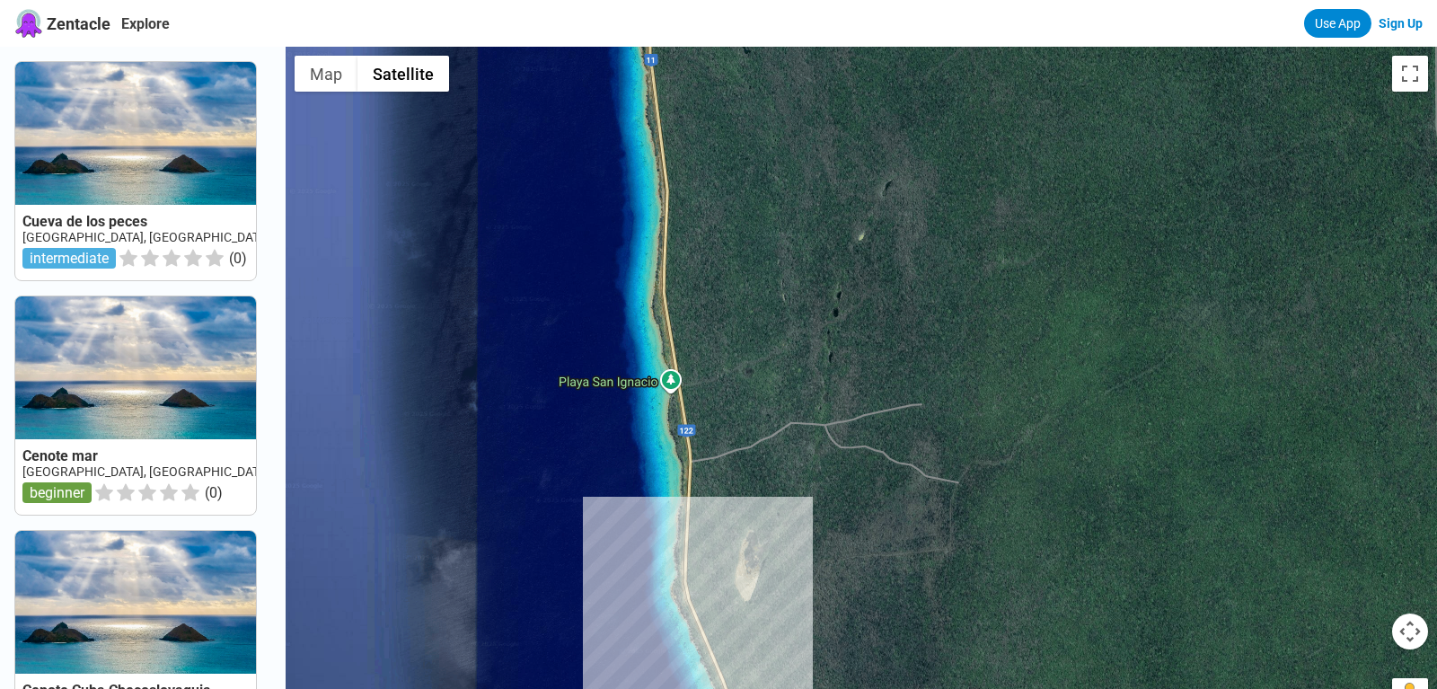
drag, startPoint x: 764, startPoint y: 218, endPoint x: 785, endPoint y: 547, distance: 329.4
click at [785, 547] on div at bounding box center [862, 391] width 1152 height 689
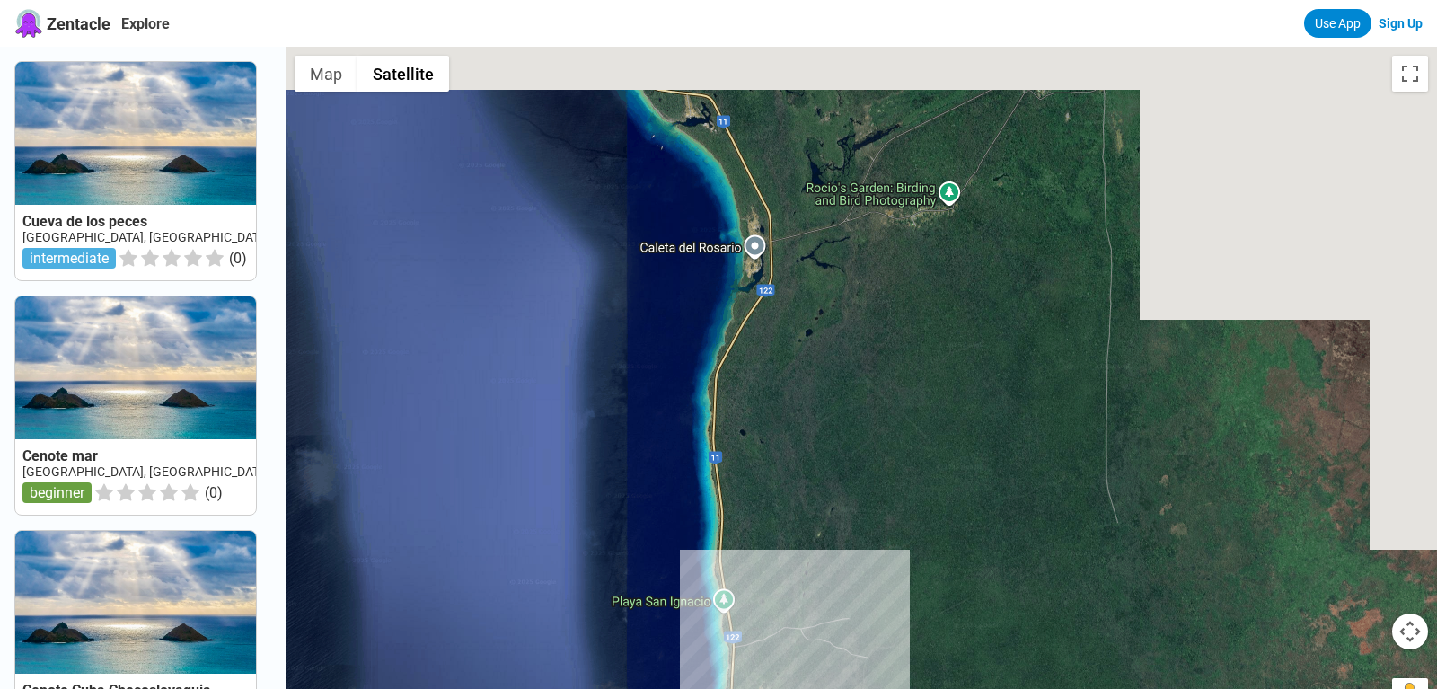
drag, startPoint x: 783, startPoint y: 245, endPoint x: 774, endPoint y: 479, distance: 233.7
click at [774, 478] on div at bounding box center [862, 391] width 1152 height 689
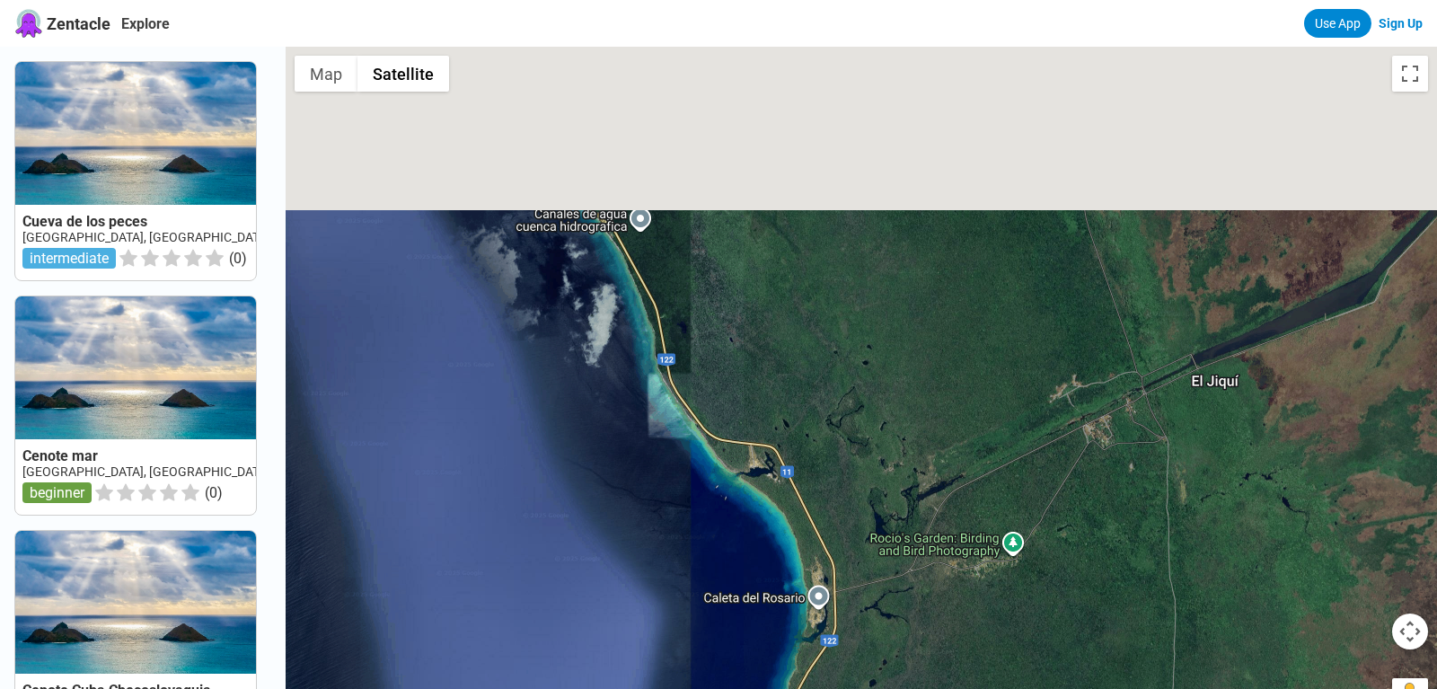
drag, startPoint x: 790, startPoint y: 269, endPoint x: 861, endPoint y: 509, distance: 251.2
click at [860, 504] on div at bounding box center [862, 391] width 1152 height 689
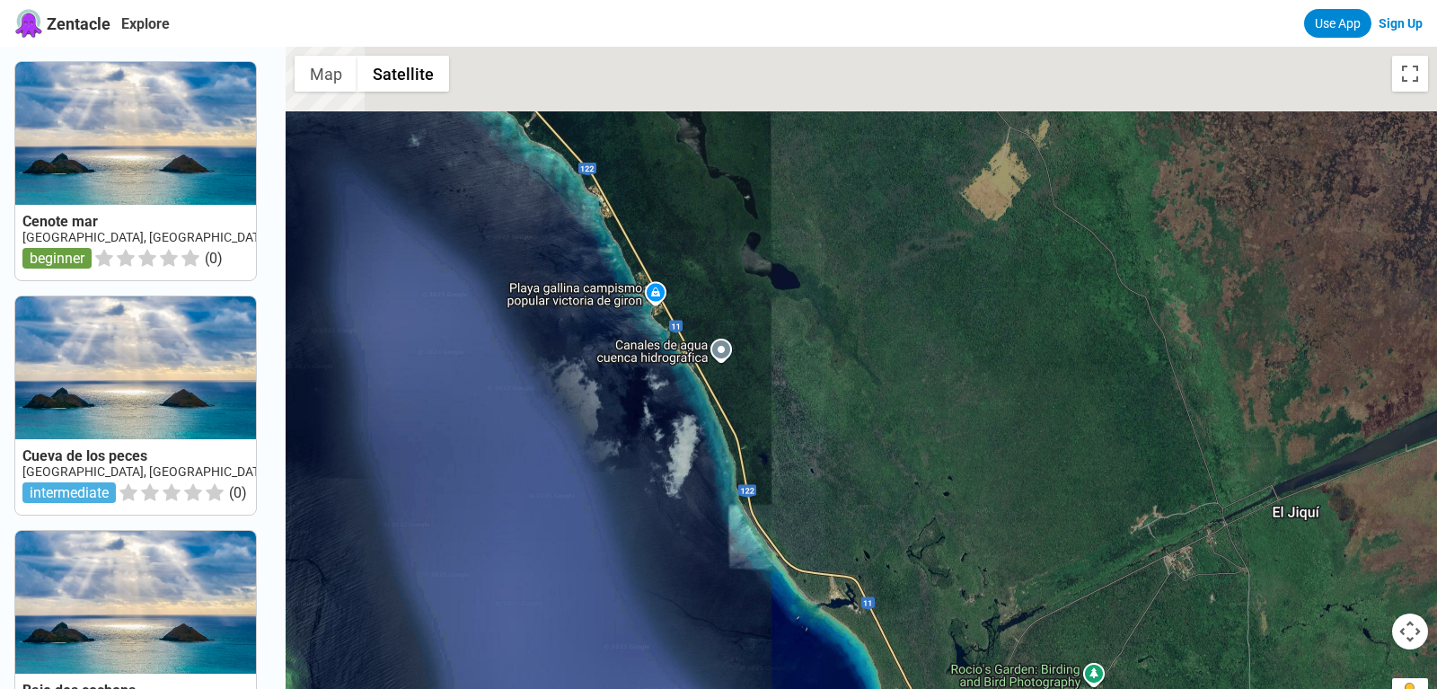
drag, startPoint x: 781, startPoint y: 304, endPoint x: 911, endPoint y: 508, distance: 242.2
click at [917, 518] on div at bounding box center [862, 391] width 1152 height 689
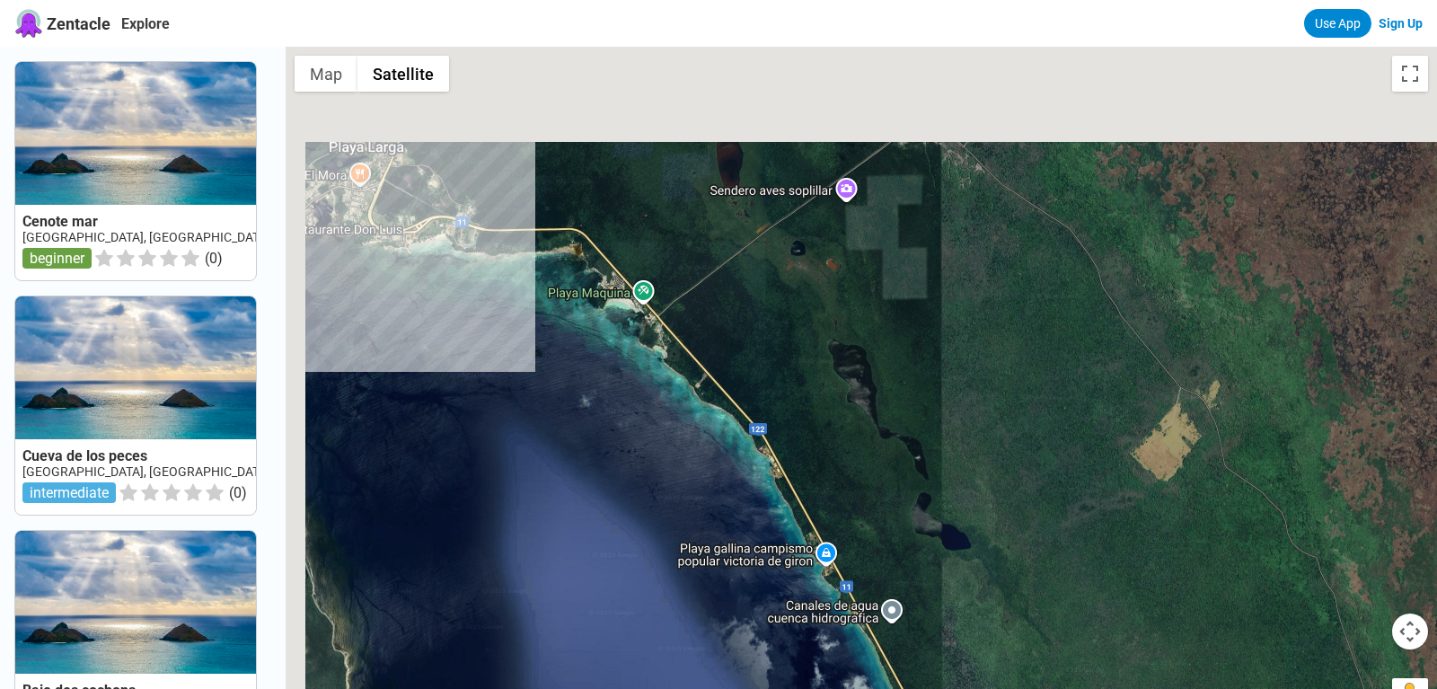
drag, startPoint x: 775, startPoint y: 317, endPoint x: 865, endPoint y: 434, distance: 147.3
click at [865, 434] on div at bounding box center [862, 391] width 1152 height 689
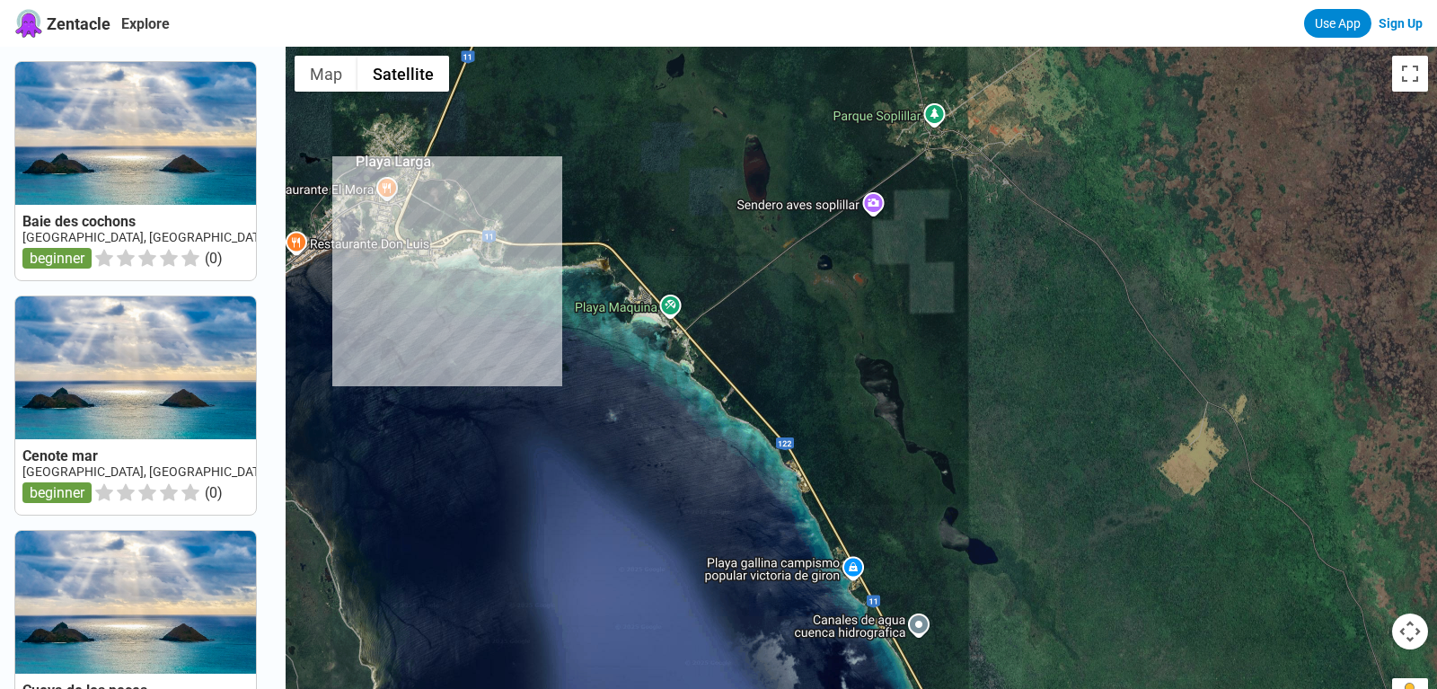
drag, startPoint x: 852, startPoint y: 444, endPoint x: 794, endPoint y: 160, distance: 289.8
click at [797, 167] on div at bounding box center [862, 391] width 1152 height 689
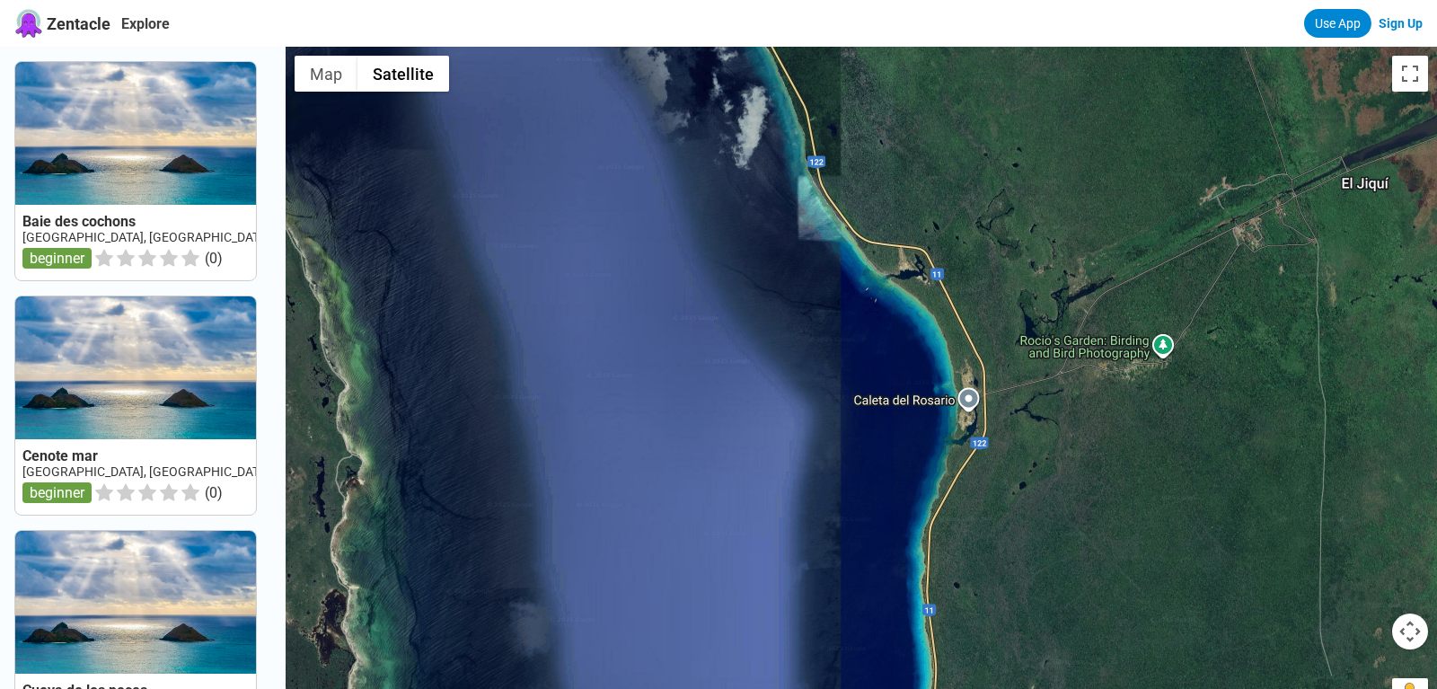
drag, startPoint x: 1029, startPoint y: 546, endPoint x: 1004, endPoint y: 264, distance: 283.2
click at [1009, 308] on div at bounding box center [862, 391] width 1152 height 689
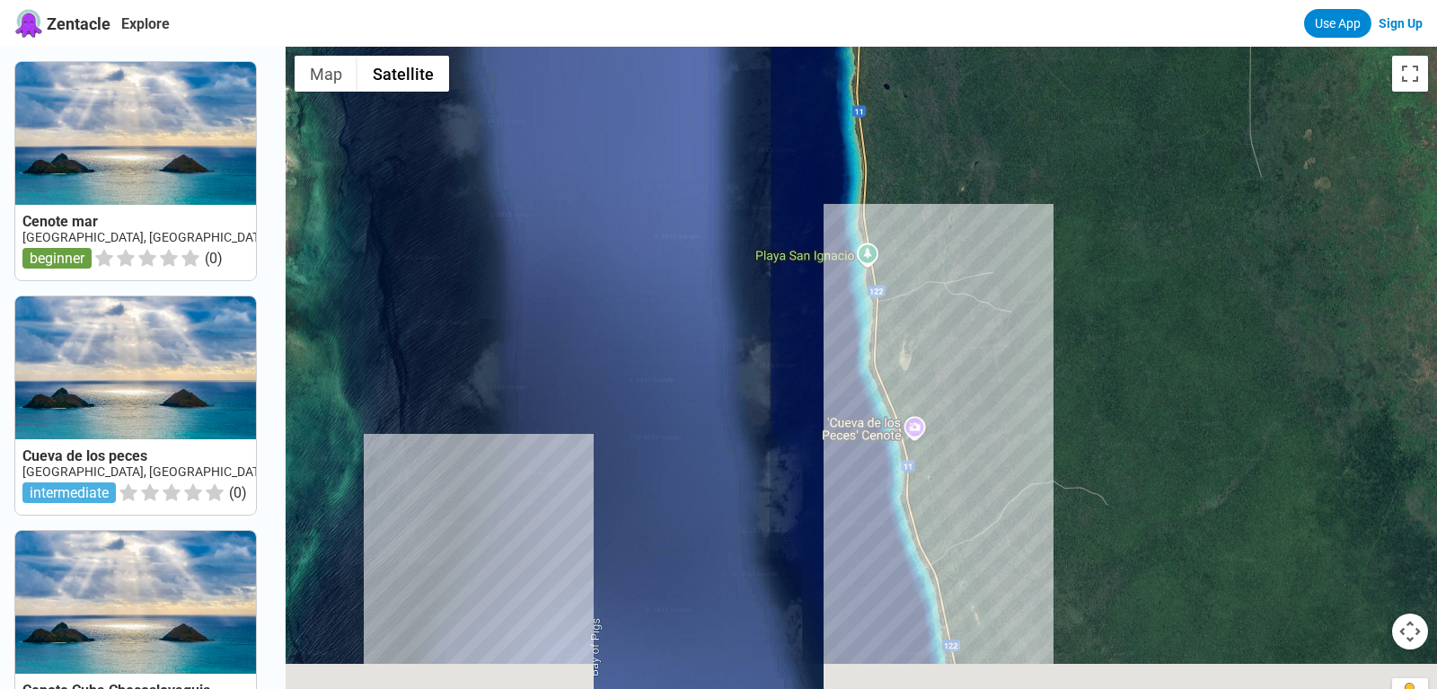
drag, startPoint x: 1056, startPoint y: 528, endPoint x: 1023, endPoint y: 395, distance: 137.0
click at [1023, 395] on div at bounding box center [862, 391] width 1152 height 689
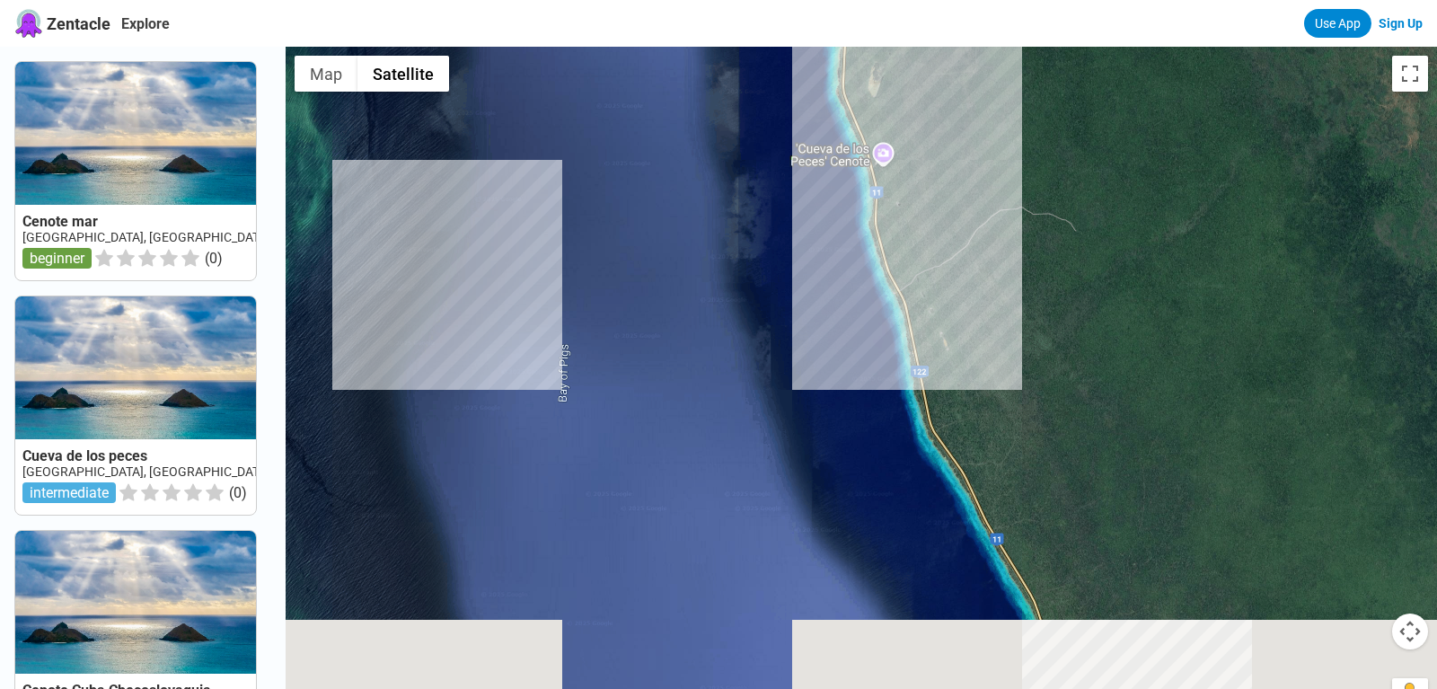
drag, startPoint x: 1000, startPoint y: 594, endPoint x: 968, endPoint y: 318, distance: 277.5
click at [968, 318] on div at bounding box center [862, 391] width 1152 height 689
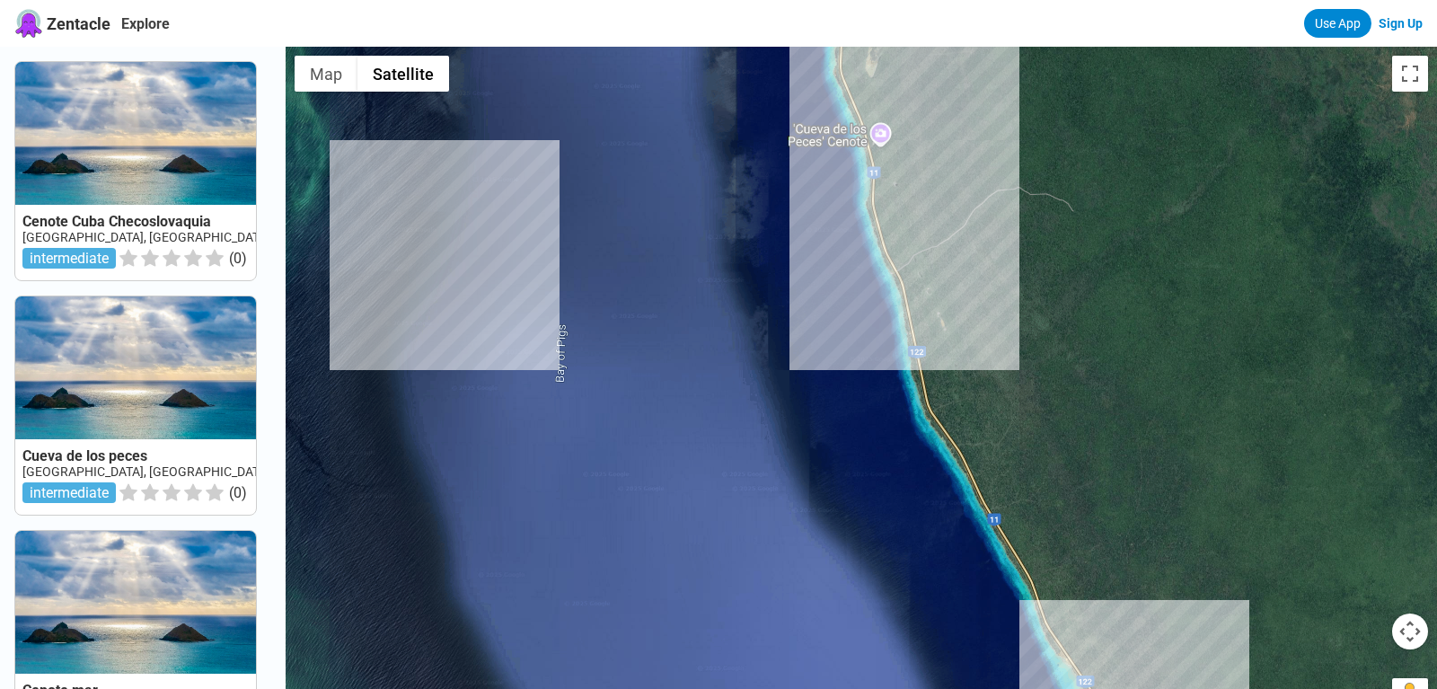
drag, startPoint x: 1036, startPoint y: 471, endPoint x: 913, endPoint y: 209, distance: 288.5
click at [916, 220] on div at bounding box center [862, 391] width 1152 height 689
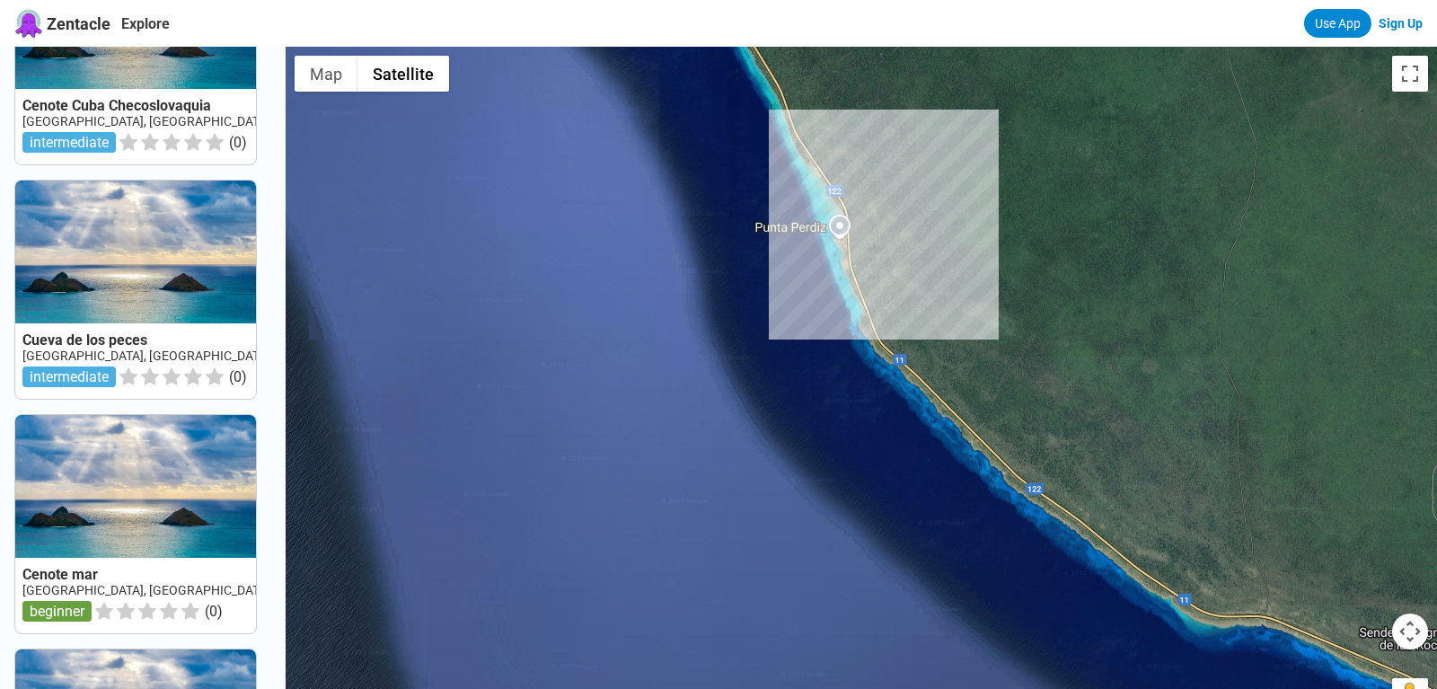
scroll to position [467, 0]
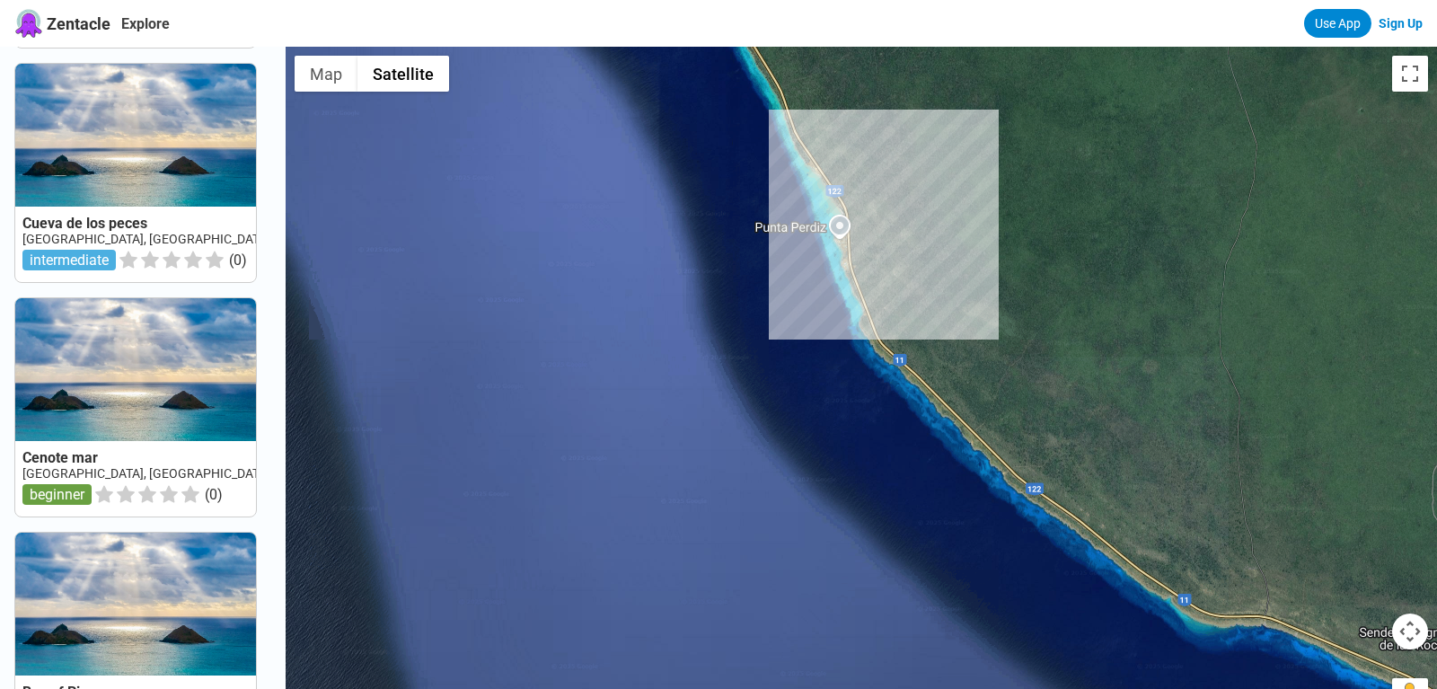
click at [169, 189] on link at bounding box center [135, 173] width 241 height 218
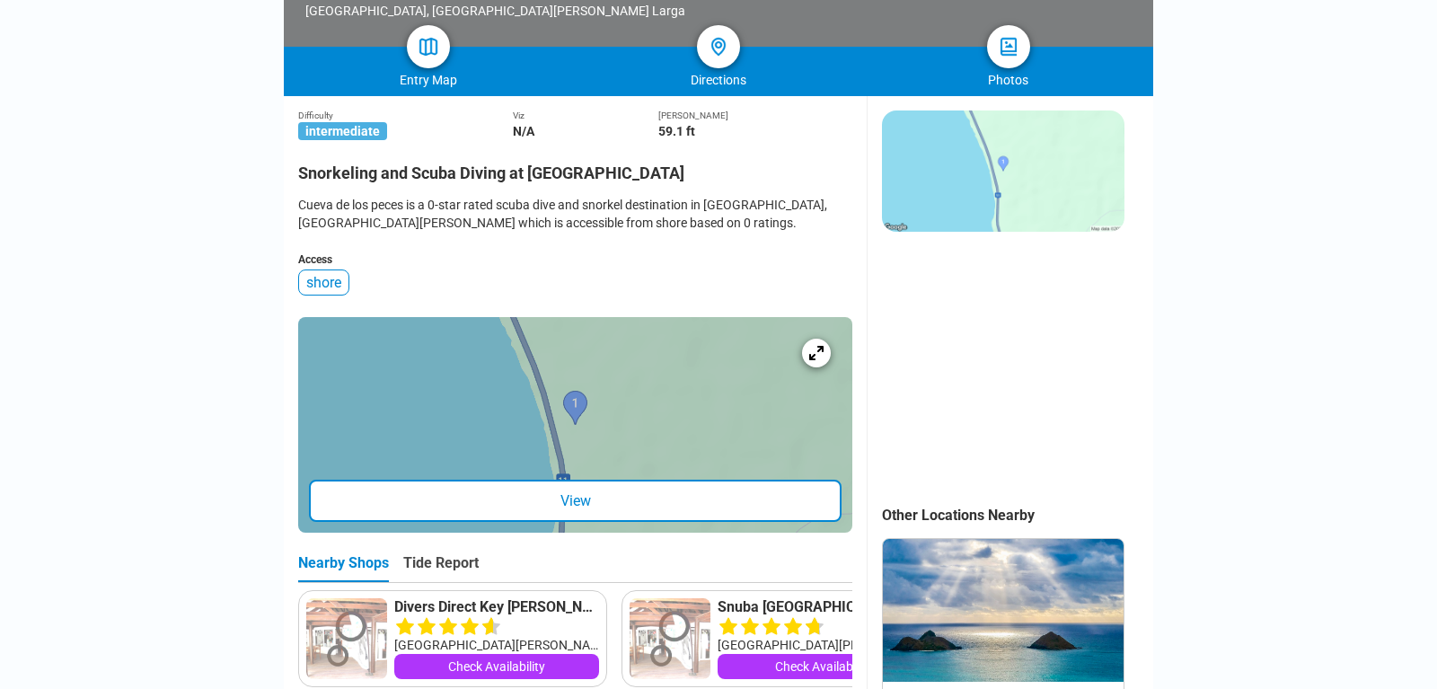
scroll to position [472, 0]
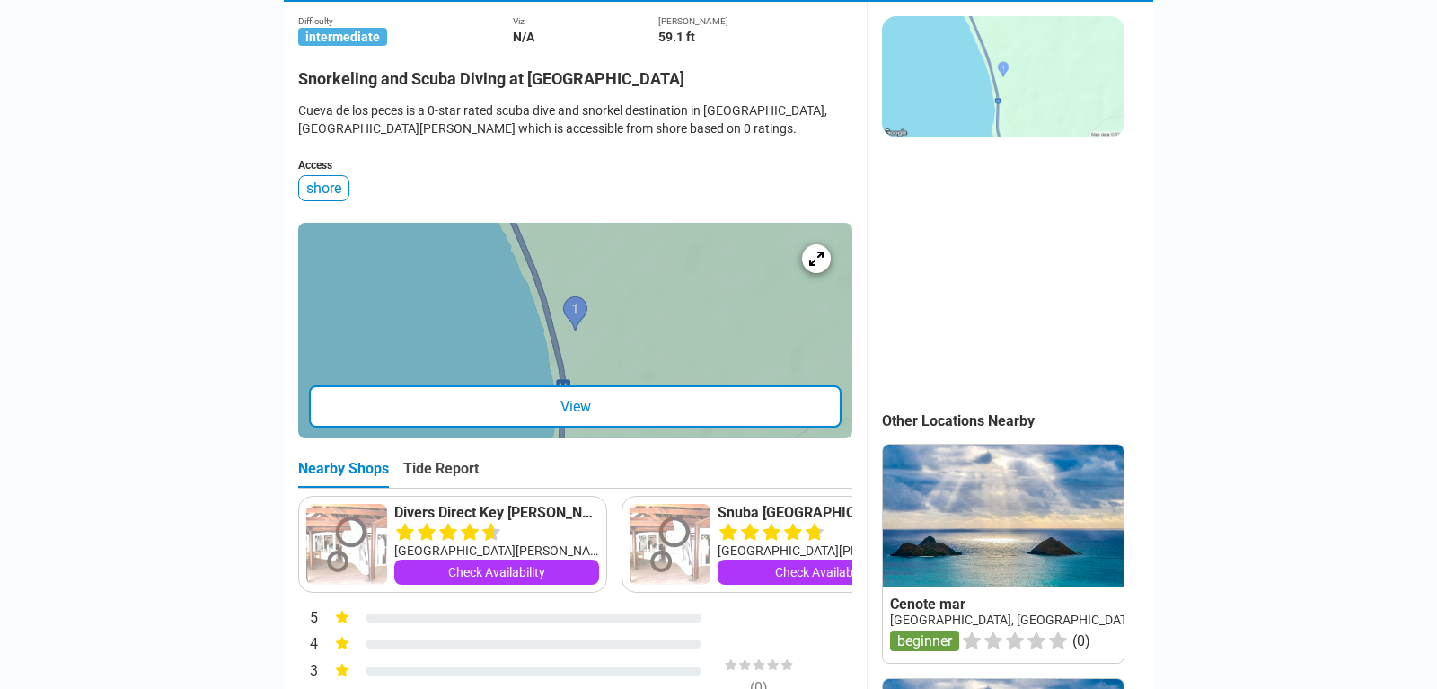
click at [569, 412] on div "View" at bounding box center [575, 406] width 533 height 42
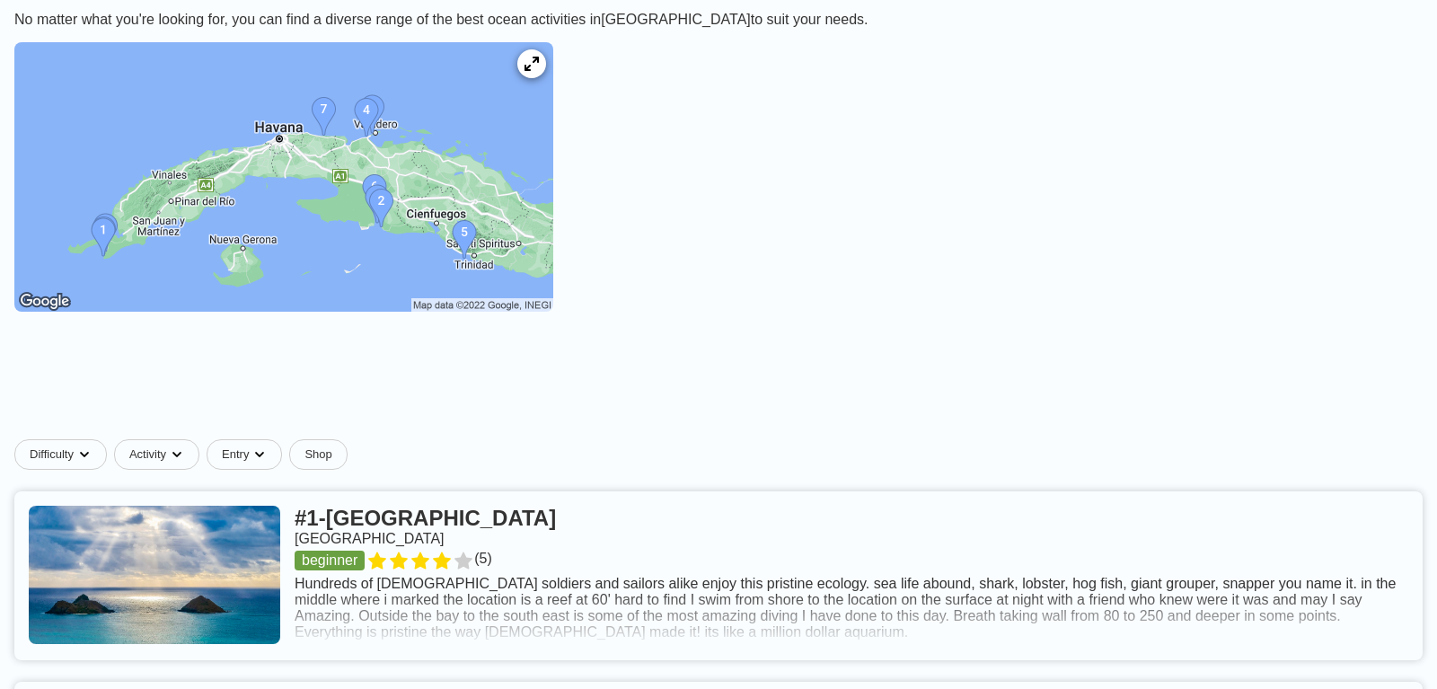
scroll to position [566, 0]
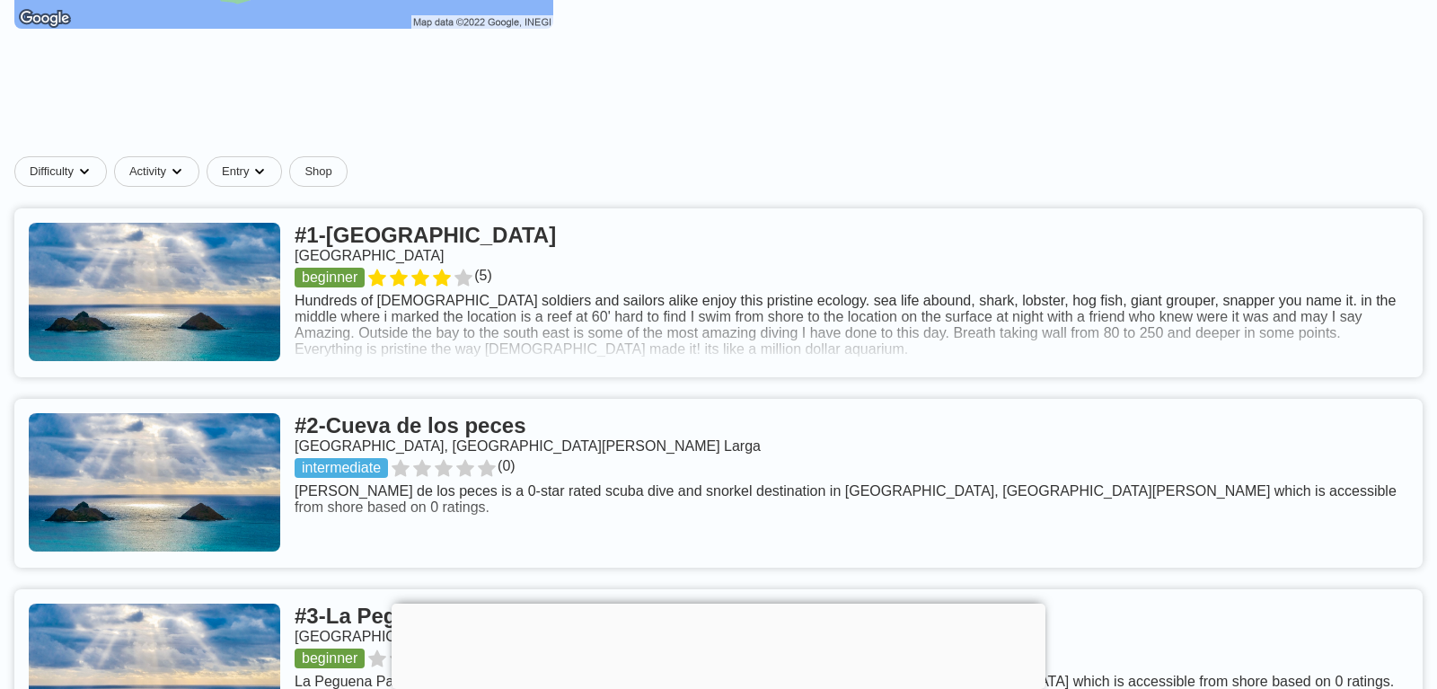
click at [454, 460] on link at bounding box center [718, 483] width 1408 height 169
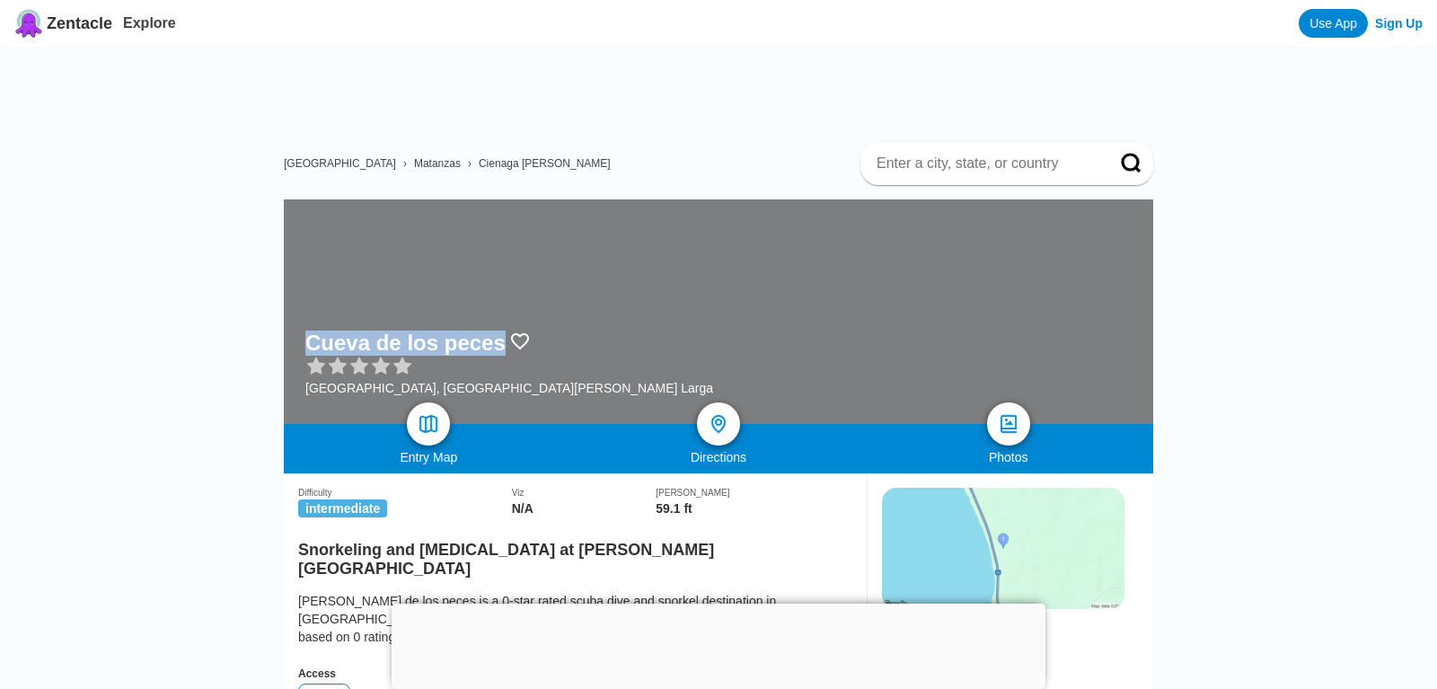
drag, startPoint x: 1191, startPoint y: 516, endPoint x: 1191, endPoint y: 371, distance: 145.5
drag, startPoint x: 1229, startPoint y: 515, endPoint x: 1222, endPoint y: 490, distance: 25.9
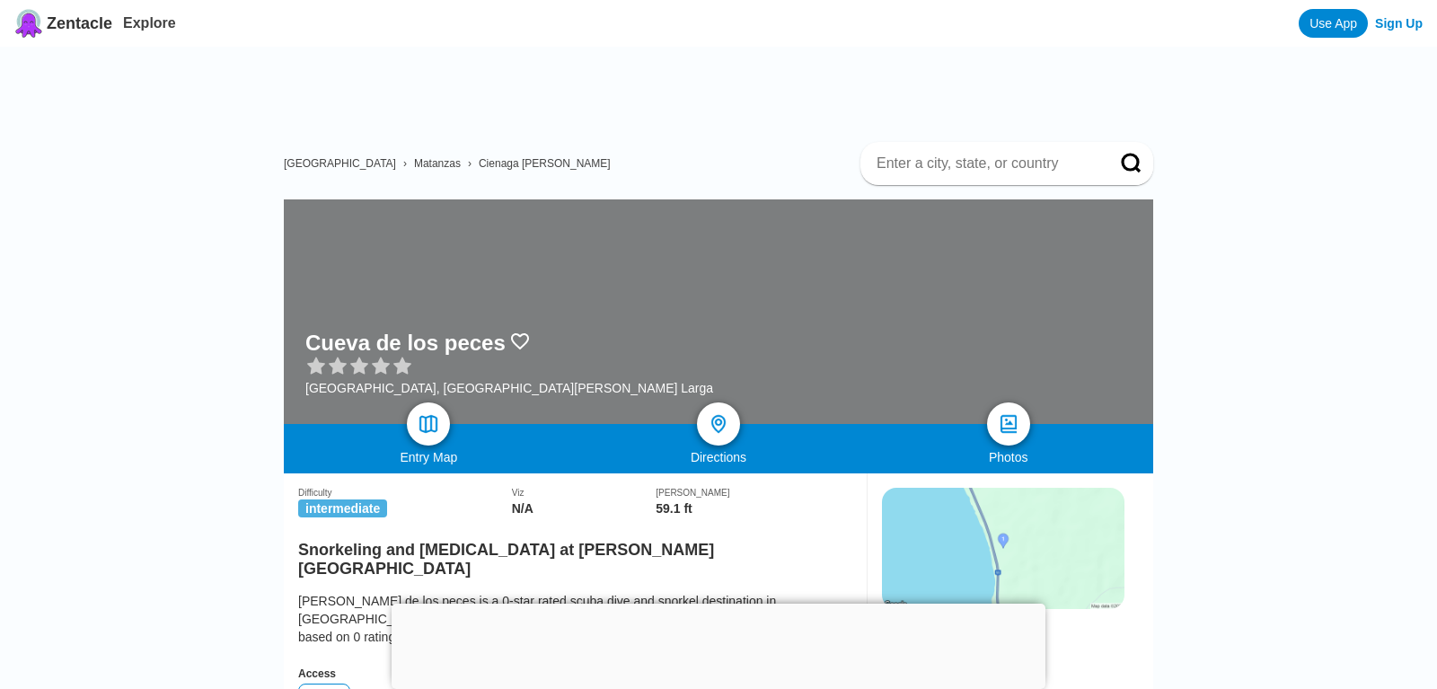
click at [1009, 546] on img at bounding box center [1003, 548] width 243 height 121
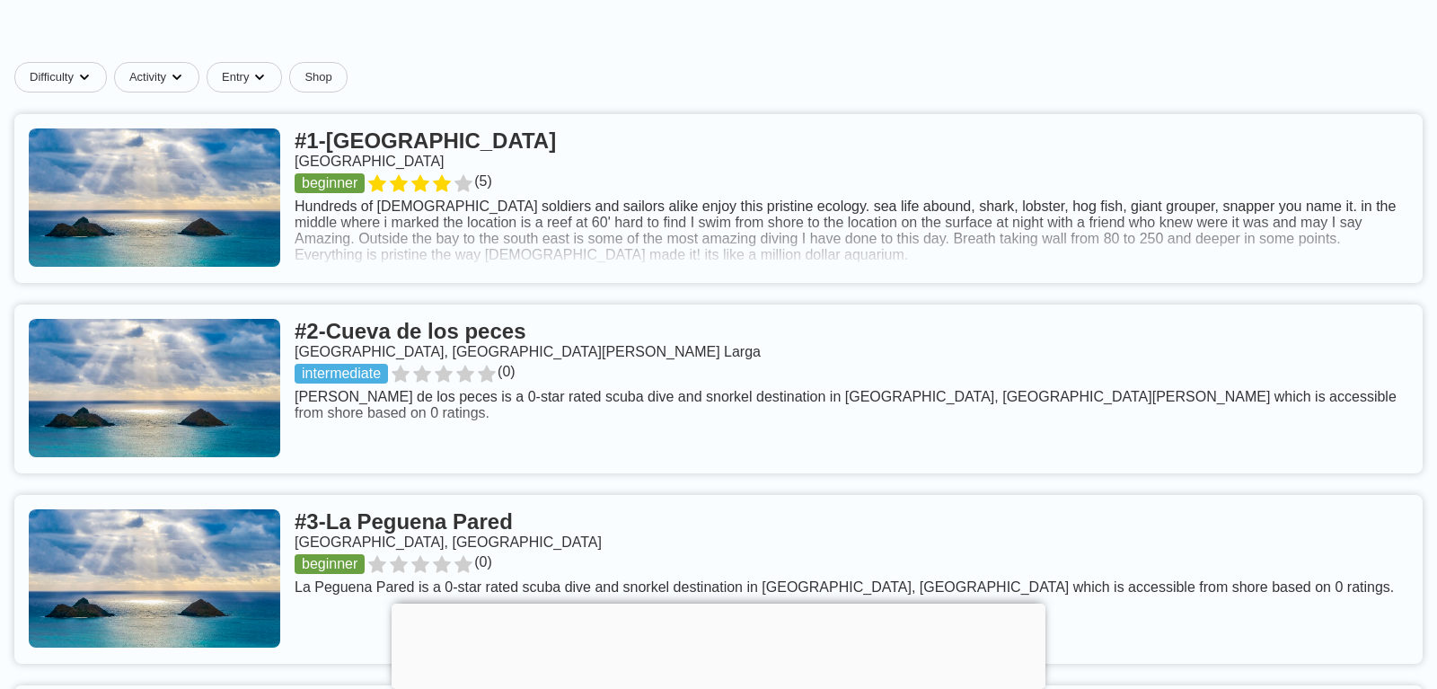
scroll to position [472, 0]
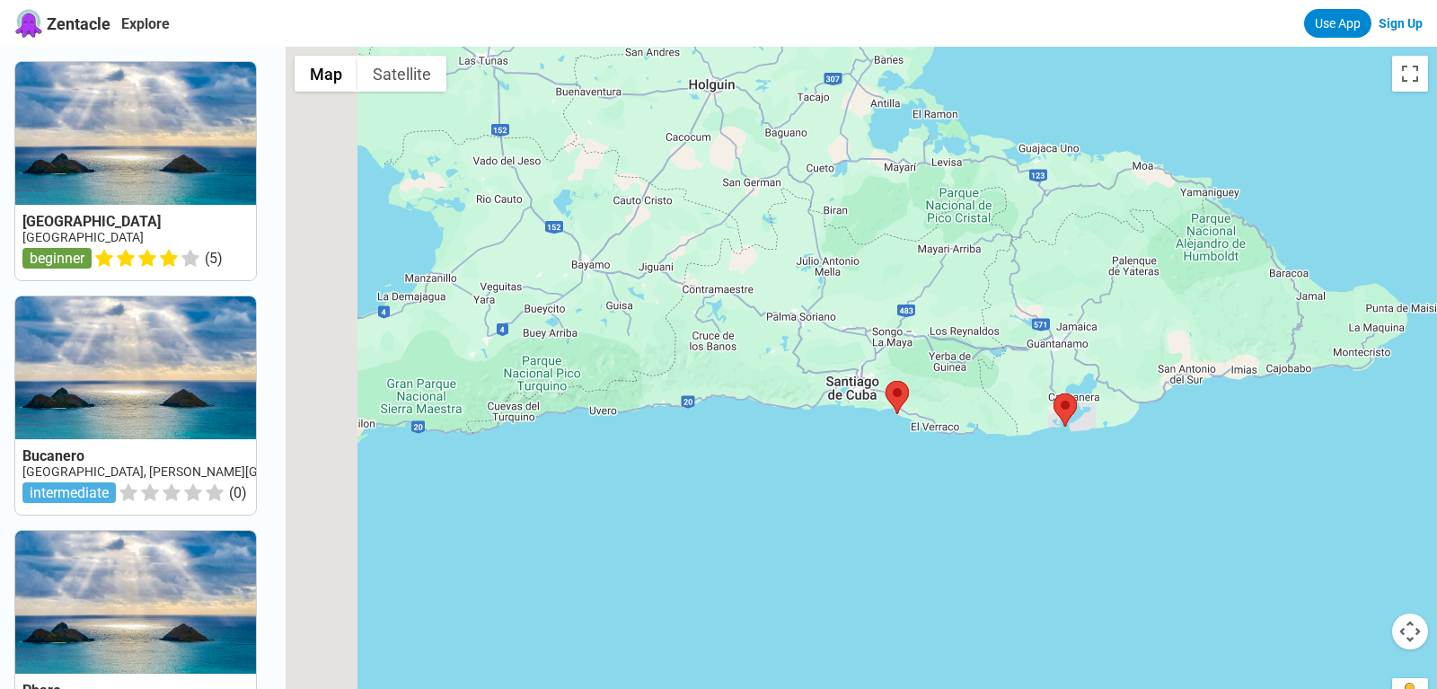
drag, startPoint x: 502, startPoint y: 230, endPoint x: 1272, endPoint y: 289, distance: 772.1
click at [1290, 299] on div at bounding box center [862, 391] width 1152 height 689
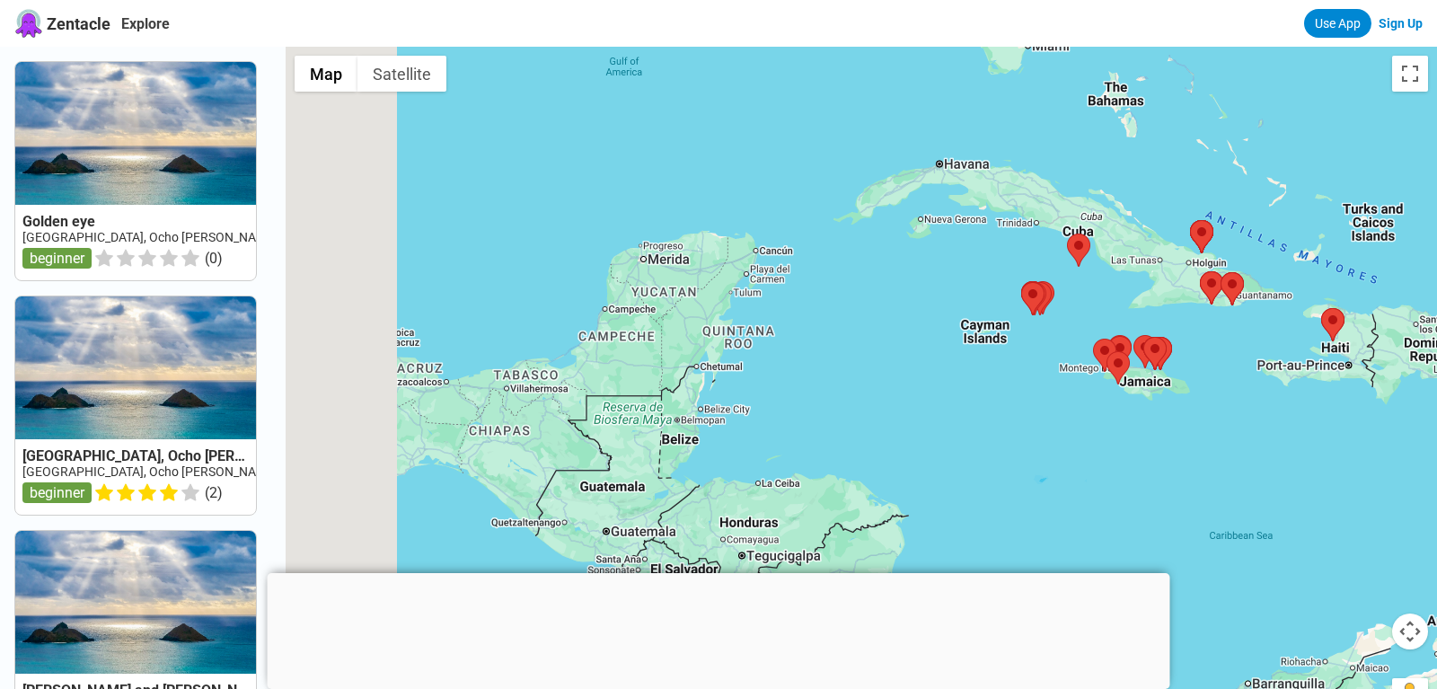
drag, startPoint x: 509, startPoint y: 274, endPoint x: 863, endPoint y: 250, distance: 354.7
click at [863, 250] on div at bounding box center [862, 391] width 1152 height 689
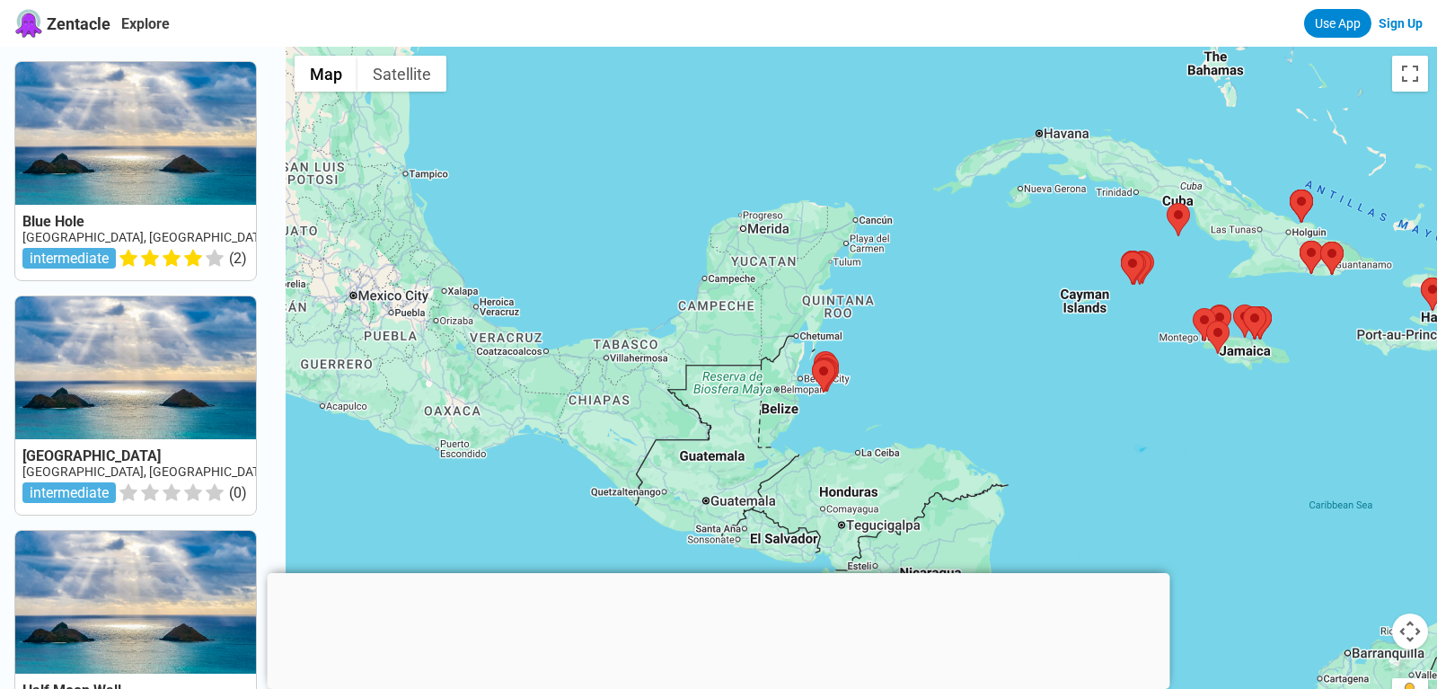
drag, startPoint x: 551, startPoint y: 294, endPoint x: 422, endPoint y: 324, distance: 132.0
click at [425, 324] on div at bounding box center [862, 391] width 1152 height 689
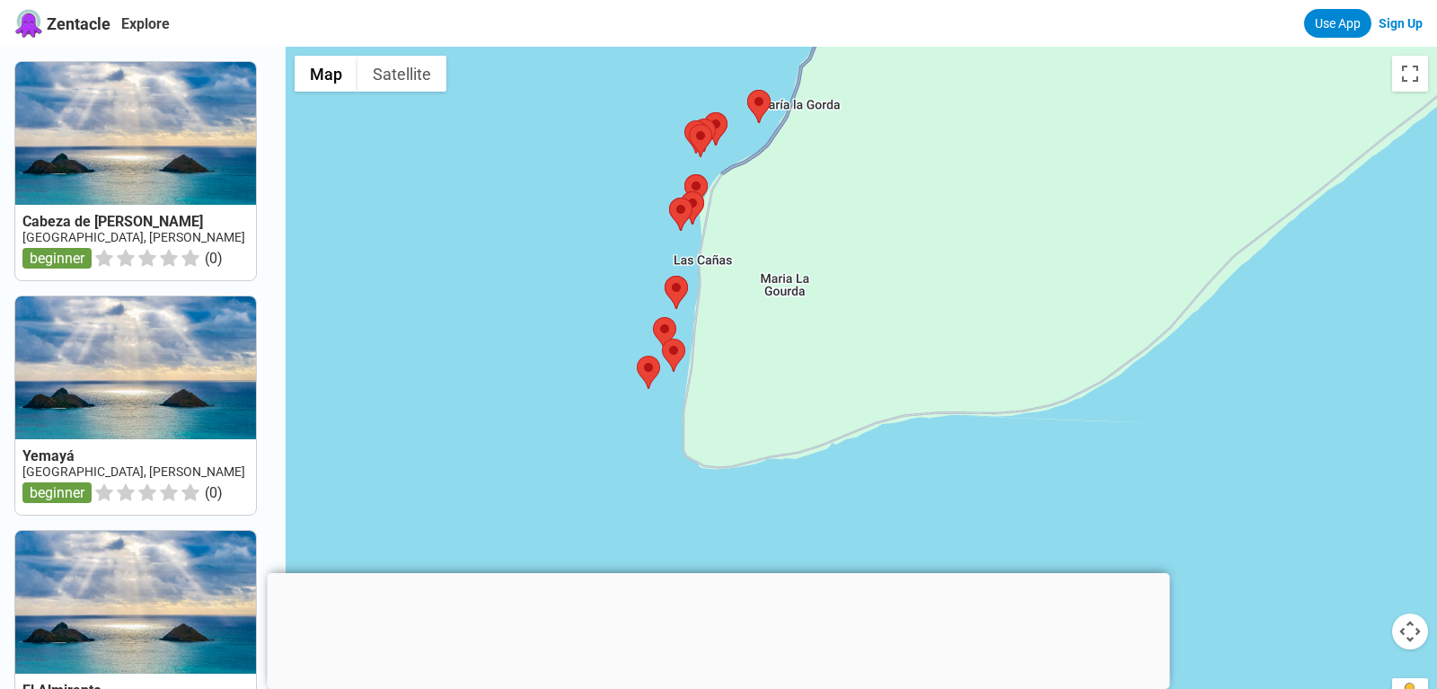
drag, startPoint x: 749, startPoint y: 356, endPoint x: 792, endPoint y: 228, distance: 134.6
click at [792, 228] on div at bounding box center [862, 391] width 1152 height 689
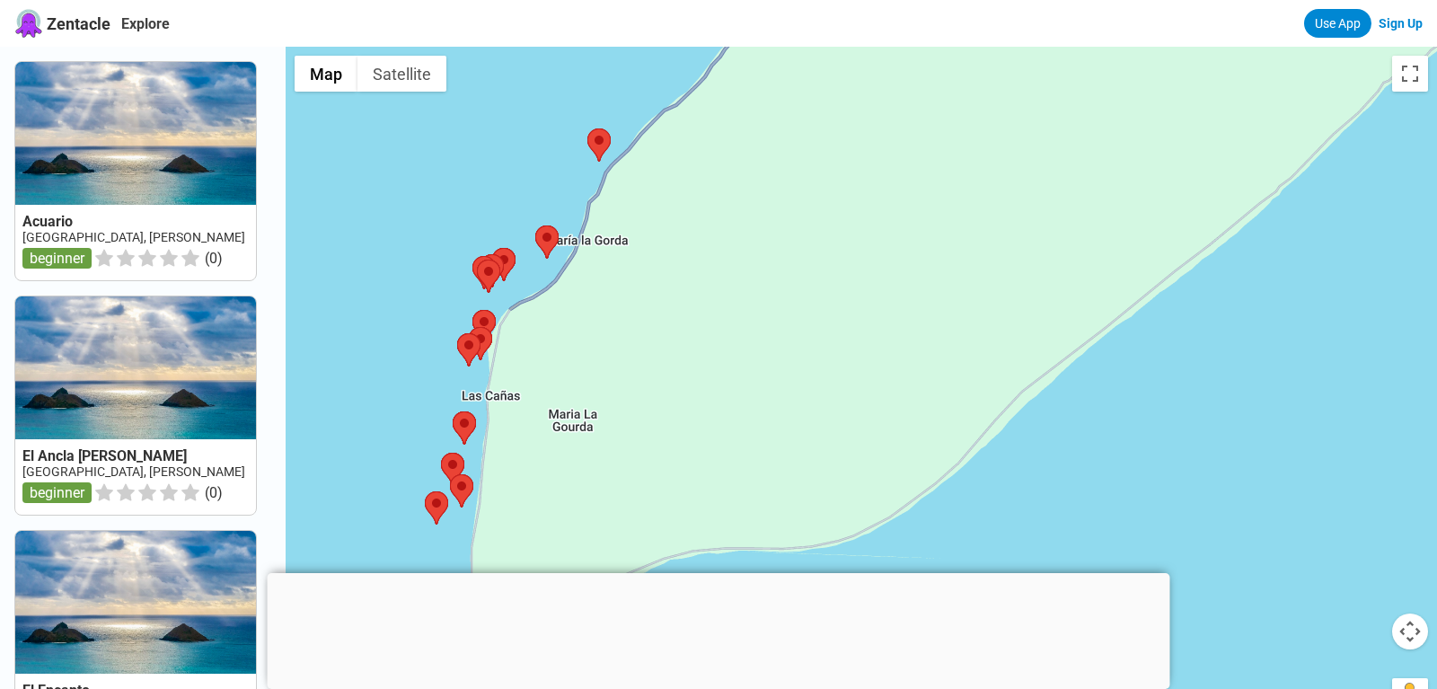
drag, startPoint x: 1047, startPoint y: 319, endPoint x: 684, endPoint y: 366, distance: 366.9
click at [684, 366] on div at bounding box center [862, 391] width 1152 height 689
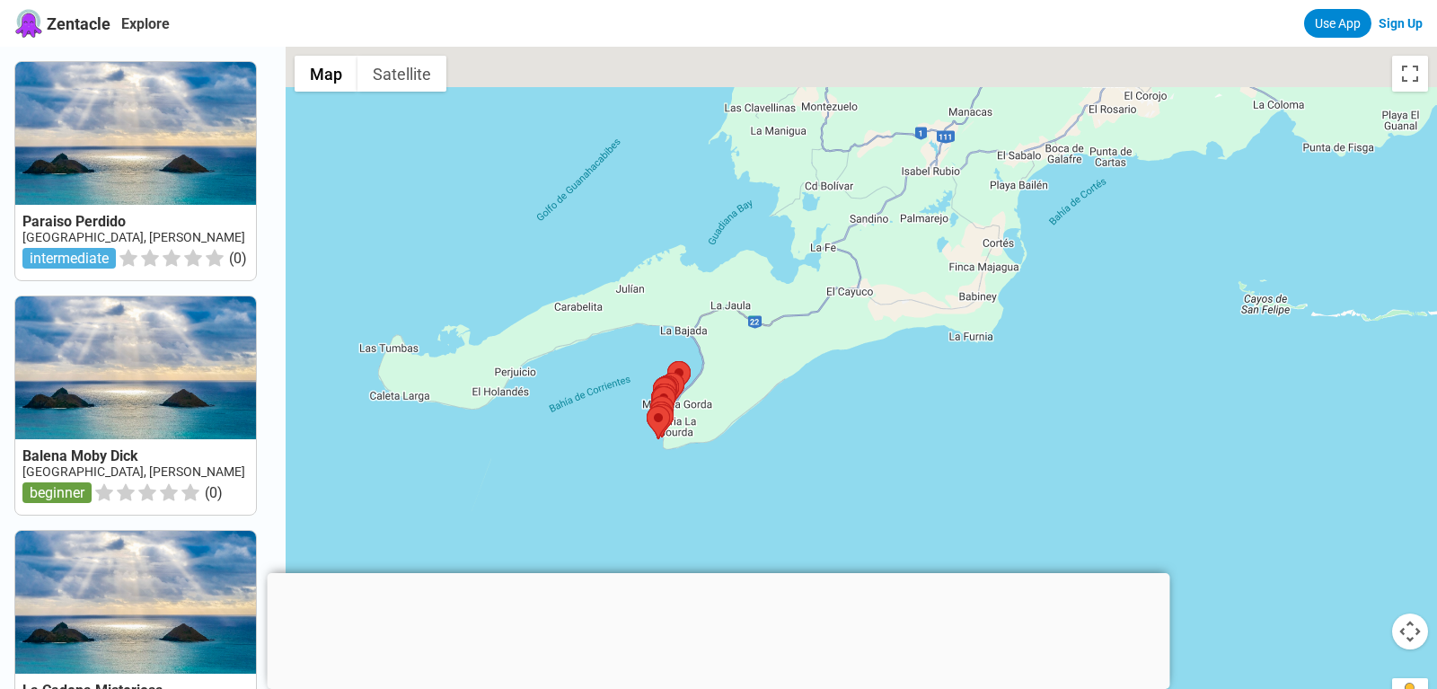
drag, startPoint x: 1038, startPoint y: 218, endPoint x: 715, endPoint y: 465, distance: 406.9
click at [718, 463] on div at bounding box center [862, 391] width 1152 height 689
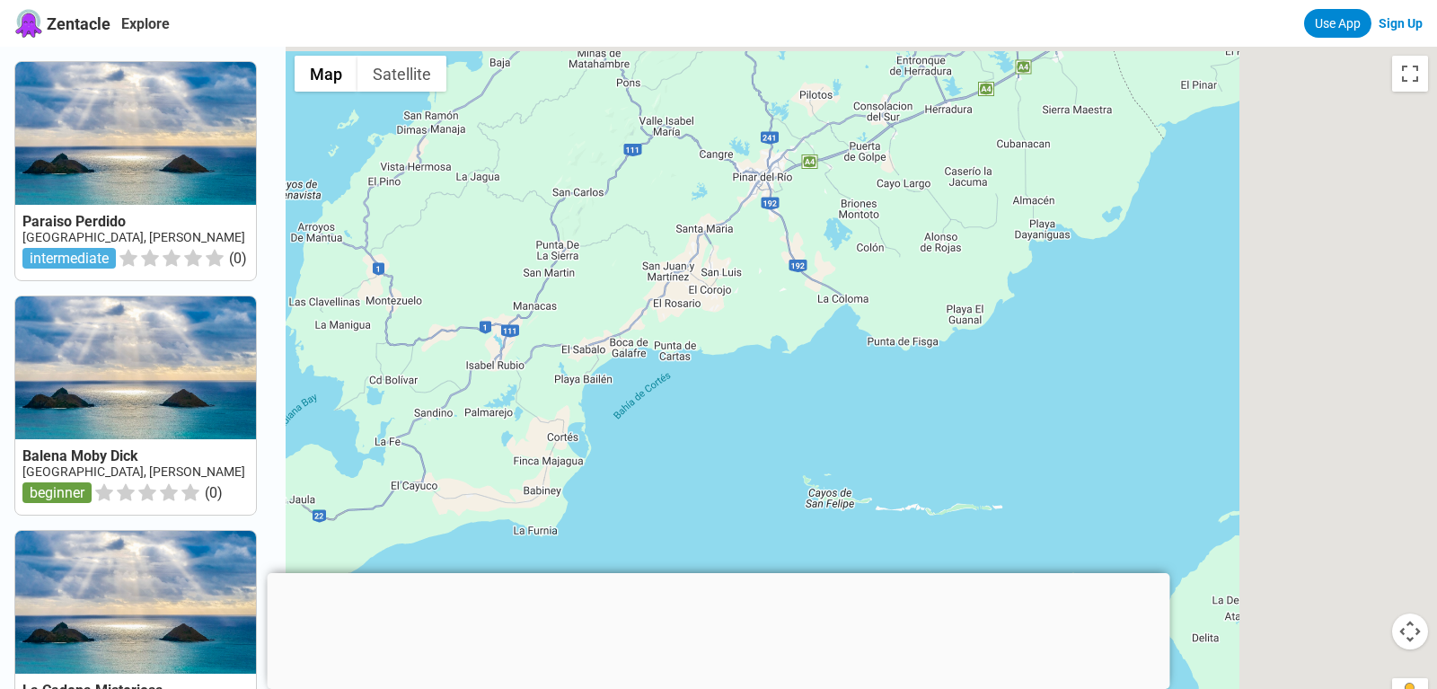
drag, startPoint x: 1038, startPoint y: 277, endPoint x: 622, endPoint y: 336, distance: 420.1
click at [624, 333] on div at bounding box center [862, 391] width 1152 height 689
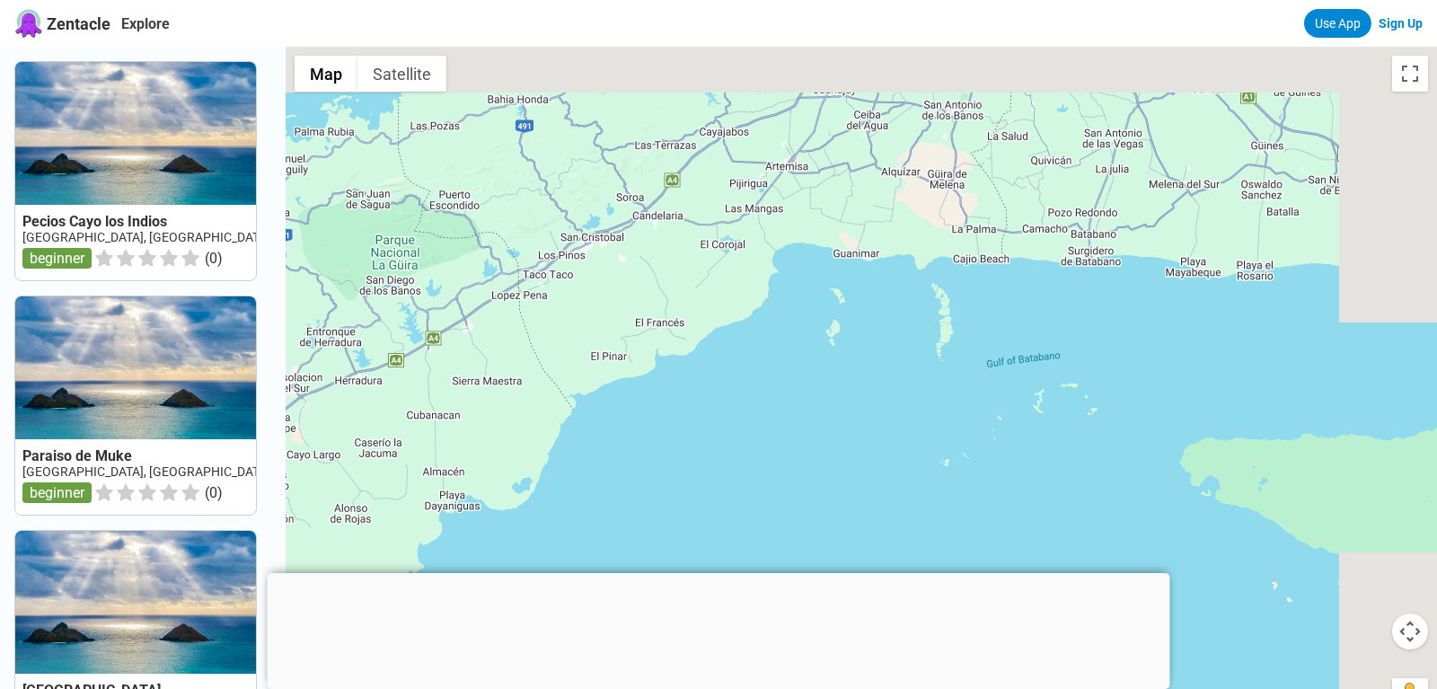
drag, startPoint x: 928, startPoint y: 223, endPoint x: 699, endPoint y: 393, distance: 285.6
click at [681, 408] on div at bounding box center [862, 391] width 1152 height 689
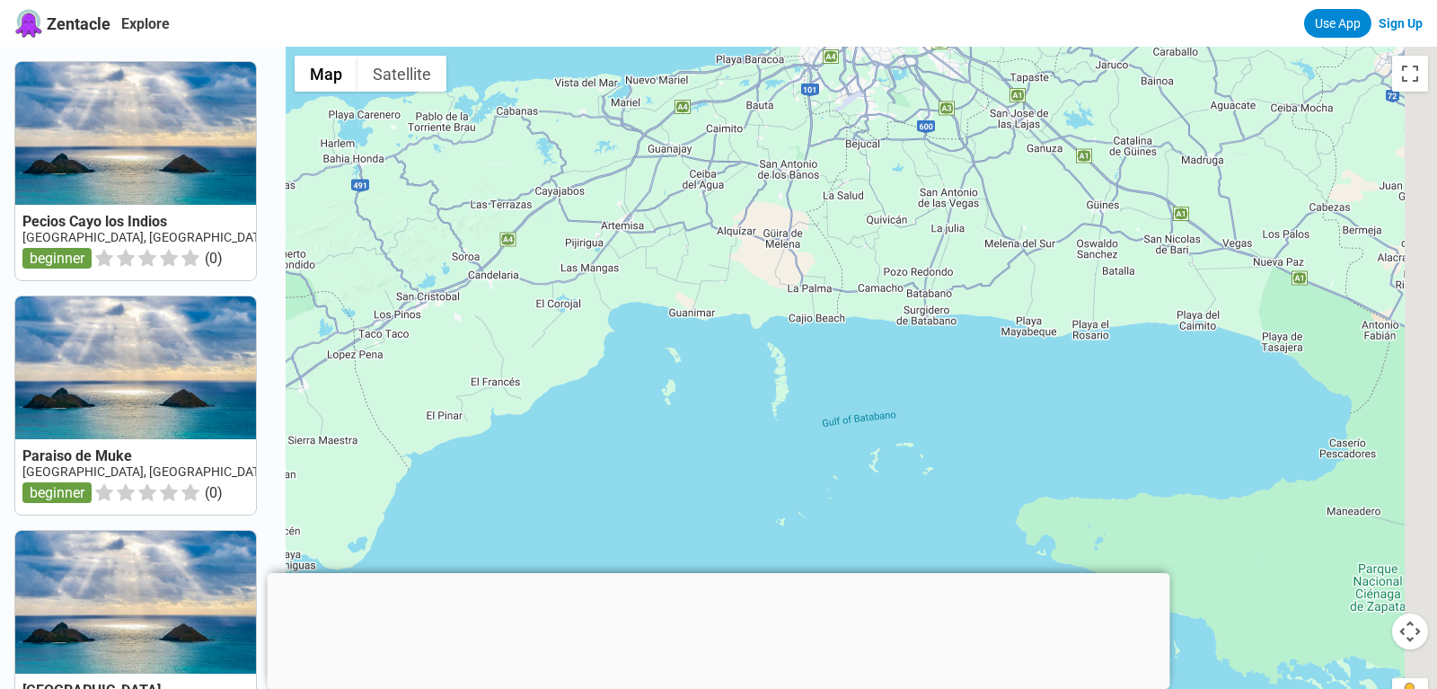
drag, startPoint x: 1050, startPoint y: 210, endPoint x: 753, endPoint y: 245, distance: 299.4
click at [755, 244] on div at bounding box center [862, 391] width 1152 height 689
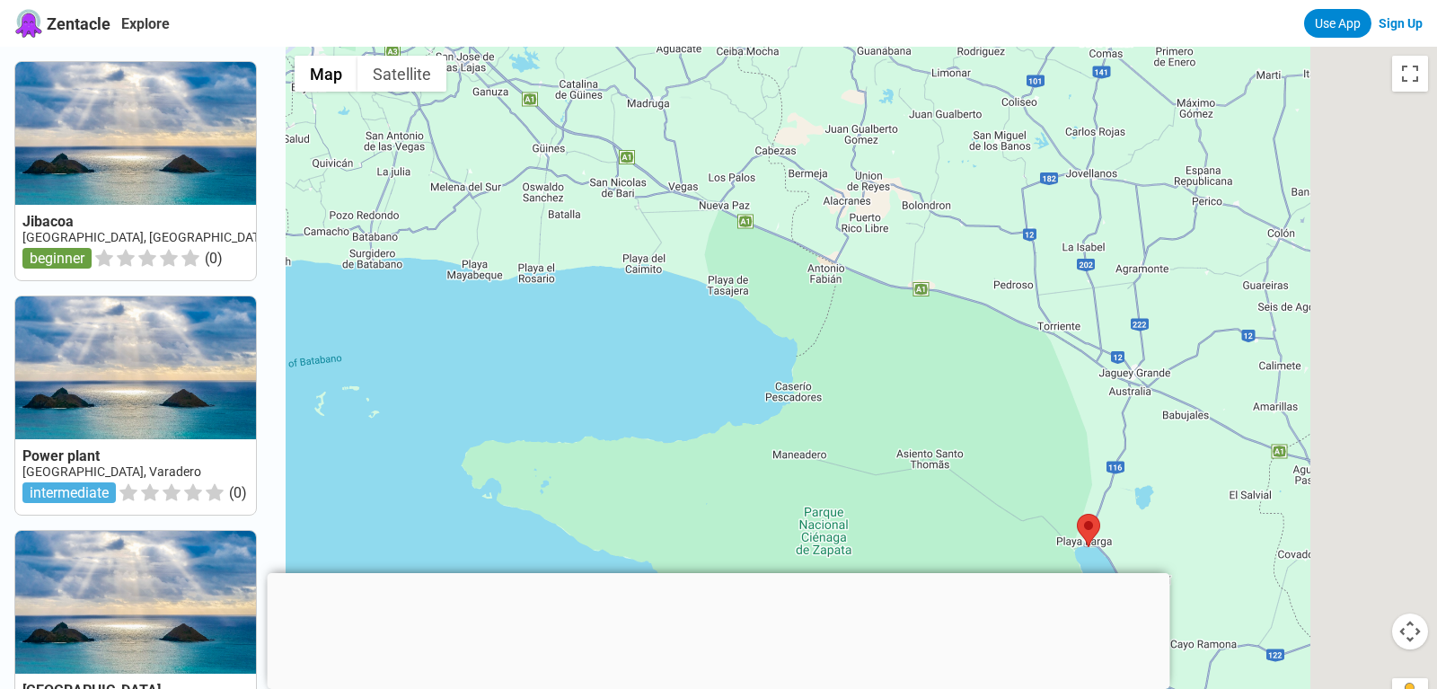
drag, startPoint x: 1036, startPoint y: 304, endPoint x: 661, endPoint y: 202, distance: 388.1
click at [684, 209] on div at bounding box center [862, 391] width 1152 height 689
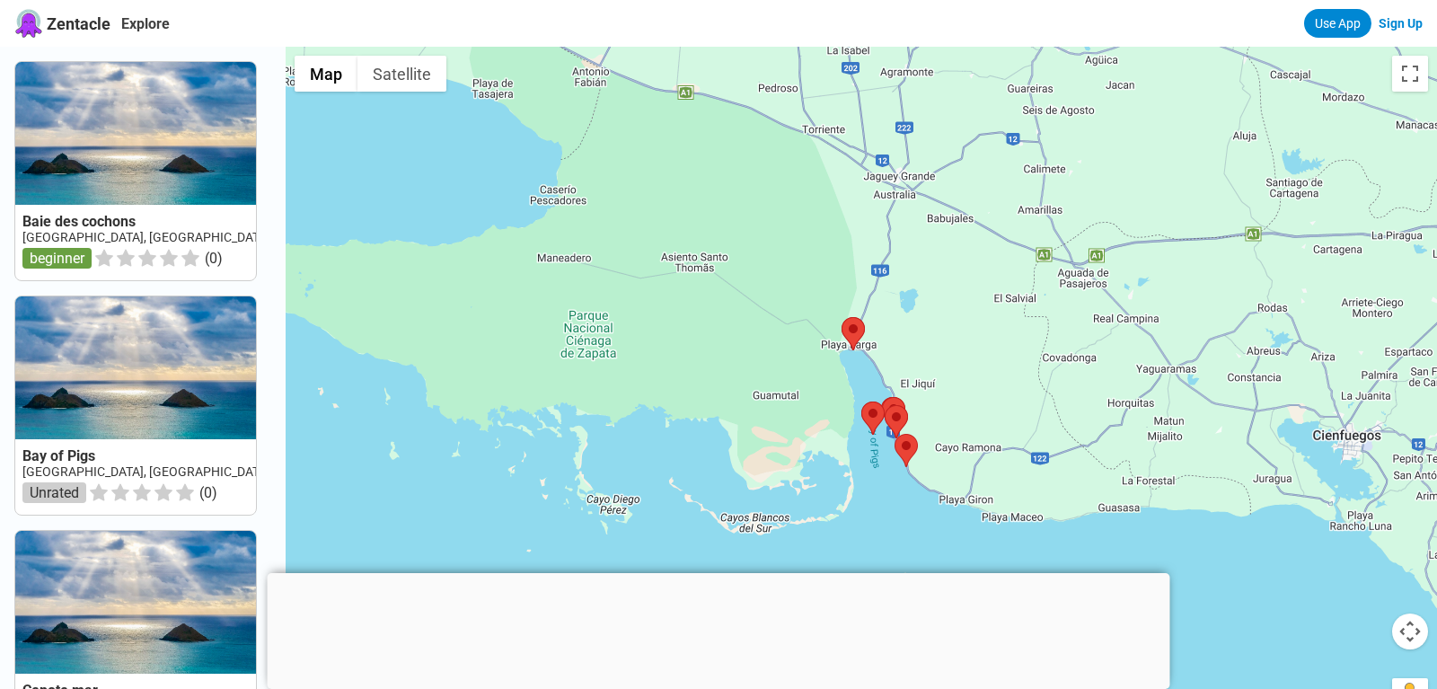
drag, startPoint x: 1018, startPoint y: 354, endPoint x: 922, endPoint y: 210, distance: 172.9
click at [922, 210] on div at bounding box center [862, 391] width 1152 height 689
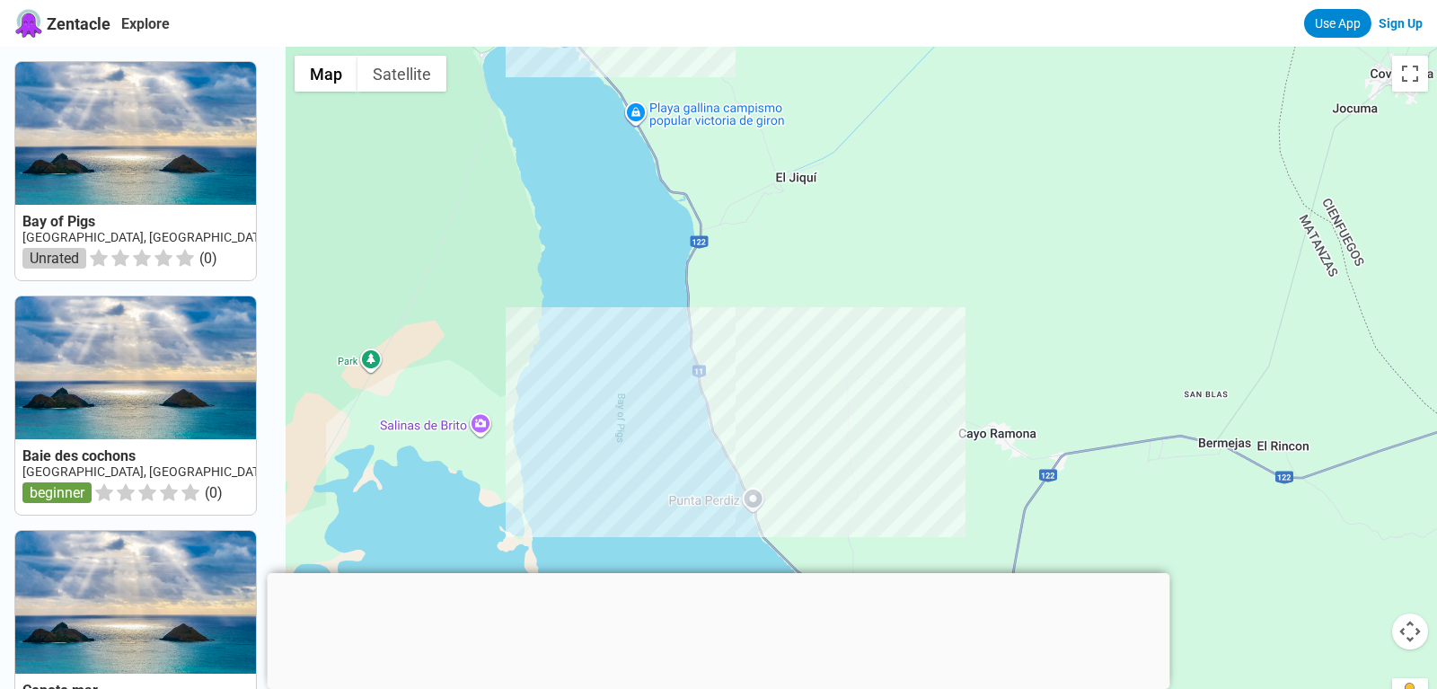
drag, startPoint x: 933, startPoint y: 410, endPoint x: 956, endPoint y: 274, distance: 137.5
click at [955, 284] on div at bounding box center [862, 391] width 1152 height 689
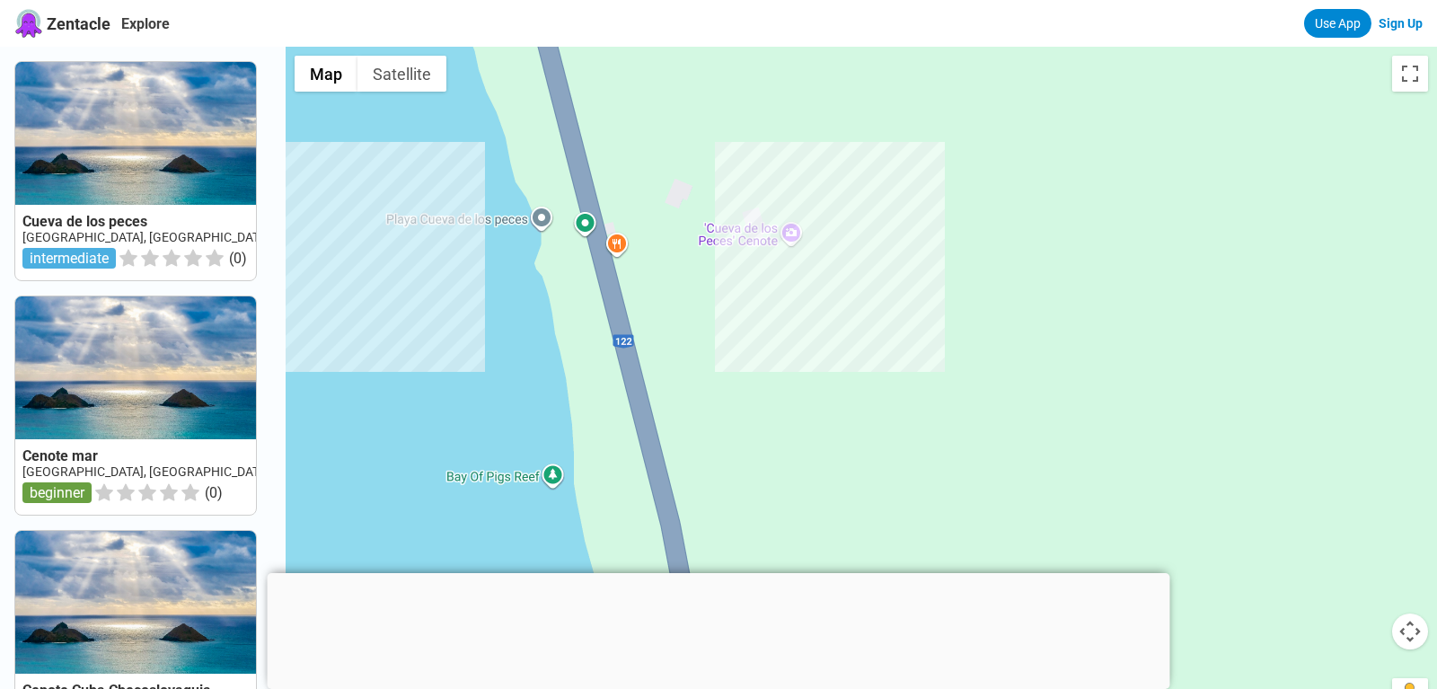
drag, startPoint x: 526, startPoint y: 253, endPoint x: 657, endPoint y: 277, distance: 133.2
click at [657, 277] on div at bounding box center [862, 391] width 1152 height 689
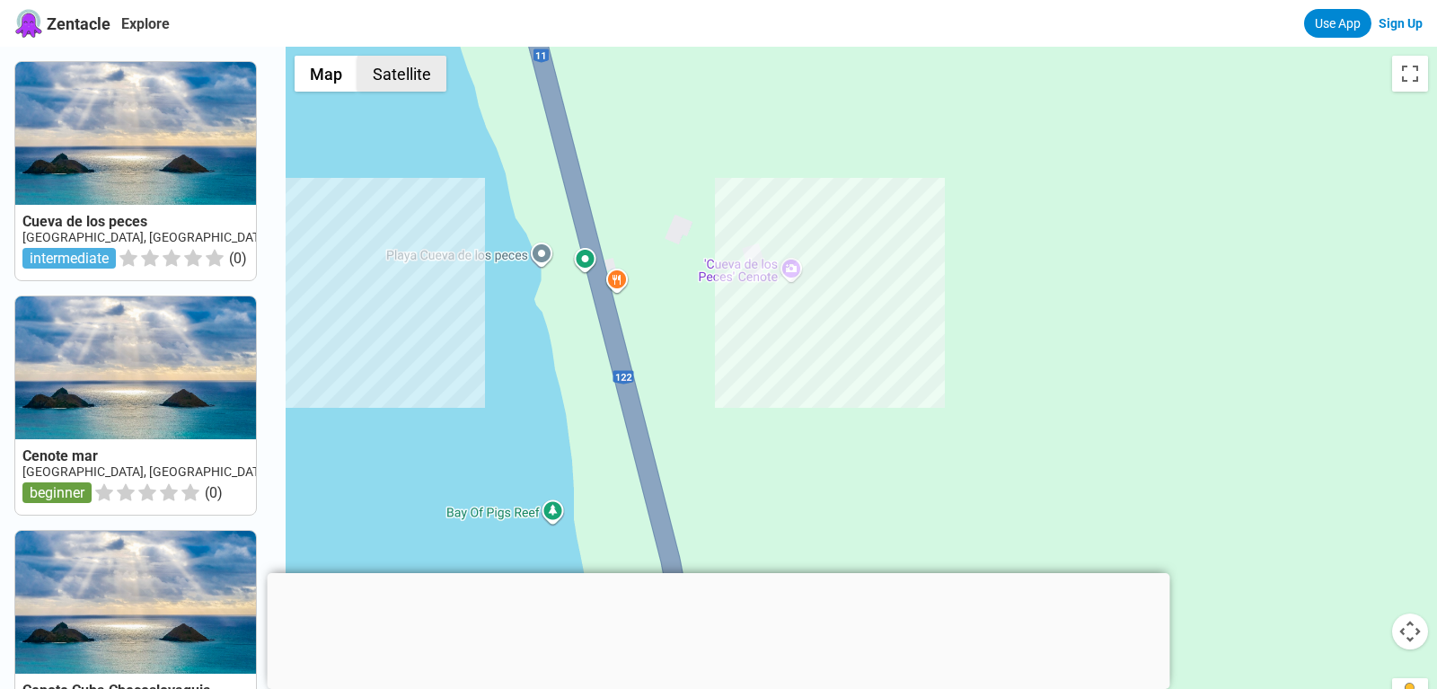
click at [425, 83] on button "Satellite" at bounding box center [401, 74] width 89 height 36
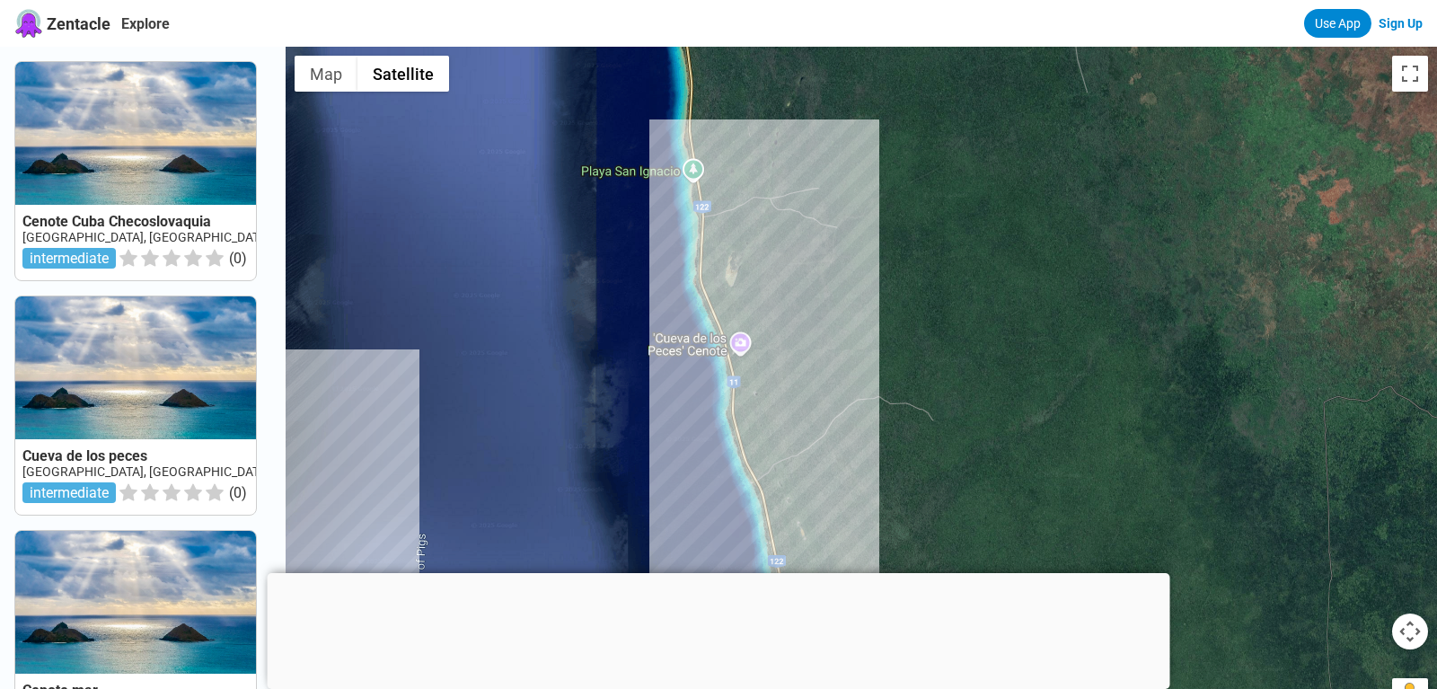
drag, startPoint x: 819, startPoint y: 417, endPoint x: 982, endPoint y: 456, distance: 167.3
click at [998, 494] on div at bounding box center [862, 391] width 1152 height 689
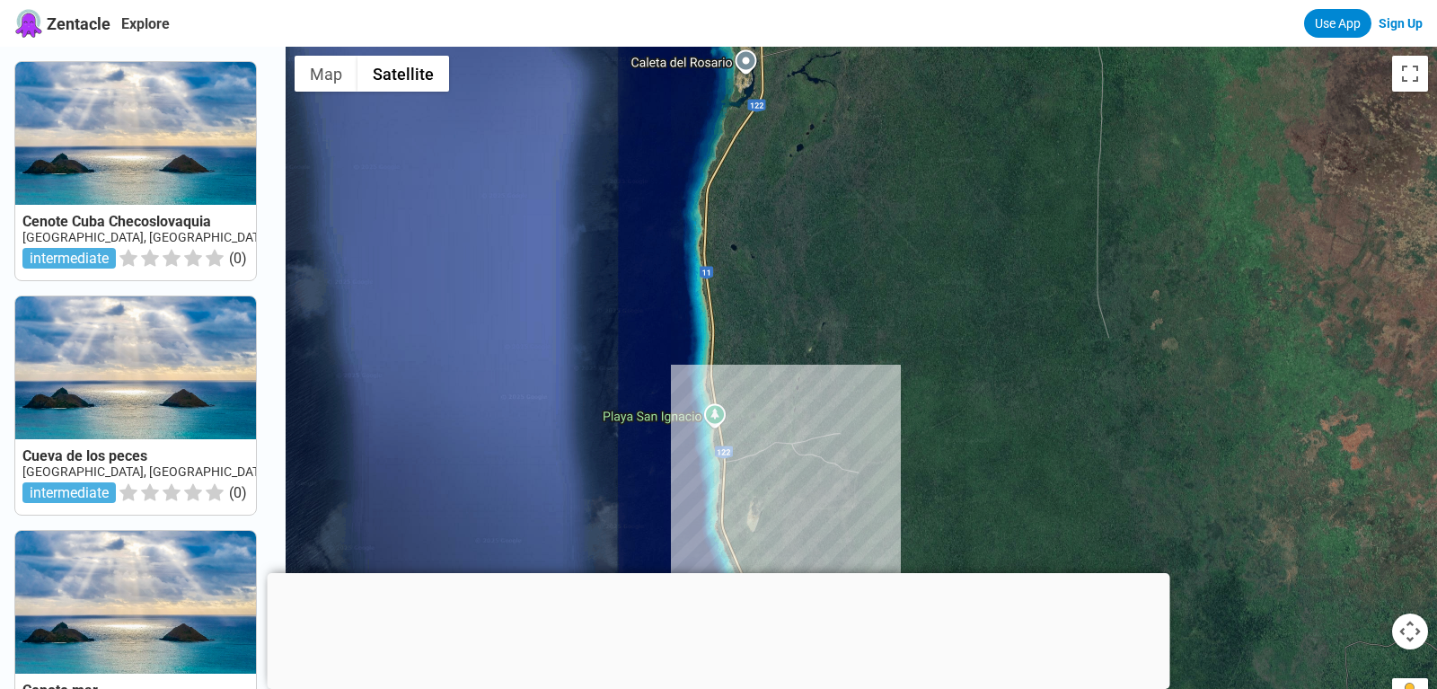
drag, startPoint x: 917, startPoint y: 230, endPoint x: 940, endPoint y: 437, distance: 207.8
click at [941, 447] on div at bounding box center [862, 391] width 1152 height 689
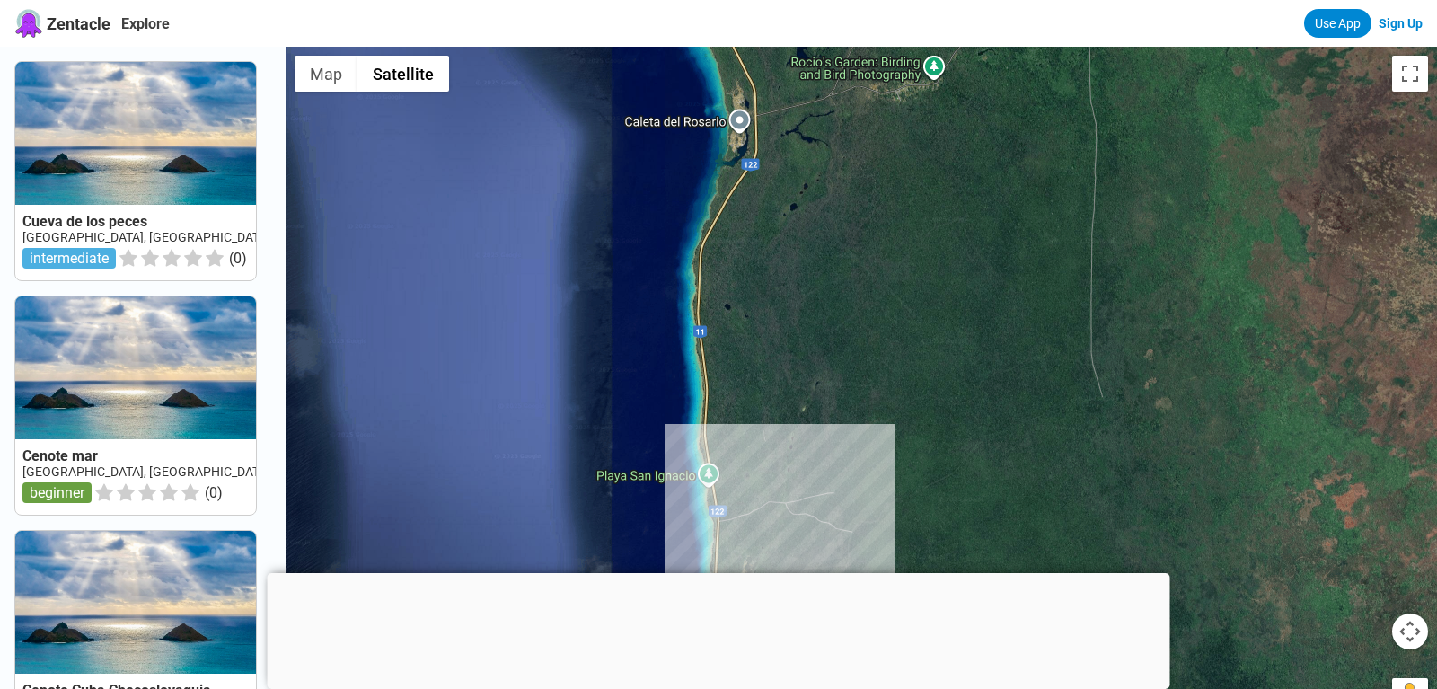
drag, startPoint x: 919, startPoint y: 265, endPoint x: 910, endPoint y: 199, distance: 66.2
click at [910, 199] on div at bounding box center [862, 391] width 1152 height 689
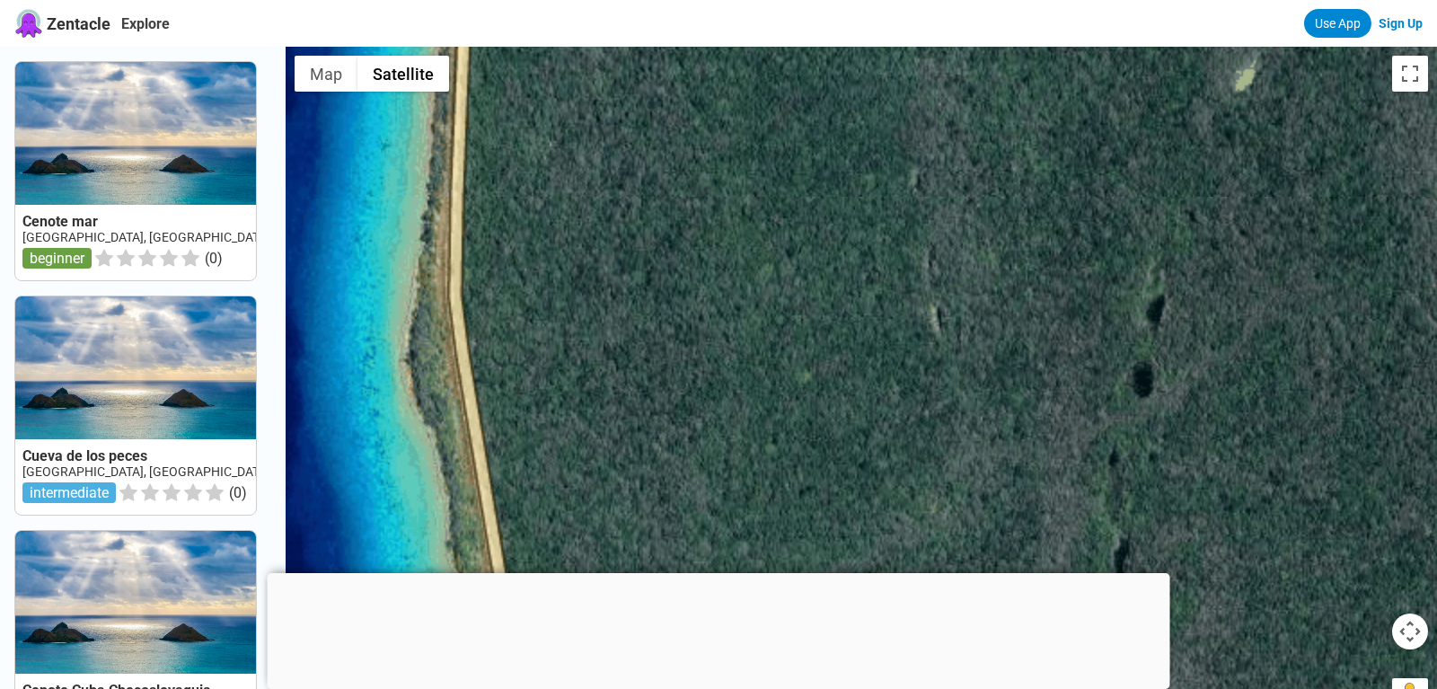
drag, startPoint x: 675, startPoint y: 407, endPoint x: 742, endPoint y: 106, distance: 308.4
click at [729, 125] on div at bounding box center [862, 391] width 1152 height 689
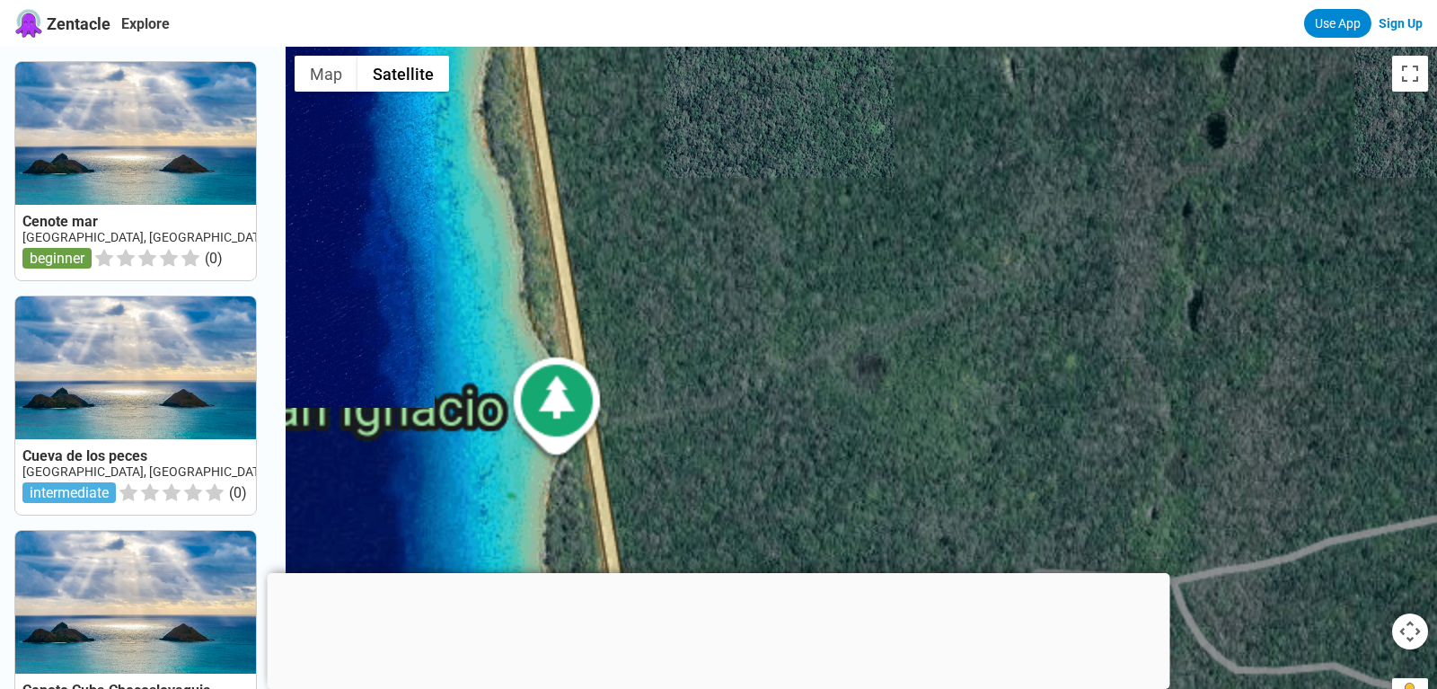
drag, startPoint x: 827, startPoint y: 427, endPoint x: 762, endPoint y: 125, distance: 308.8
click at [762, 153] on div at bounding box center [862, 391] width 1152 height 689
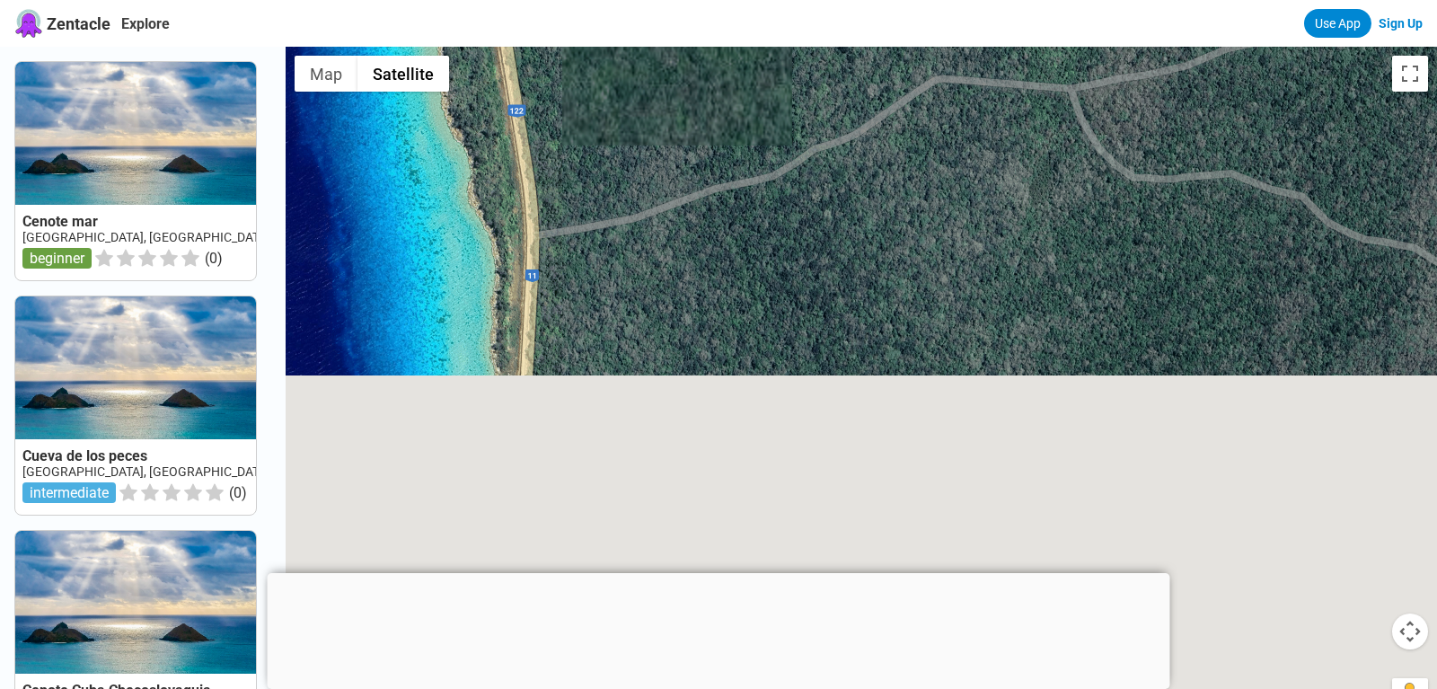
drag, startPoint x: 727, startPoint y: 310, endPoint x: 729, endPoint y: 152, distance: 158.1
click at [729, 156] on div at bounding box center [862, 391] width 1152 height 689
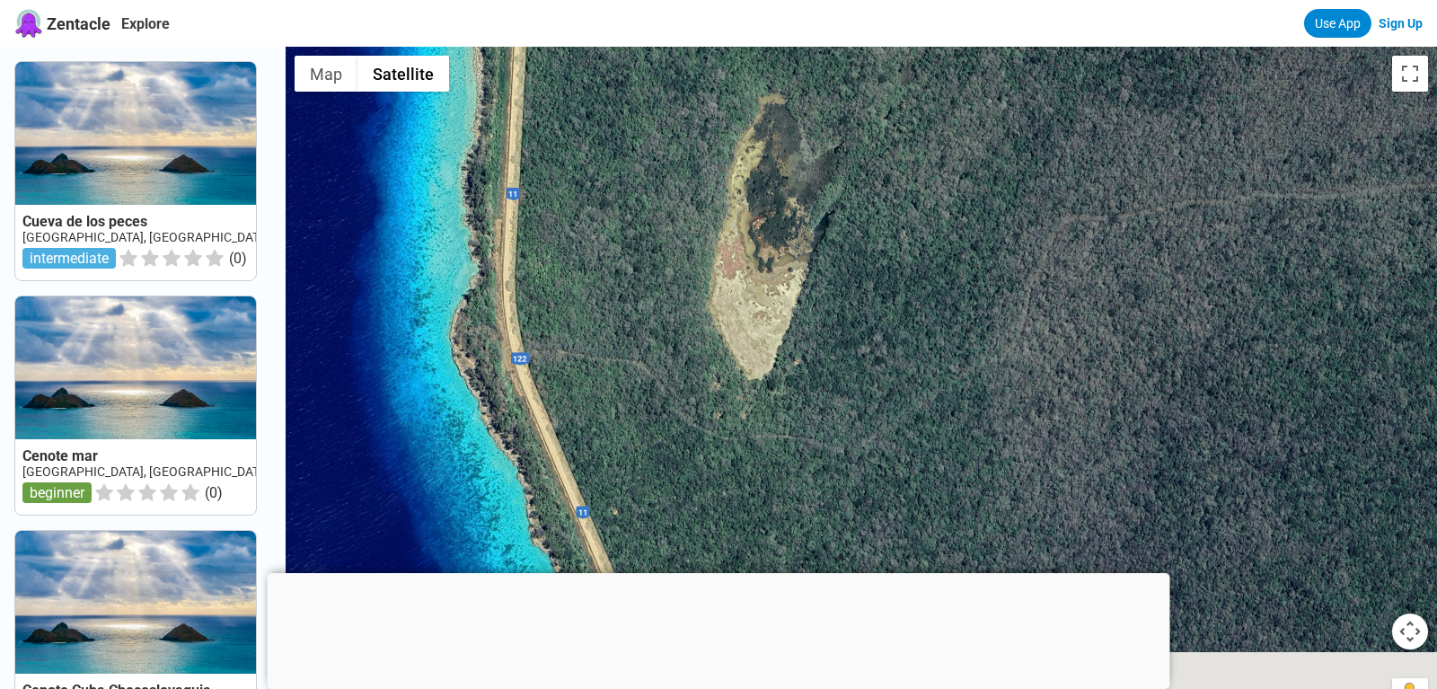
drag, startPoint x: 723, startPoint y: 375, endPoint x: 724, endPoint y: 228, distance: 146.4
click at [724, 228] on div at bounding box center [862, 391] width 1152 height 689
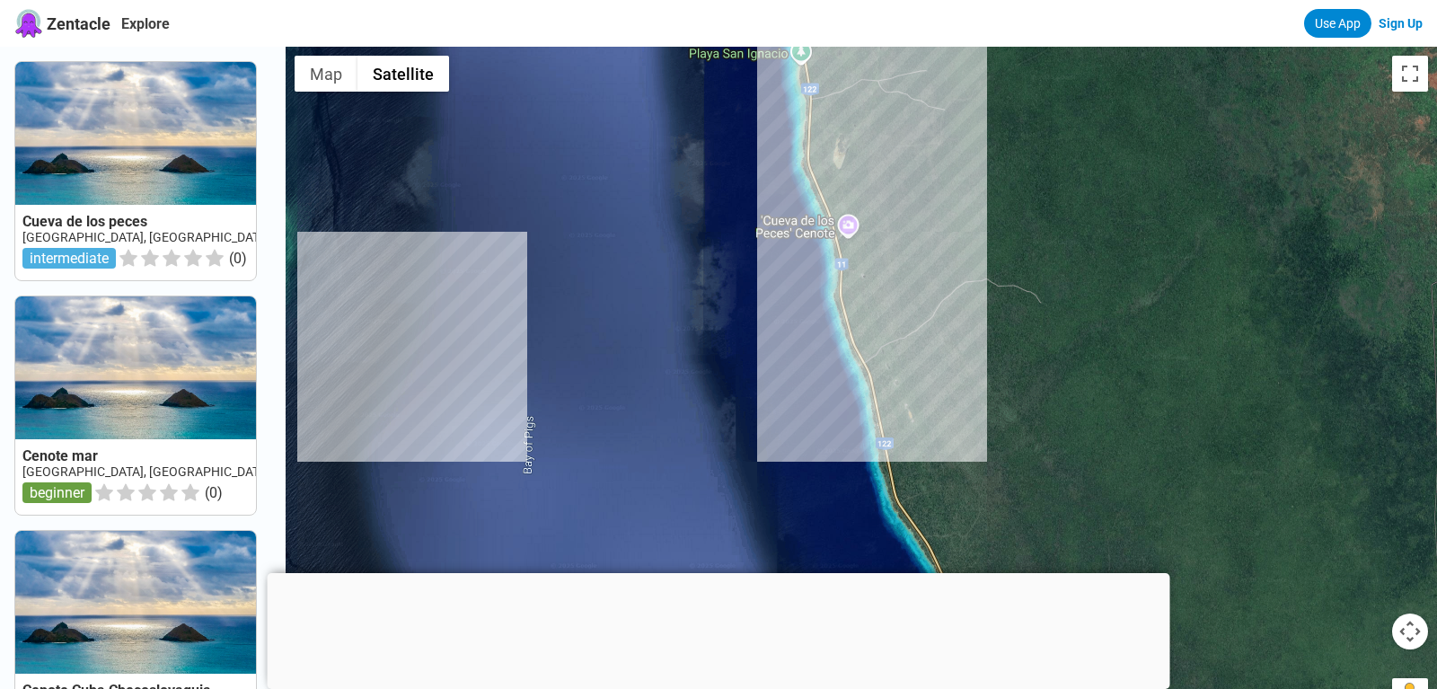
drag, startPoint x: 949, startPoint y: 515, endPoint x: 944, endPoint y: 236, distance: 278.5
click at [944, 236] on div at bounding box center [862, 391] width 1152 height 689
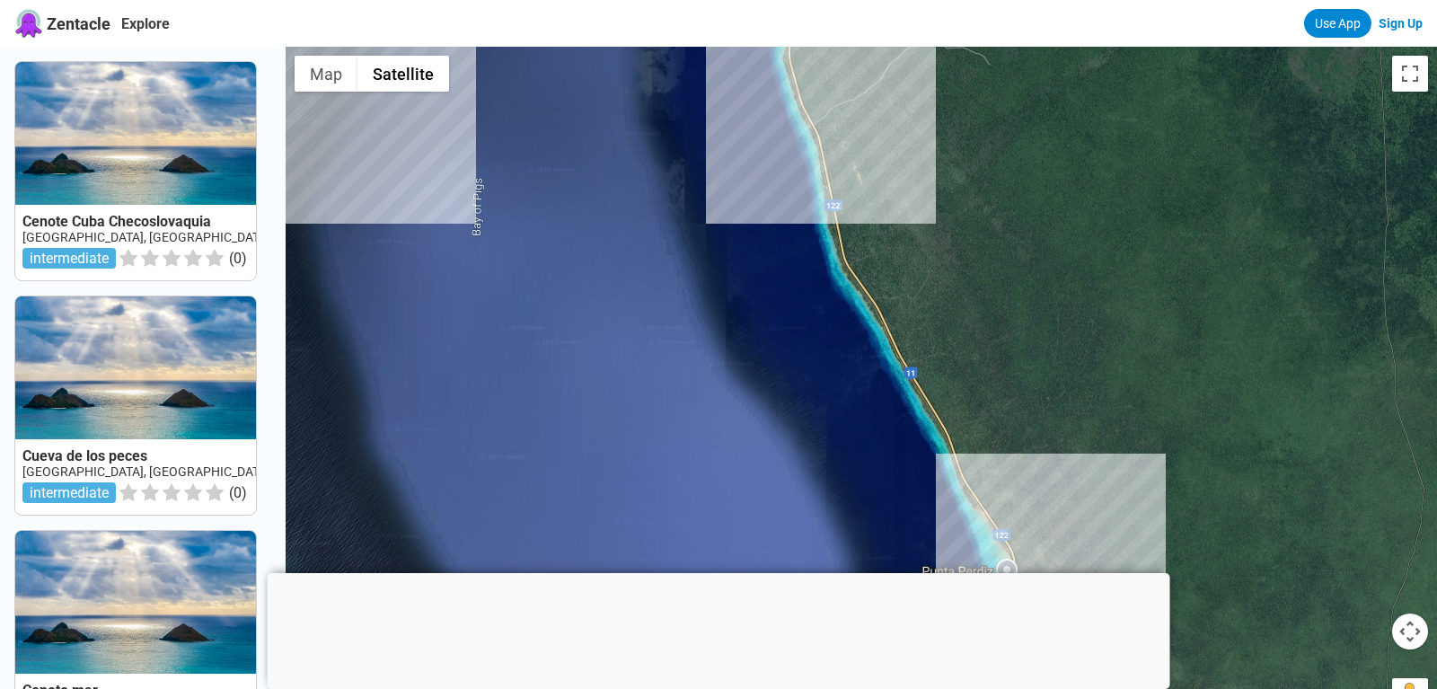
drag, startPoint x: 962, startPoint y: 447, endPoint x: 900, endPoint y: 227, distance: 228.6
click at [904, 240] on div at bounding box center [862, 391] width 1152 height 689
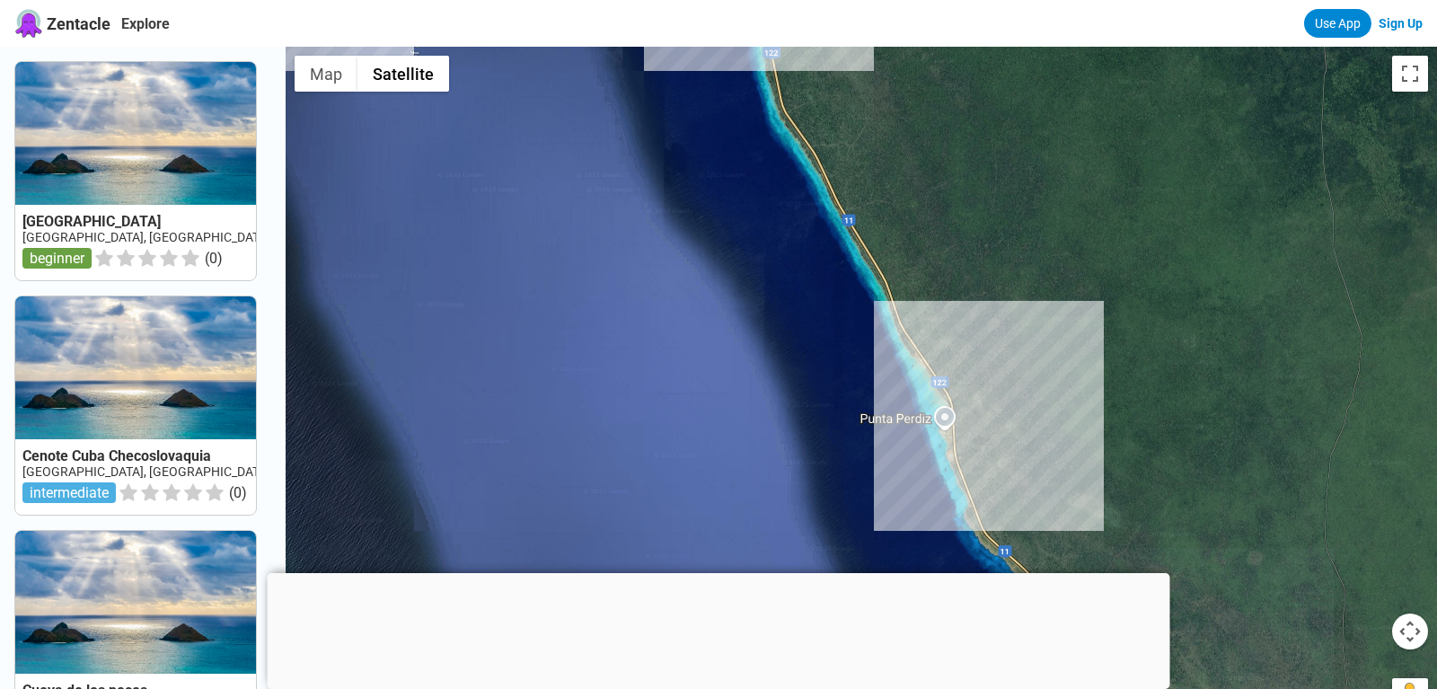
drag, startPoint x: 1026, startPoint y: 420, endPoint x: 980, endPoint y: 326, distance: 104.8
click at [986, 315] on div at bounding box center [862, 391] width 1152 height 689
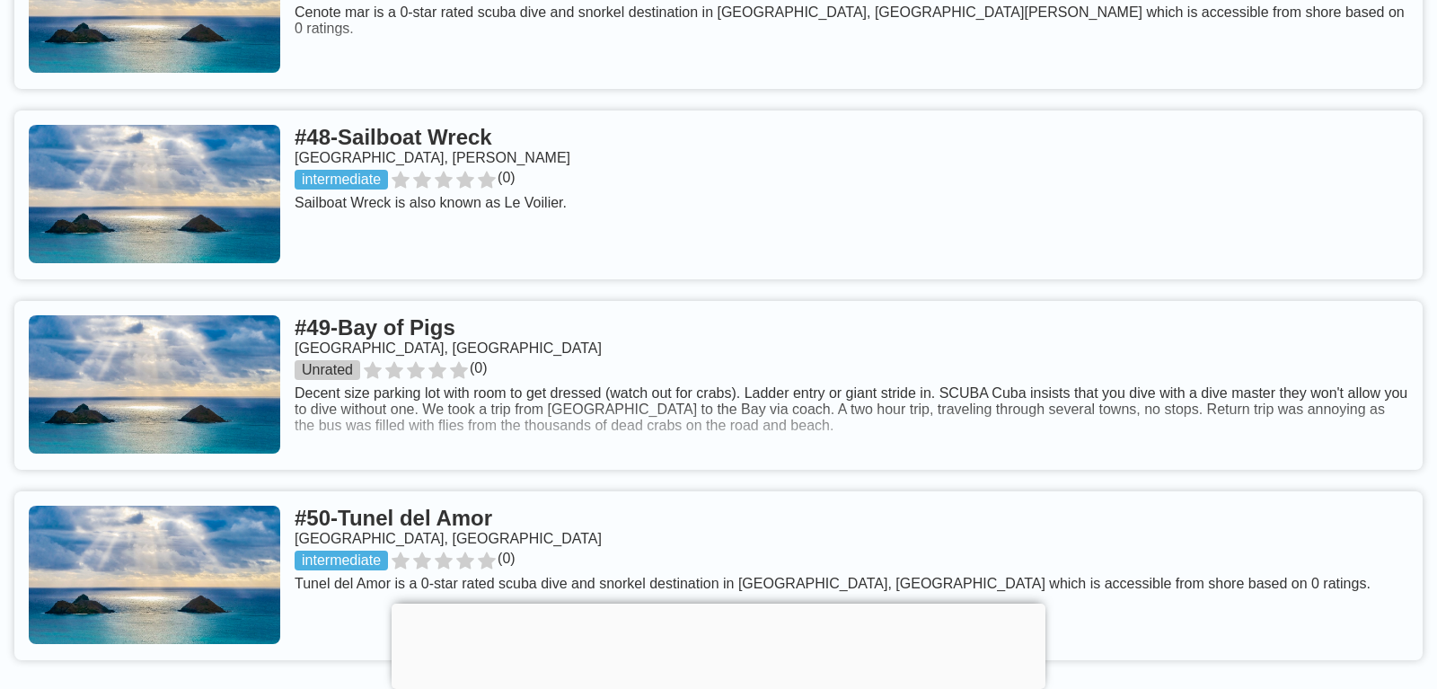
scroll to position [11129, 0]
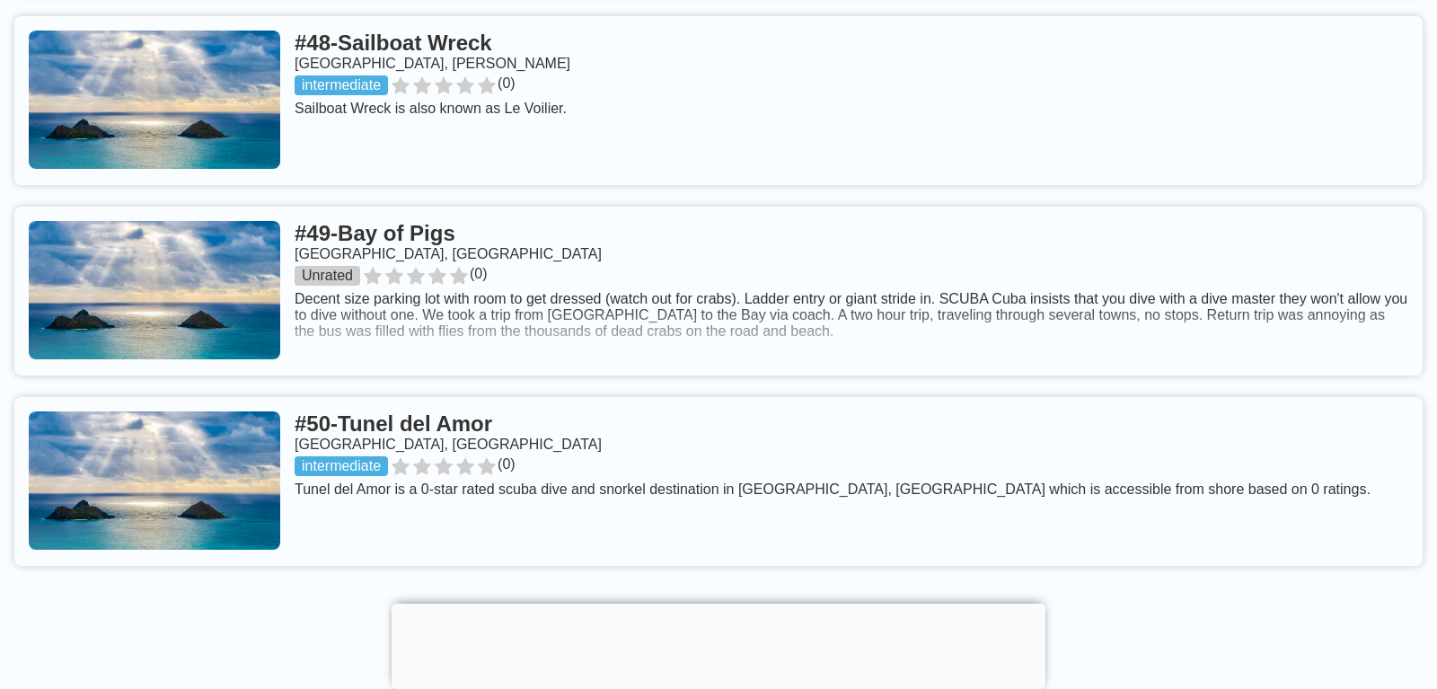
click at [463, 450] on link at bounding box center [718, 481] width 1408 height 169
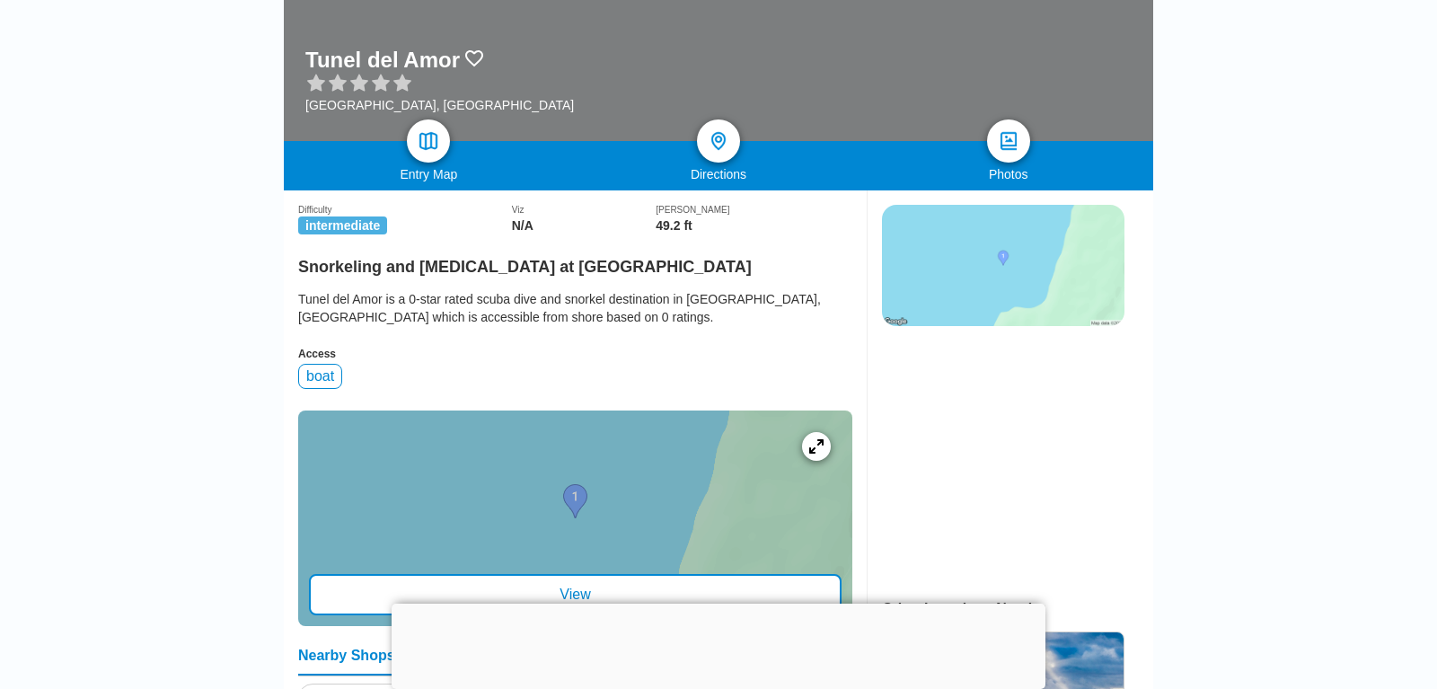
scroll to position [566, 0]
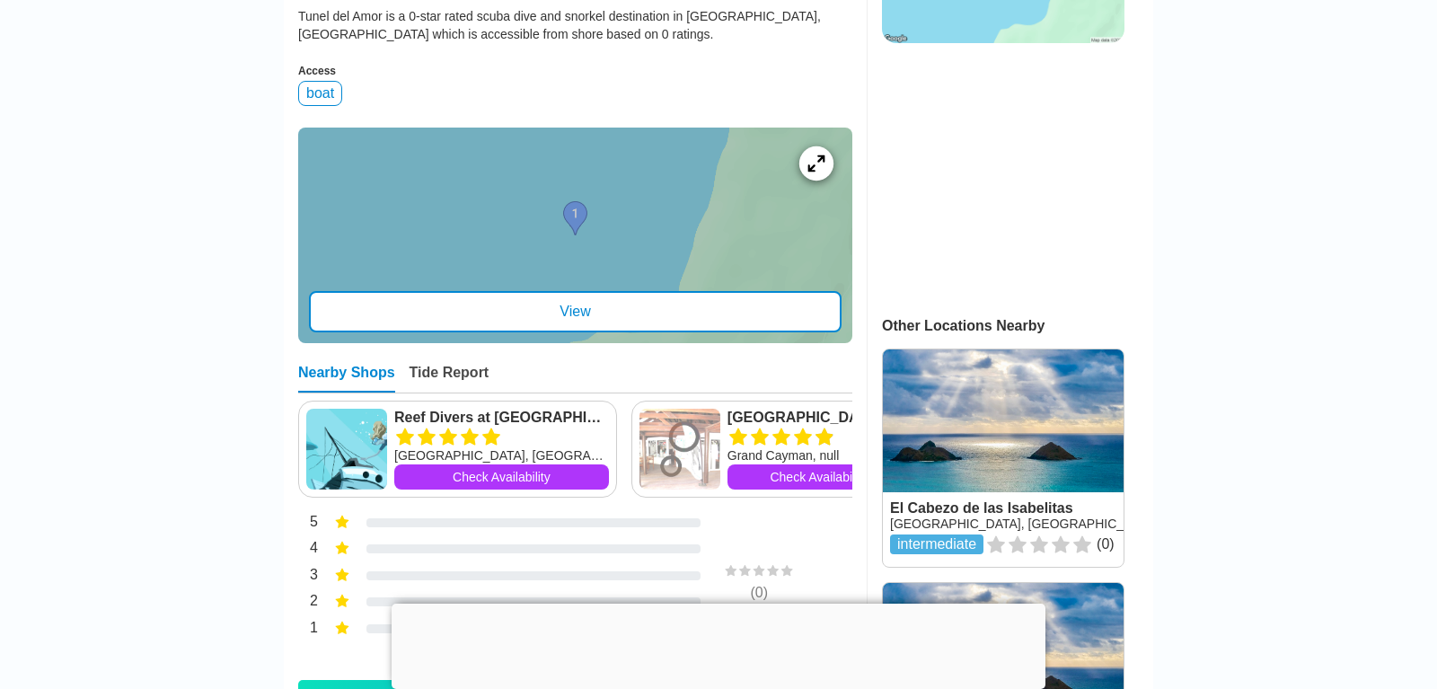
click at [822, 170] on icon at bounding box center [815, 162] width 17 height 17
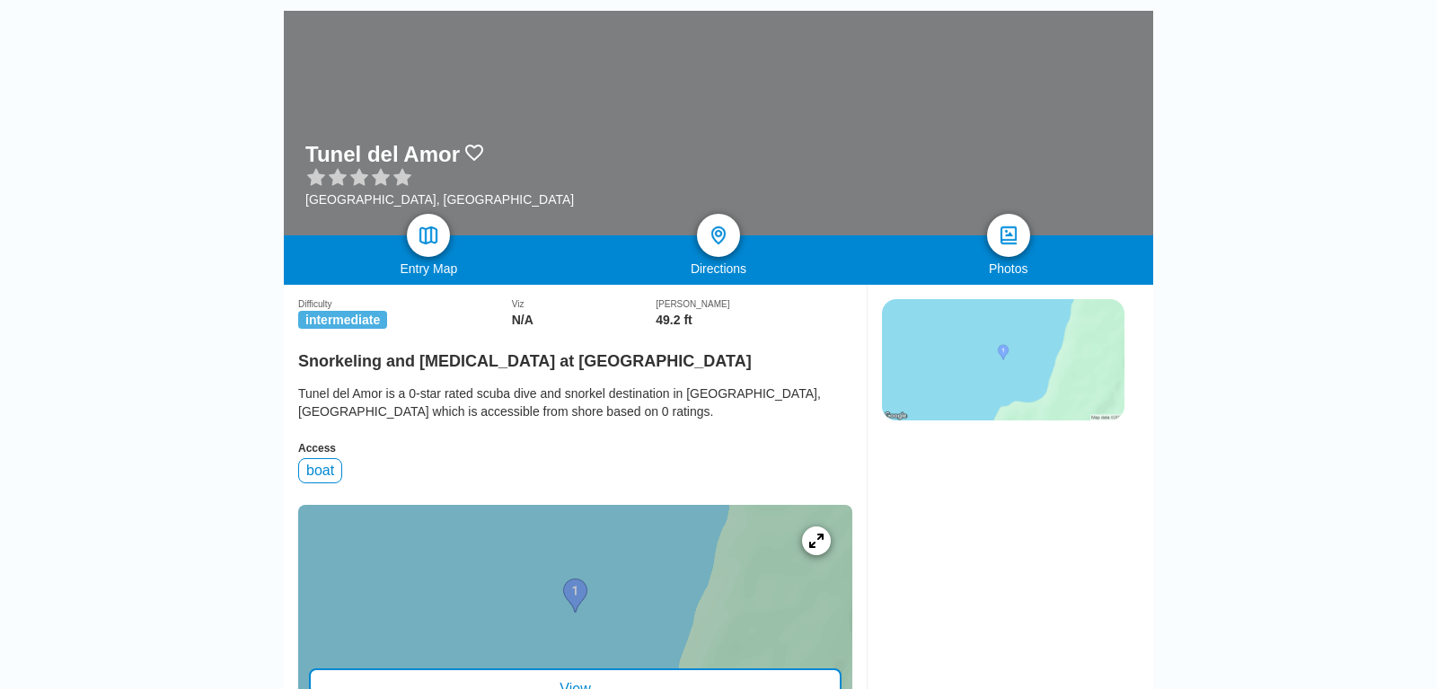
scroll to position [94, 0]
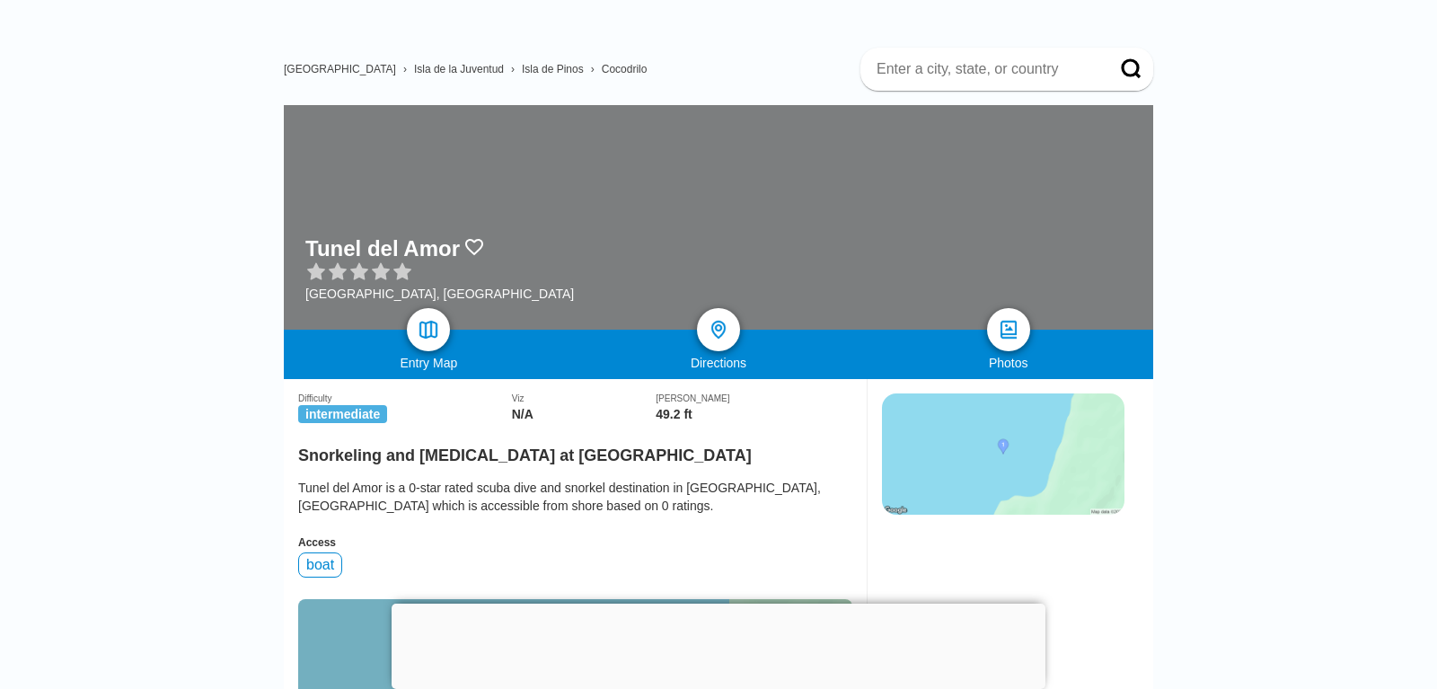
scroll to position [11888, 0]
